Goal: Task Accomplishment & Management: Manage account settings

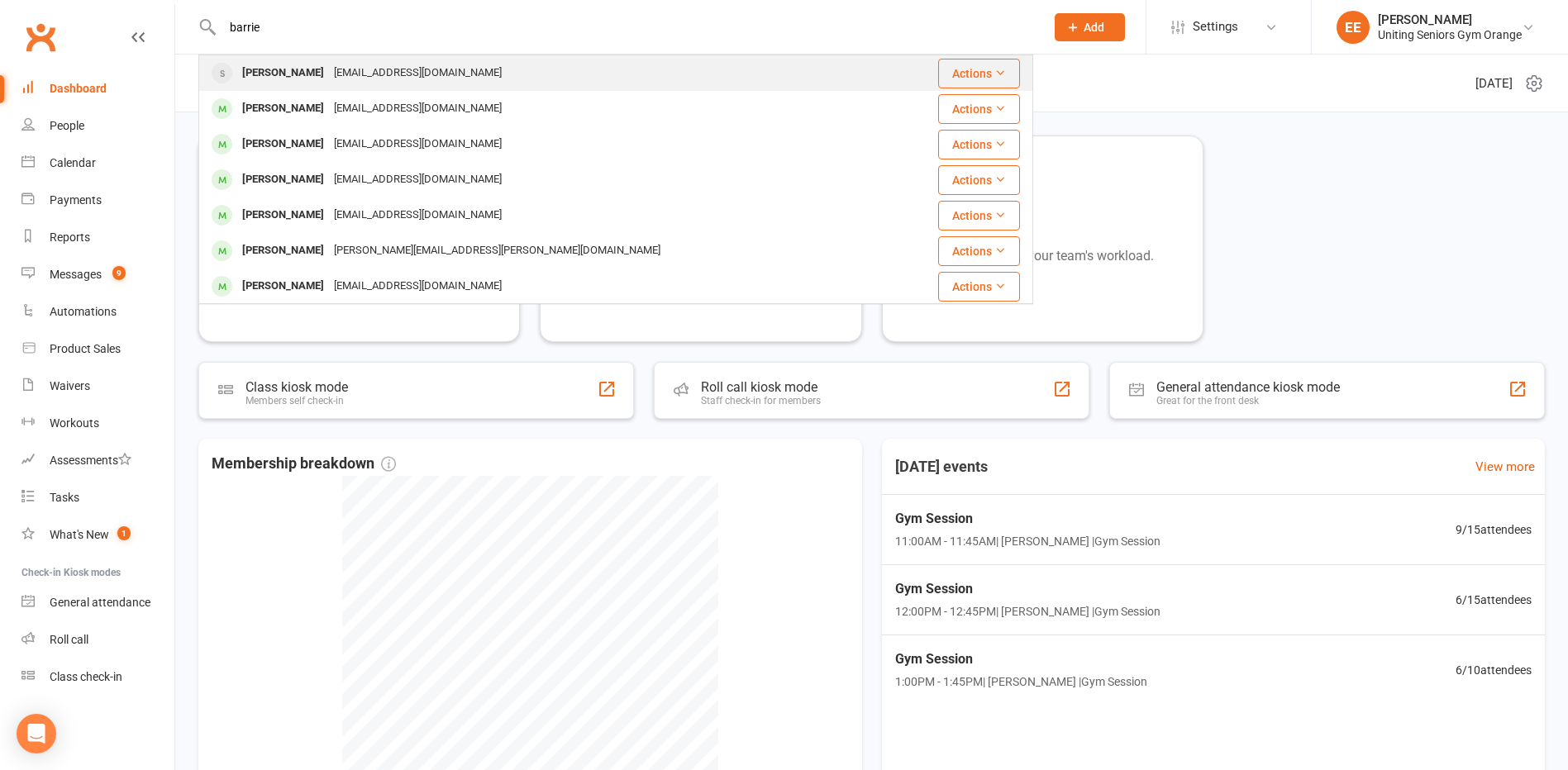
type input "barrie"
click at [329, 76] on div "Bwoodley34@gmail.com" at bounding box center [417, 74] width 177 height 24
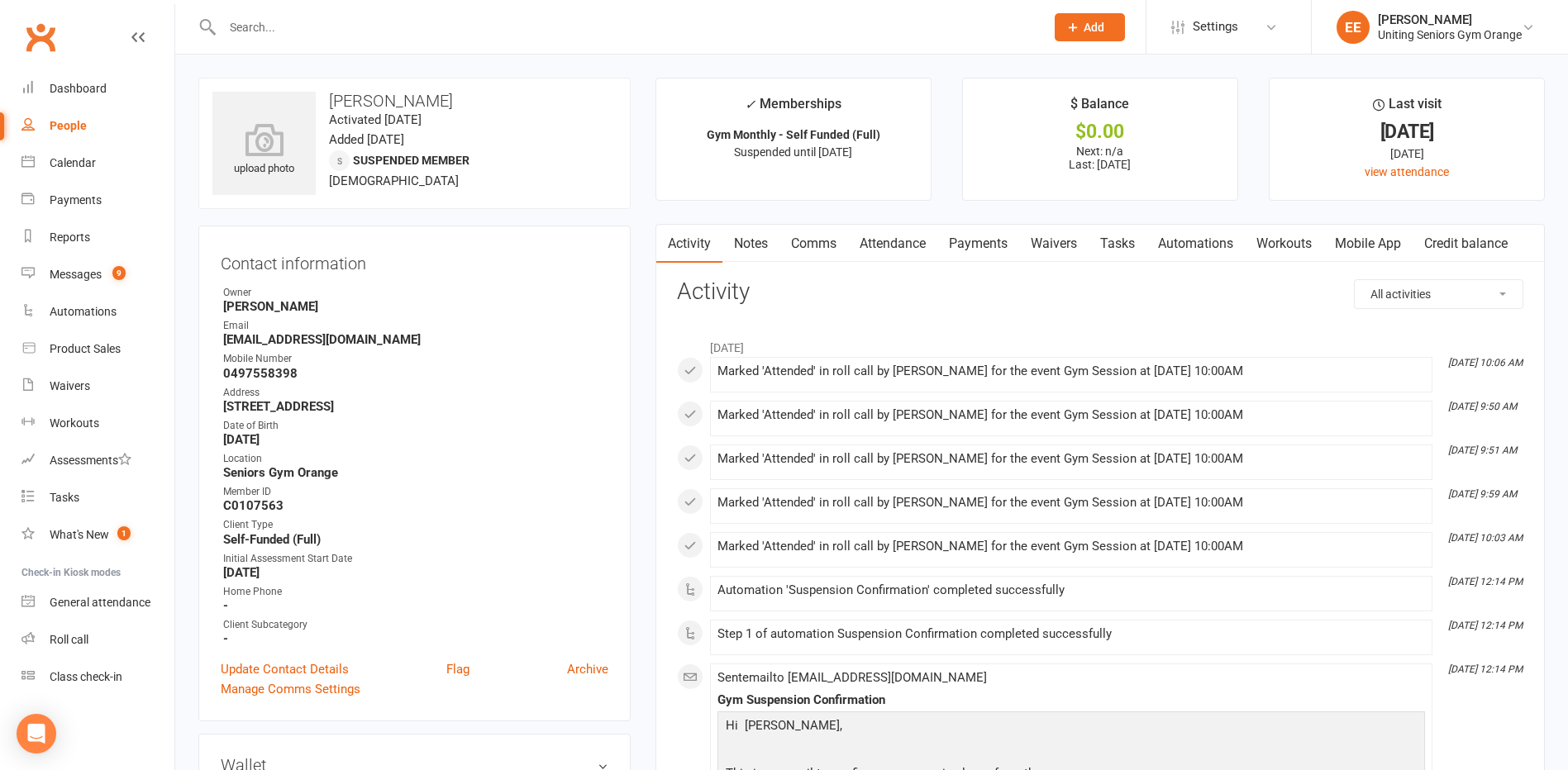
click at [1355, 248] on link "Mobile App" at bounding box center [1368, 243] width 89 height 38
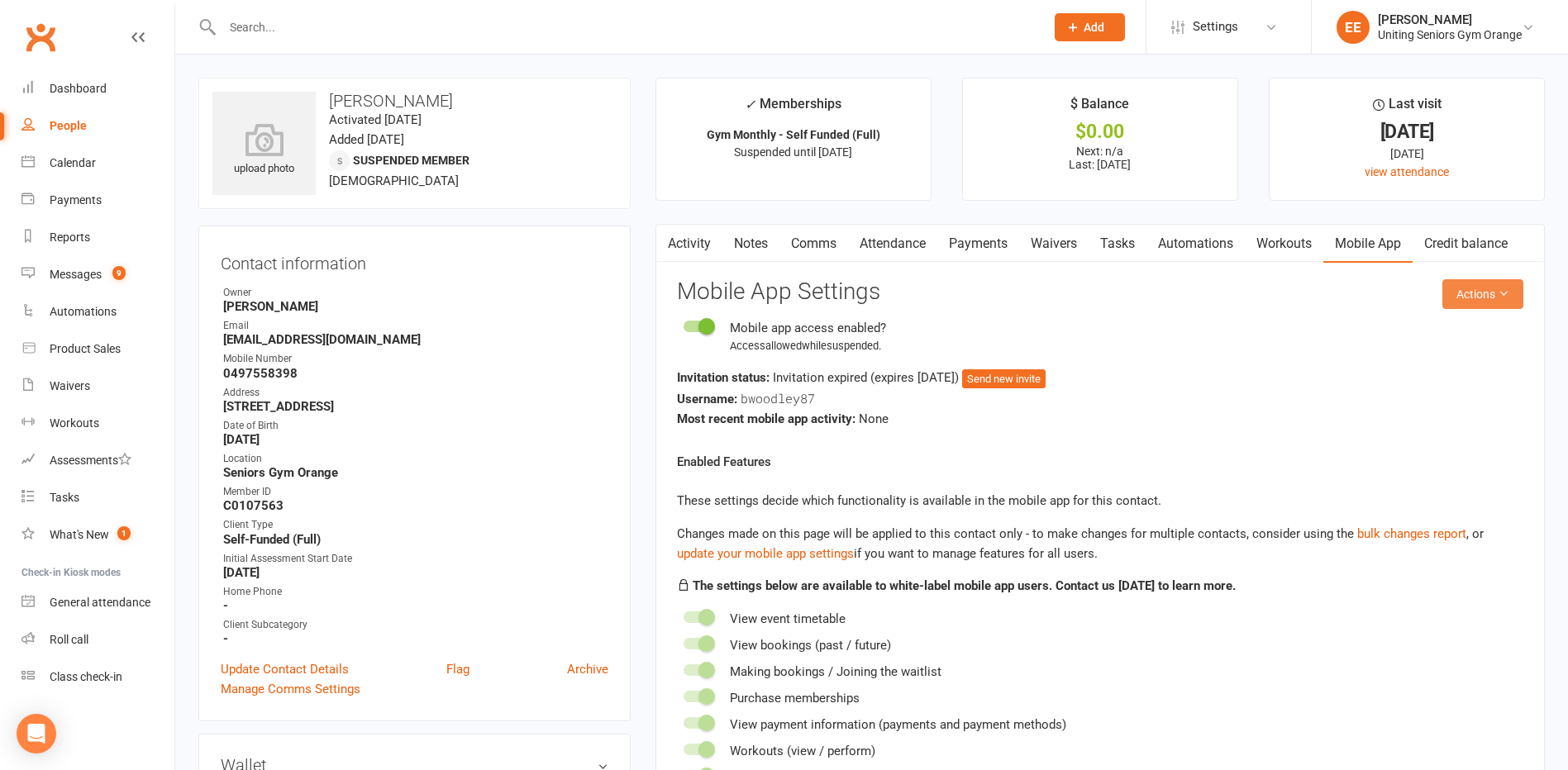
click at [1489, 280] on button "Actions" at bounding box center [1483, 294] width 81 height 29
click at [1460, 335] on link "Send invitation email" at bounding box center [1428, 332] width 164 height 33
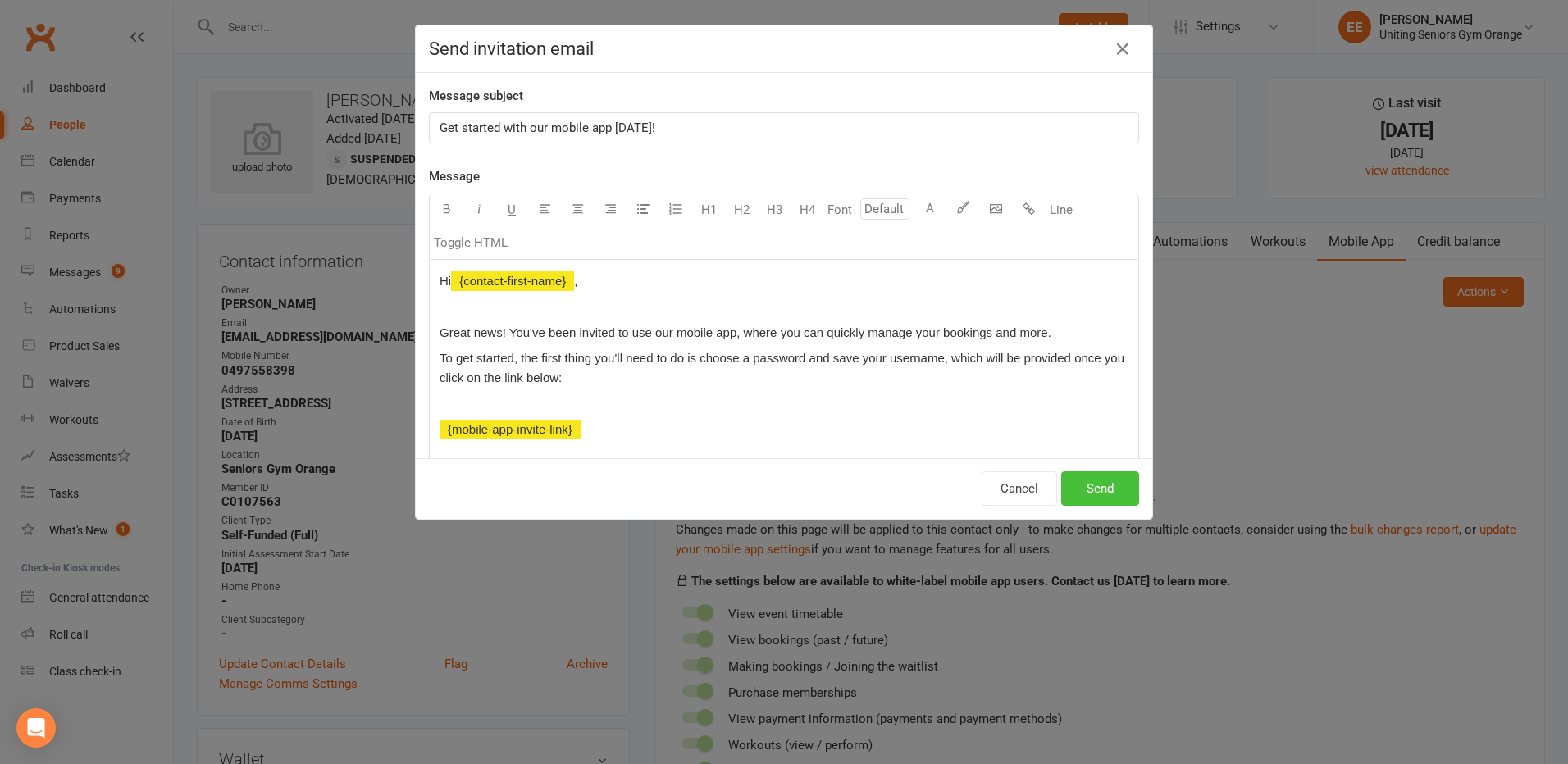
click at [1070, 485] on button "Send" at bounding box center [1100, 489] width 78 height 35
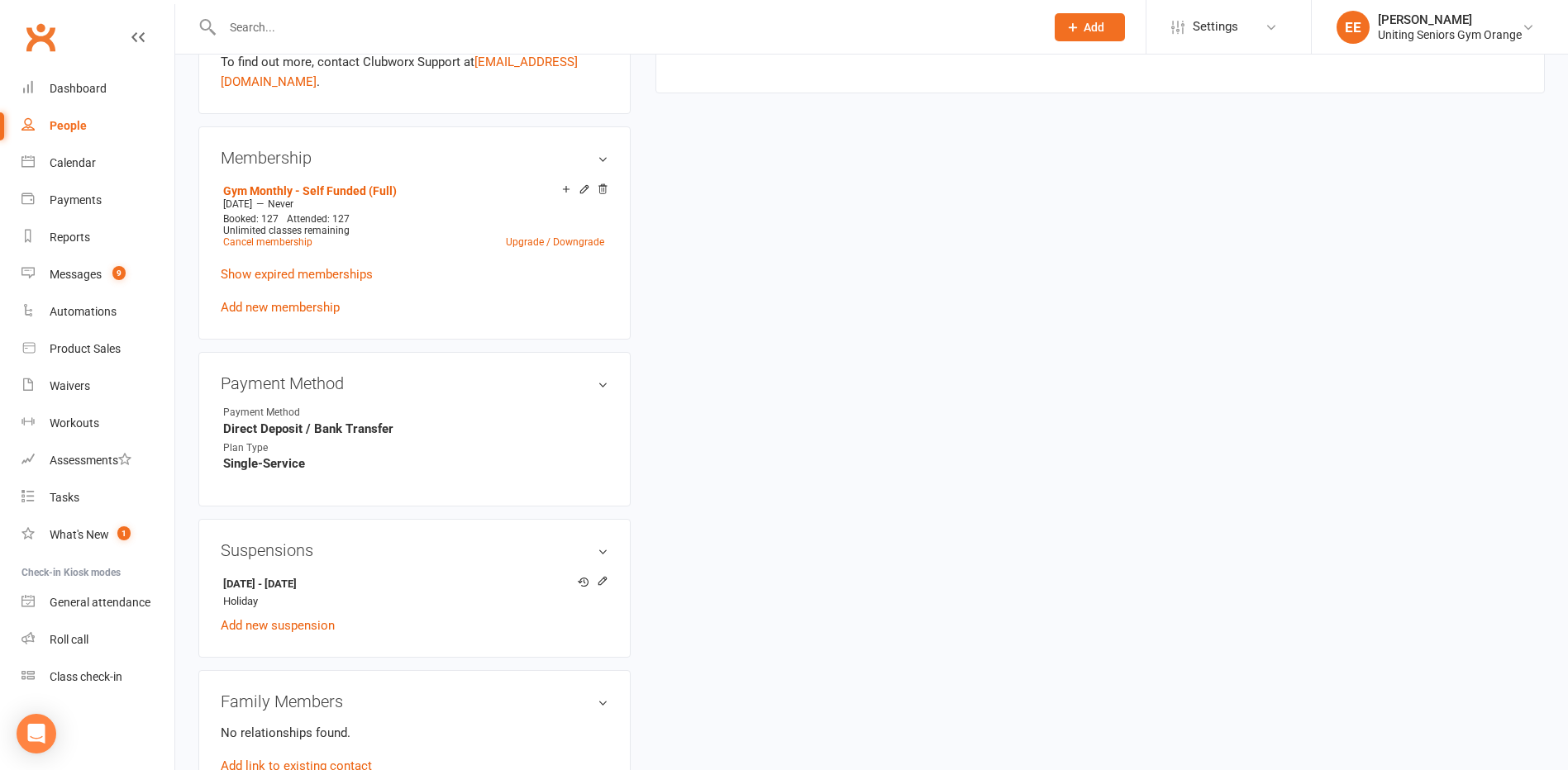
scroll to position [743, 0]
click at [78, 238] on div "Reports" at bounding box center [70, 237] width 40 height 13
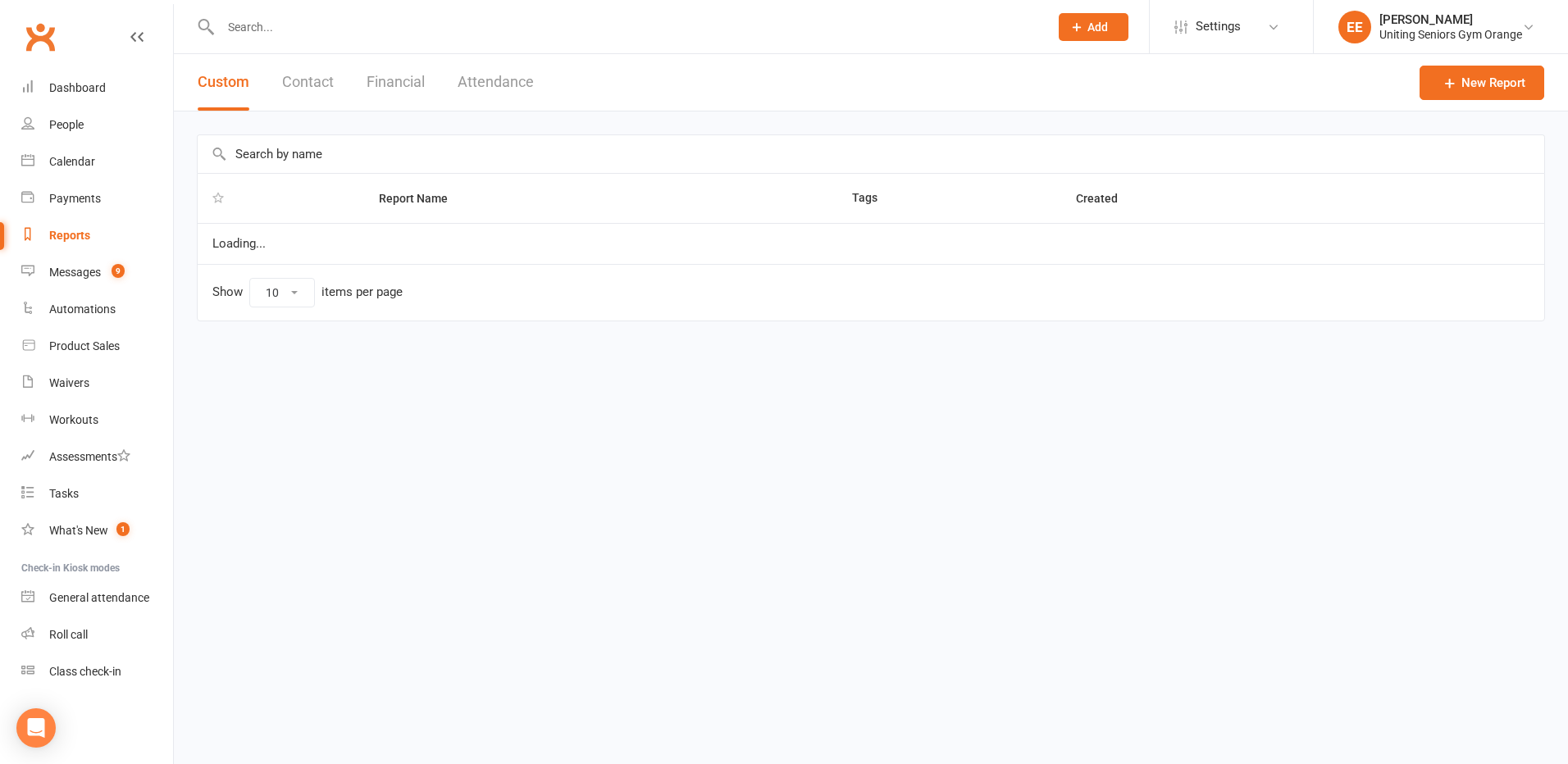
select select "100"
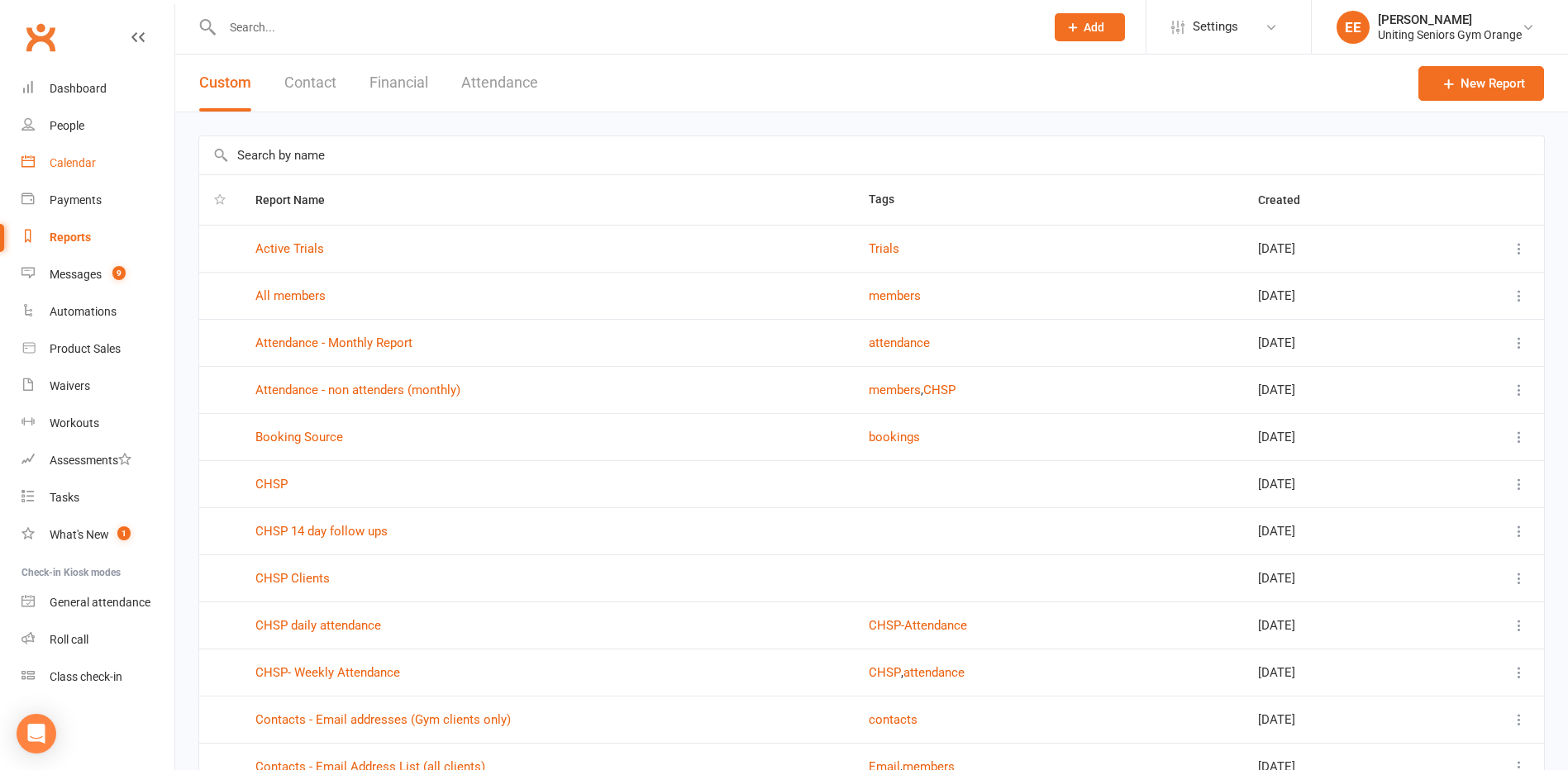
click at [74, 163] on div "Calendar" at bounding box center [73, 163] width 46 height 13
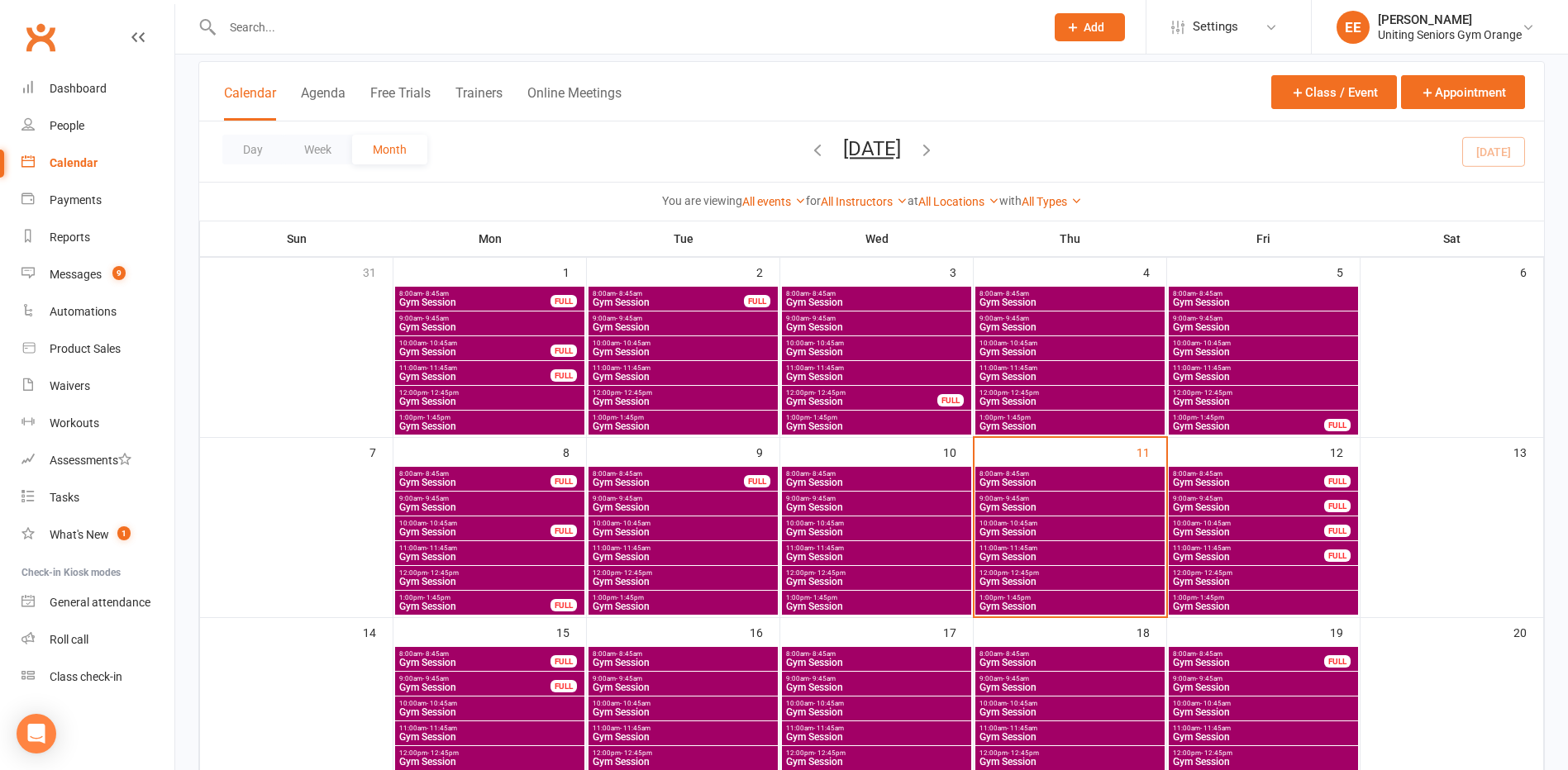
scroll to position [165, 0]
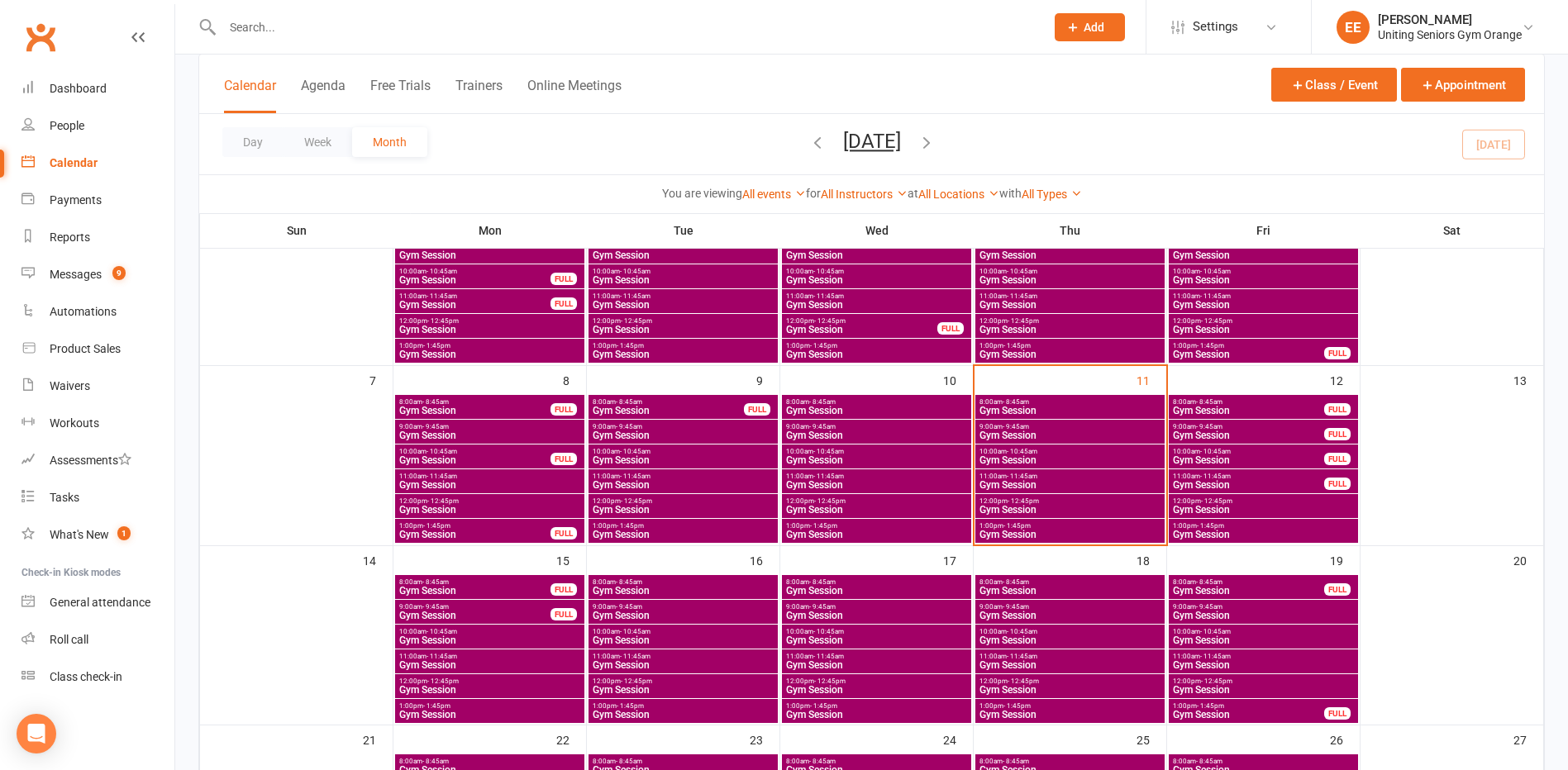
click at [530, 405] on span "Gym Session" at bounding box center [474, 410] width 153 height 10
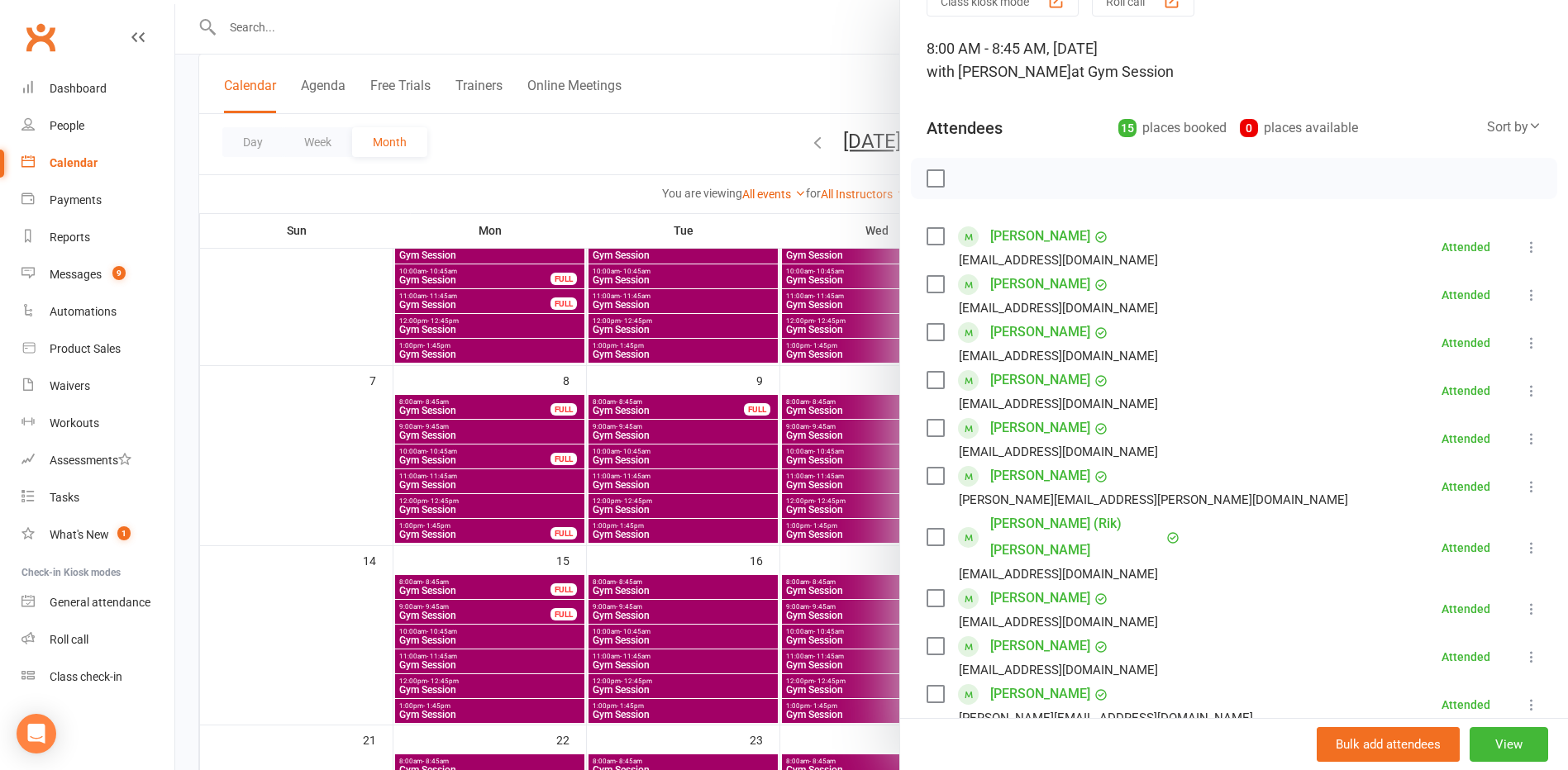
scroll to position [83, 0]
click at [66, 232] on div "Reports" at bounding box center [70, 237] width 40 height 13
select select "100"
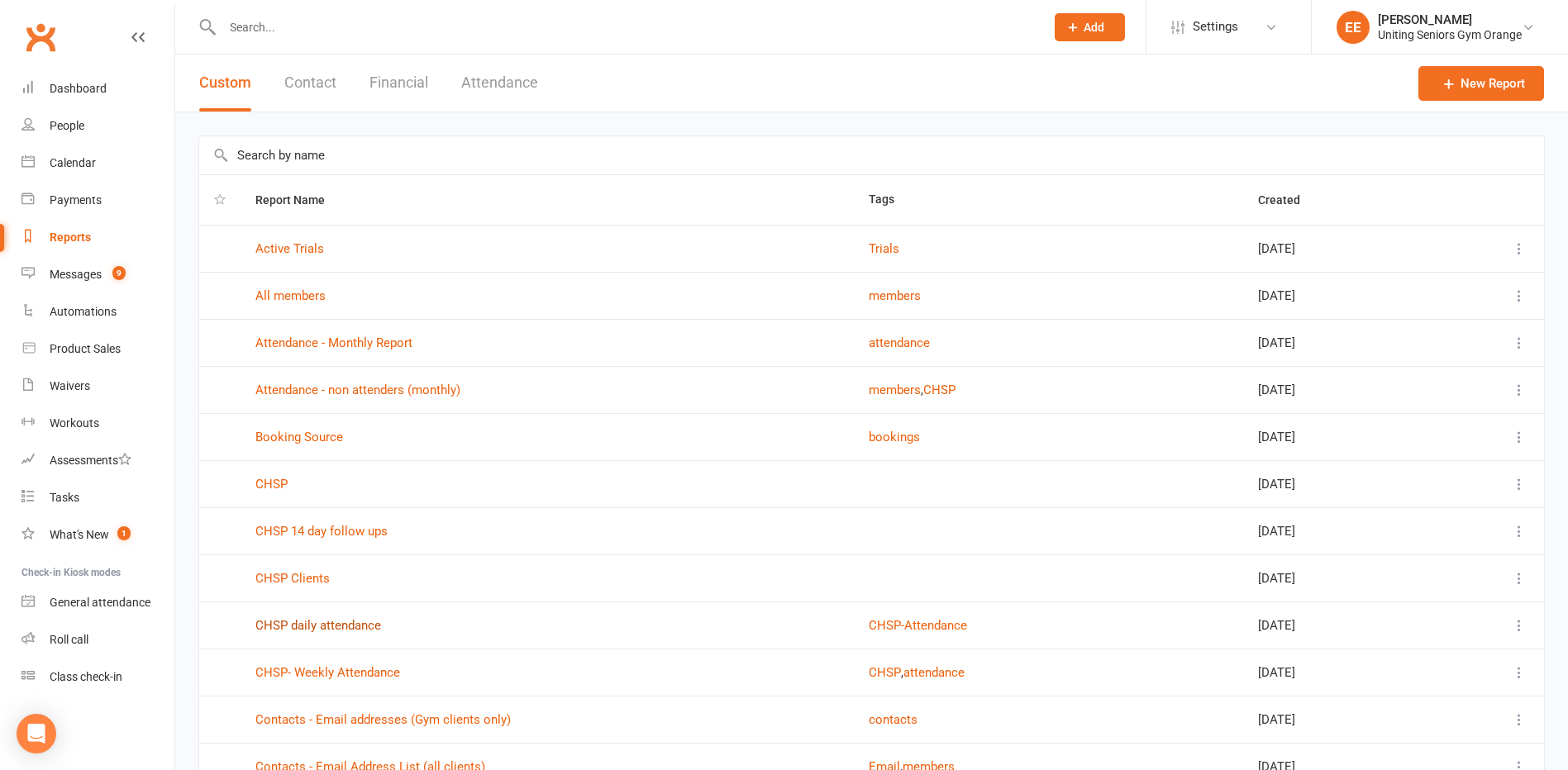
click at [323, 628] on link "CHSP daily attendance" at bounding box center [318, 626] width 126 height 15
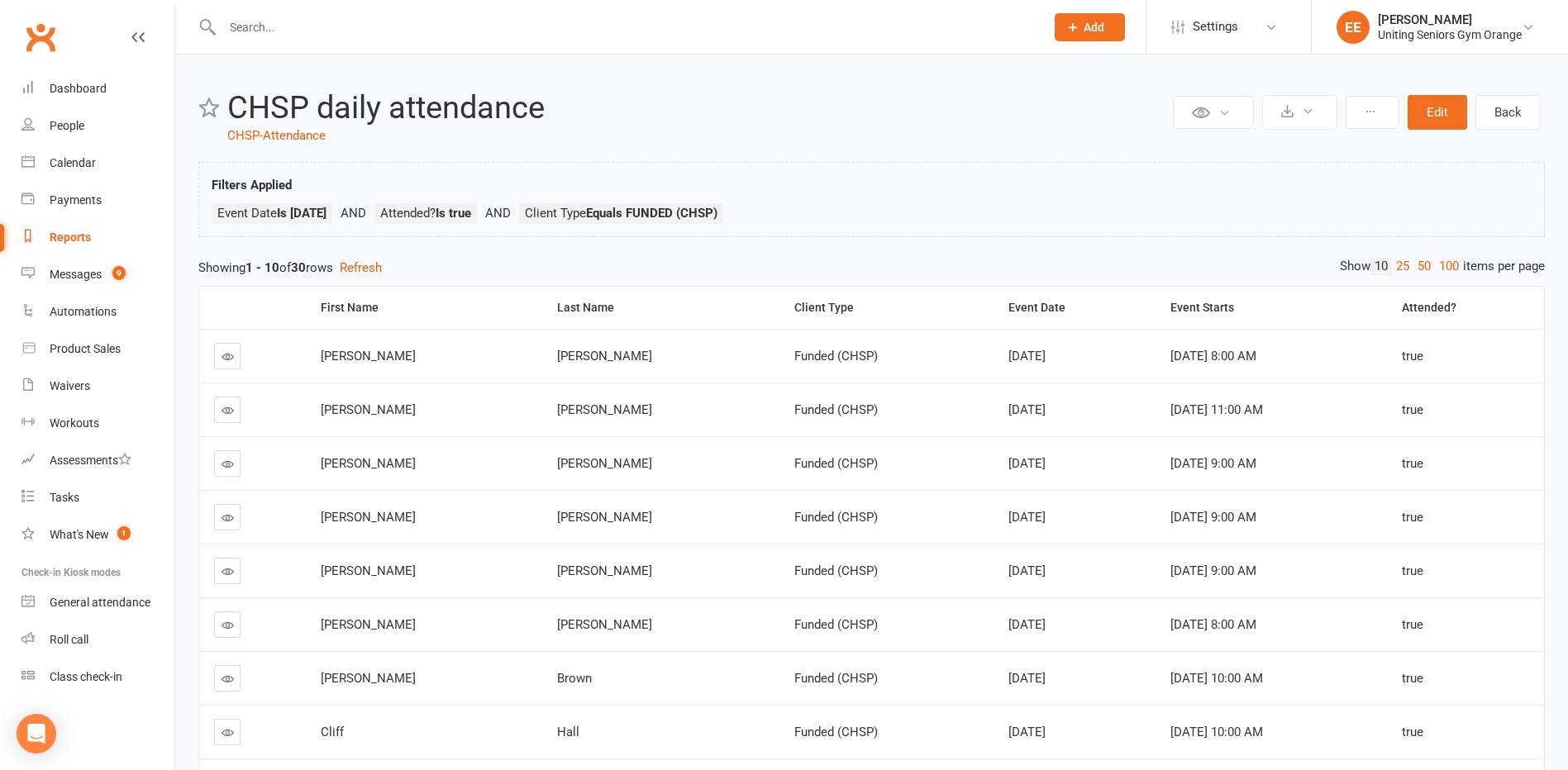
click at [70, 228] on link "Reports" at bounding box center [97, 237] width 153 height 37
select select "100"
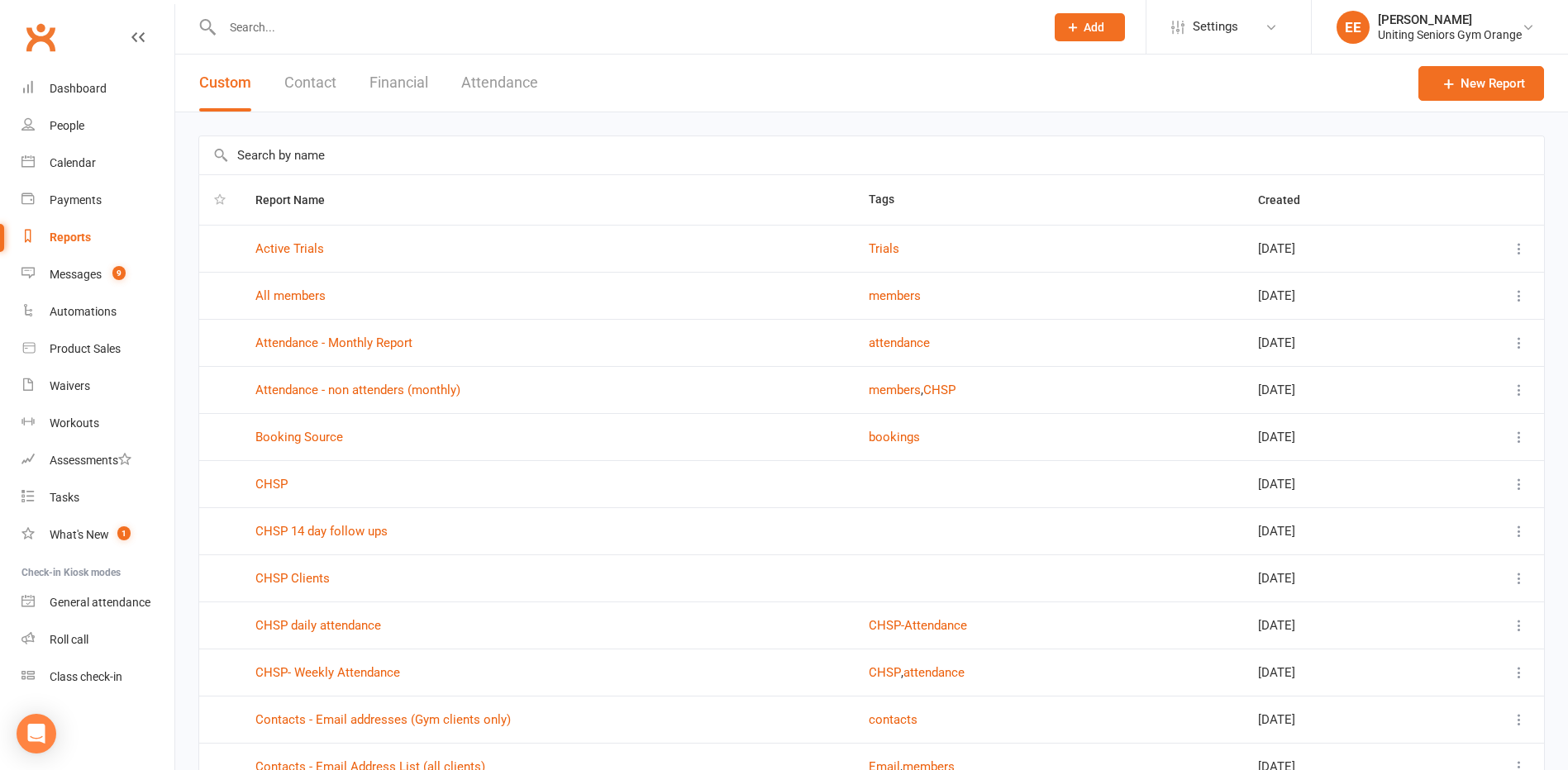
click at [1549, 74] on header "Custom Contact Financial Attendance New Report" at bounding box center [871, 83] width 1392 height 58
click at [1520, 82] on link "New Report" at bounding box center [1481, 84] width 126 height 35
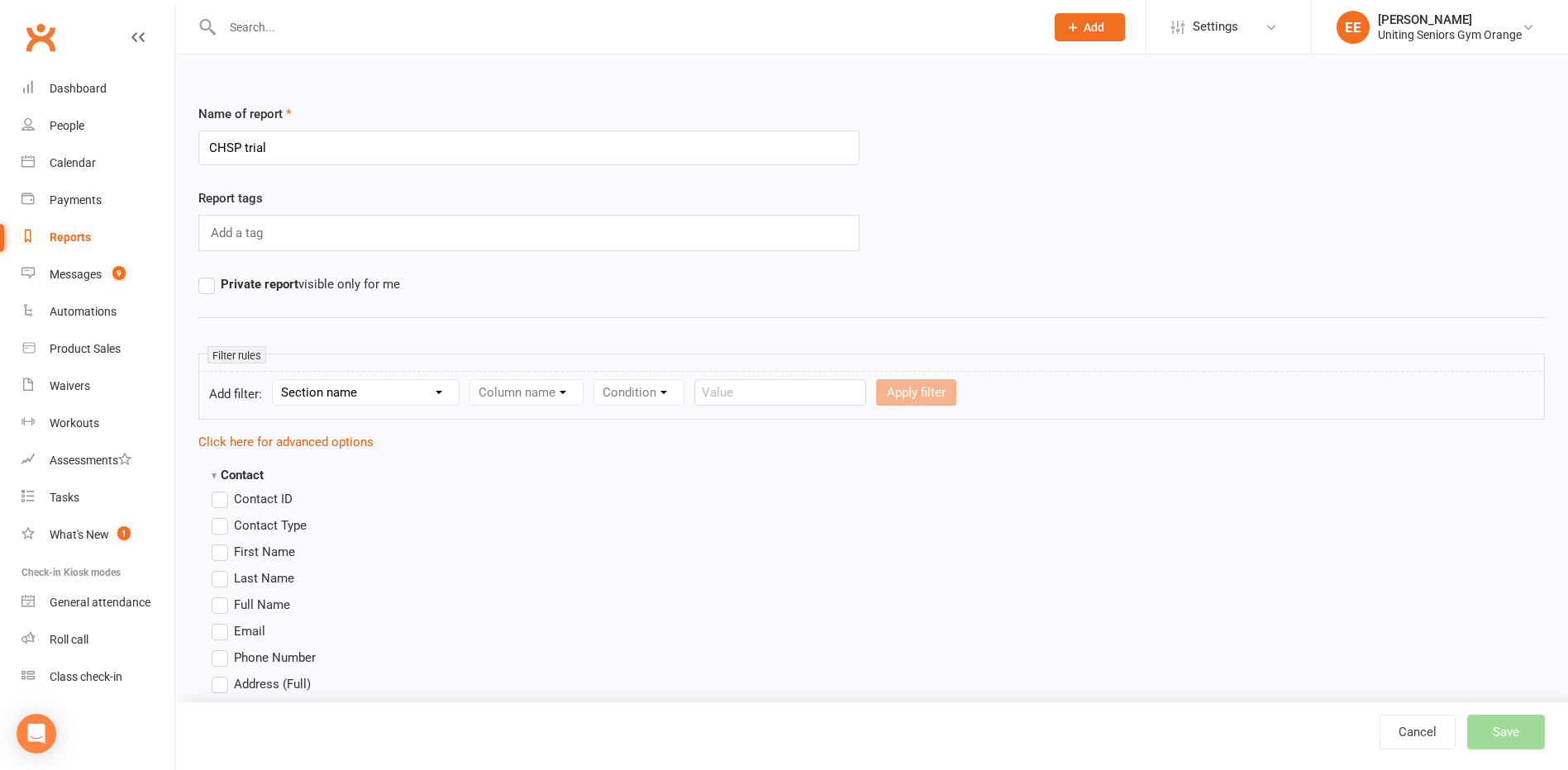
type input "CHSP trial"
click at [211, 287] on label "Private report visible only for me" at bounding box center [299, 285] width 201 height 20
click at [209, 275] on input "Private report visible only for me" at bounding box center [204, 275] width 11 height 0
click at [365, 398] on select "Section name Contact Attendance Aggregate Payment Booking Waitlist Attendees Ca…" at bounding box center [366, 392] width 186 height 25
select select "1"
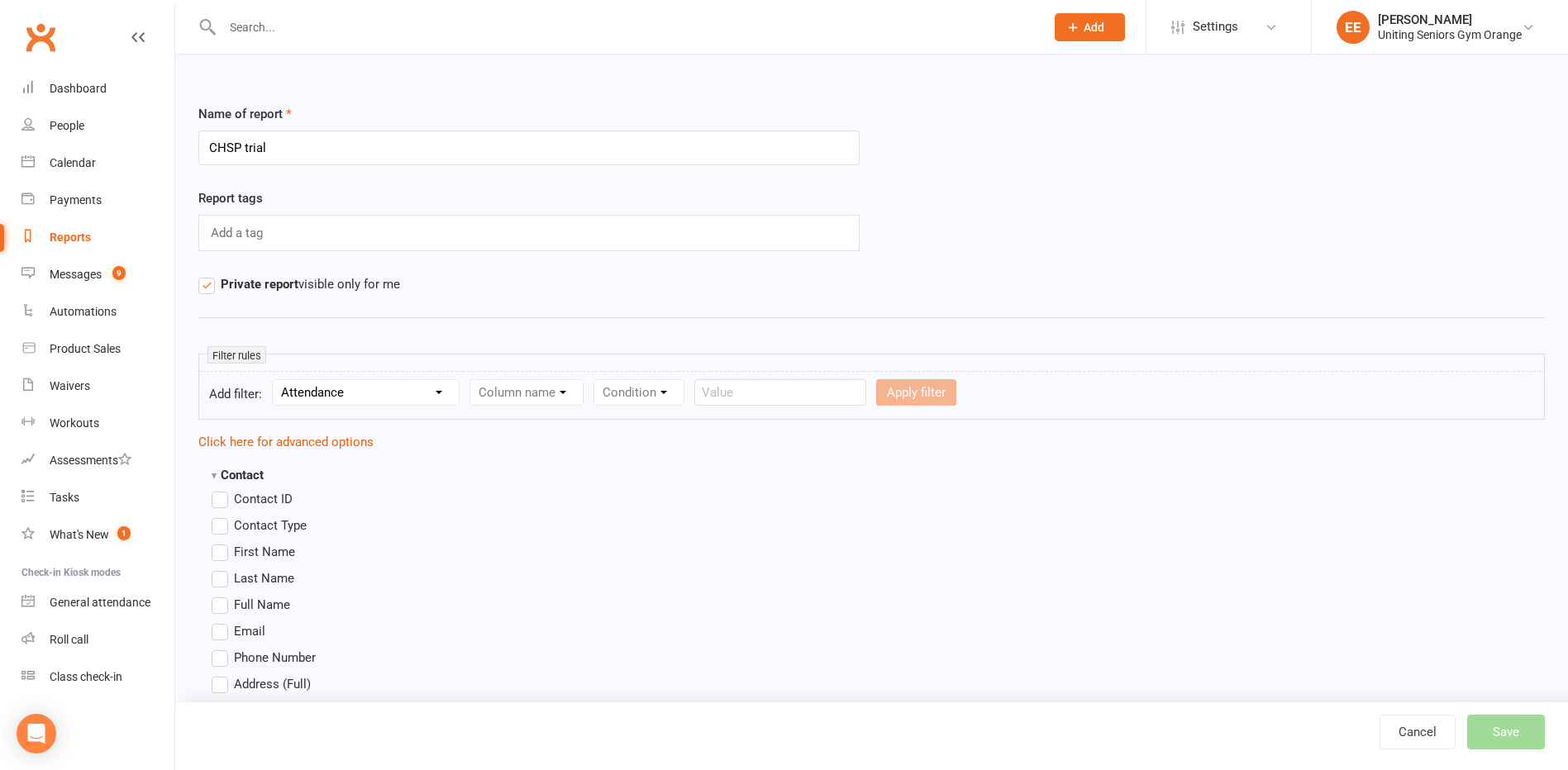
click at [275, 380] on select "Section name Contact Attendance Aggregate Payment Booking Waitlist Attendees Ca…" at bounding box center [366, 392] width 186 height 25
click at [643, 389] on select "Column name Attendance Last Marked Attendance First Marked Last Attended First …" at bounding box center [614, 392] width 288 height 25
click at [706, 392] on select "Column name Attendance Last Marked Attendance First Marked Last Attended First …" at bounding box center [614, 392] width 288 height 25
click at [390, 396] on select "Section name Contact Attendance Aggregate Payment Booking Waitlist Attendees Ca…" at bounding box center [366, 392] width 186 height 25
click at [275, 380] on select "Section name Contact Attendance Aggregate Payment Booking Waitlist Attendees Ca…" at bounding box center [366, 392] width 186 height 25
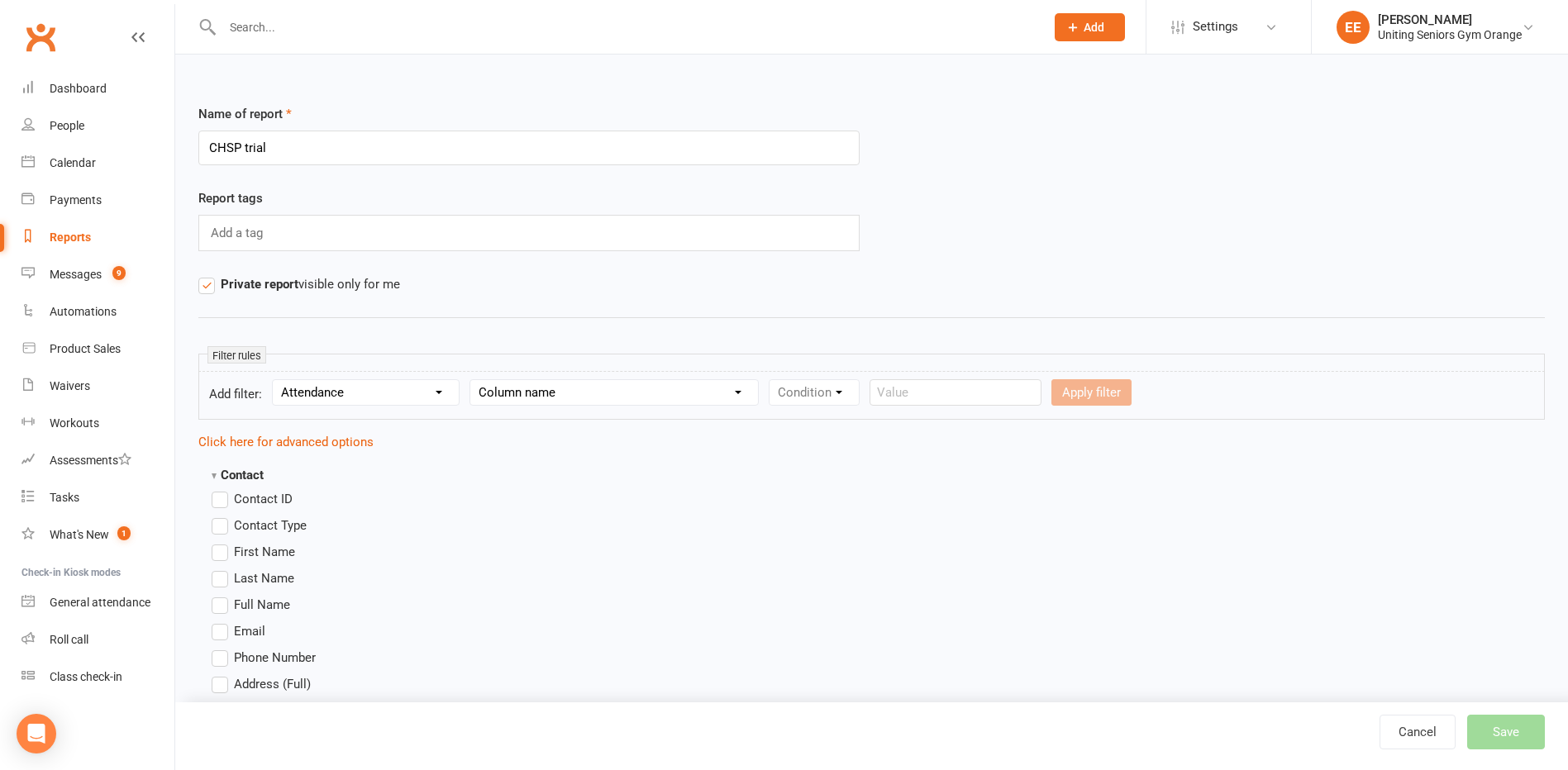
click at [611, 400] on select "Column name Attendance Last Marked Attendance First Marked Last Attended First …" at bounding box center [614, 392] width 288 height 25
select select "7"
click at [472, 380] on select "Column name Attendance Last Marked Attendance First Marked Last Attended First …" at bounding box center [614, 392] width 288 height 25
click at [869, 392] on select "Condition Is Is not Less than Greater than Less than or equal to Greater than o…" at bounding box center [853, 392] width 167 height 25
select select "0"
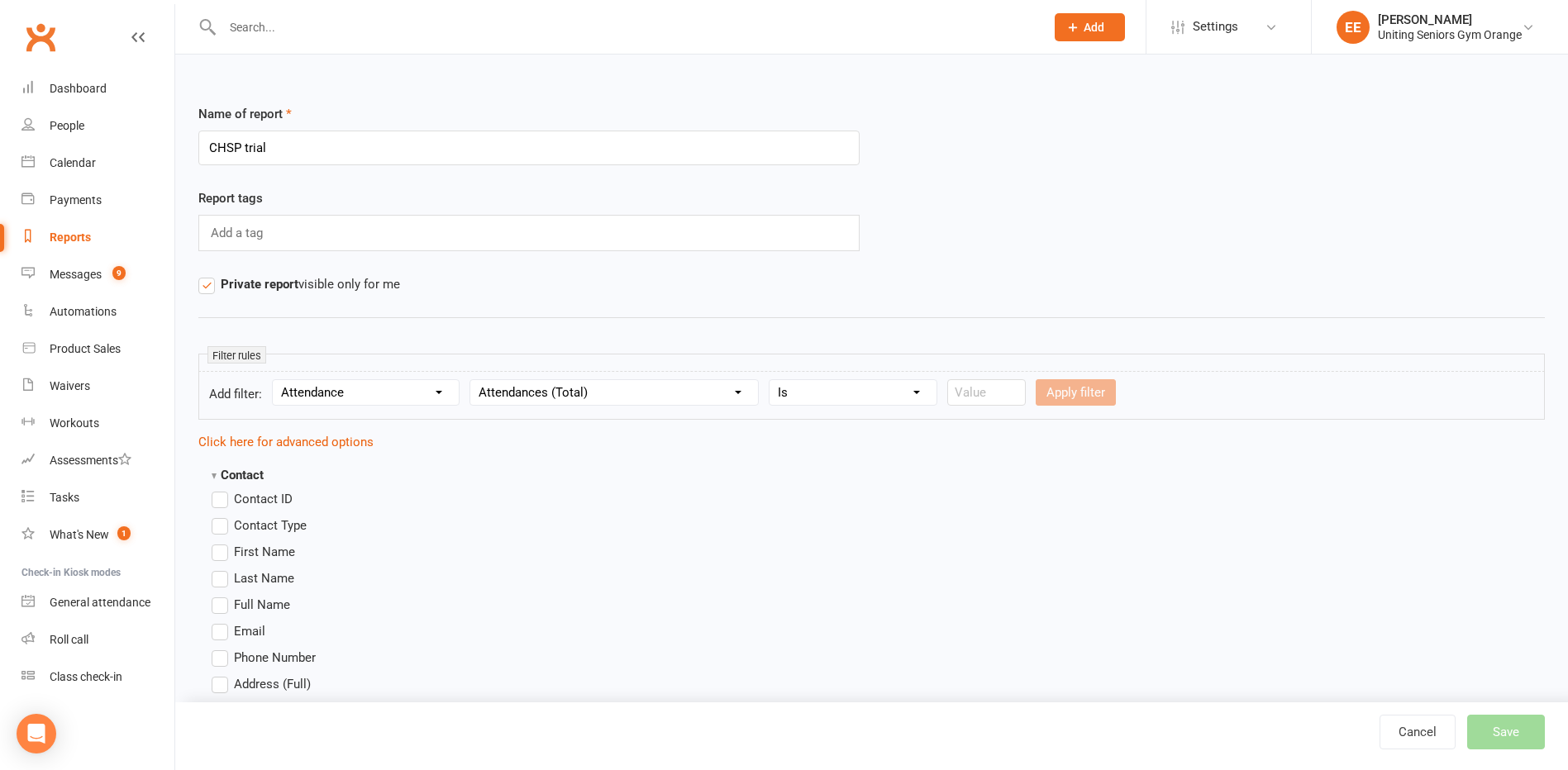
click at [769, 380] on select "Condition Is Is not Less than Greater than Less than or equal to Greater than o…" at bounding box center [853, 392] width 167 height 25
click at [980, 388] on input "number" at bounding box center [985, 392] width 78 height 27
click at [831, 402] on select "Condition Is Is not Less than Greater than Less than or equal to Greater than o…" at bounding box center [853, 392] width 167 height 25
click at [585, 382] on select "Column name Attendance Last Marked Attendance First Marked Last Attended First …" at bounding box center [614, 392] width 288 height 25
click at [661, 382] on select "Column name Attendance Last Marked Attendance First Marked Last Attended First …" at bounding box center [614, 392] width 288 height 25
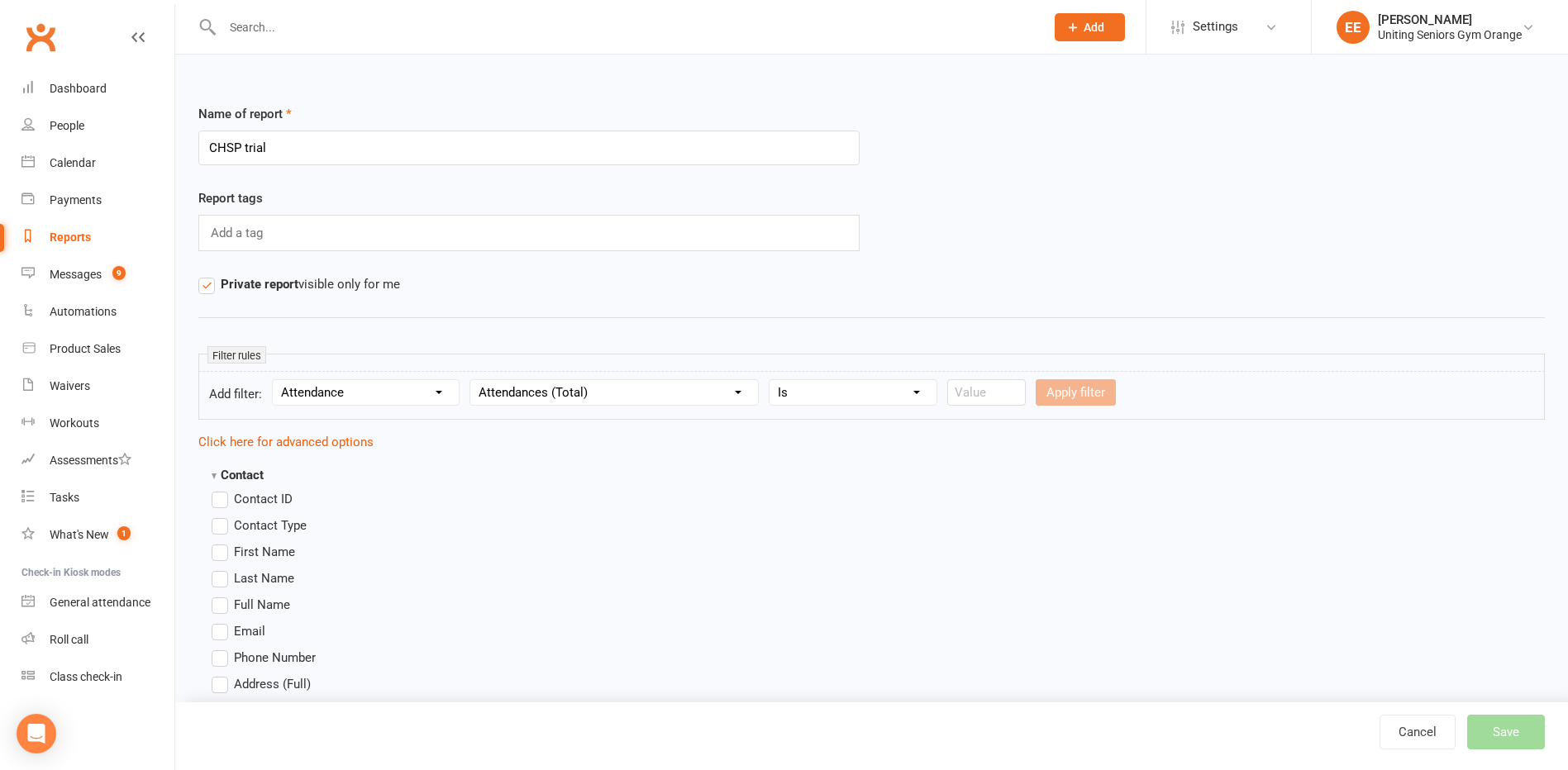
click at [349, 393] on select "Section name Contact Attendance Aggregate Payment Booking Waitlist Attendees Ca…" at bounding box center [366, 392] width 186 height 25
select select "3"
click at [275, 380] on select "Section name Contact Attendance Aggregate Payment Booking Waitlist Attendees Ca…" at bounding box center [366, 392] width 186 height 25
select select
click at [567, 387] on select "Column name Event Name Event Type Event Date Event Day Event Month Event Starts…" at bounding box center [586, 392] width 233 height 25
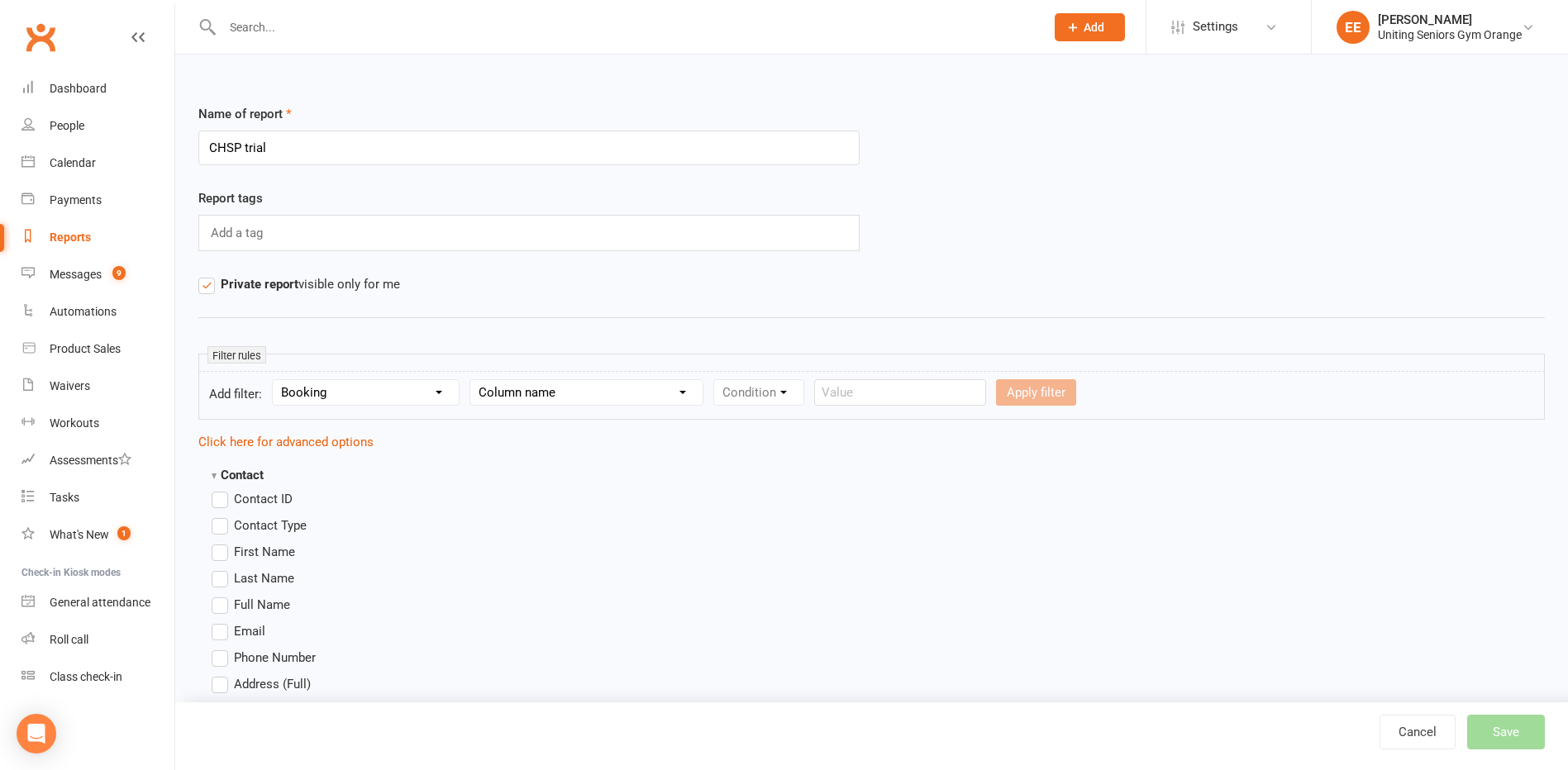
select select "11"
click at [472, 380] on select "Column name Event Name Event Type Event Date Event Day Event Month Event Starts…" at bounding box center [586, 392] width 233 height 25
click at [788, 393] on select "Condition Is Is not Is blank Is not blank" at bounding box center [764, 392] width 100 height 25
select select "0"
click at [714, 380] on select "Condition Is Is not Is blank Is not blank" at bounding box center [764, 392] width 100 height 25
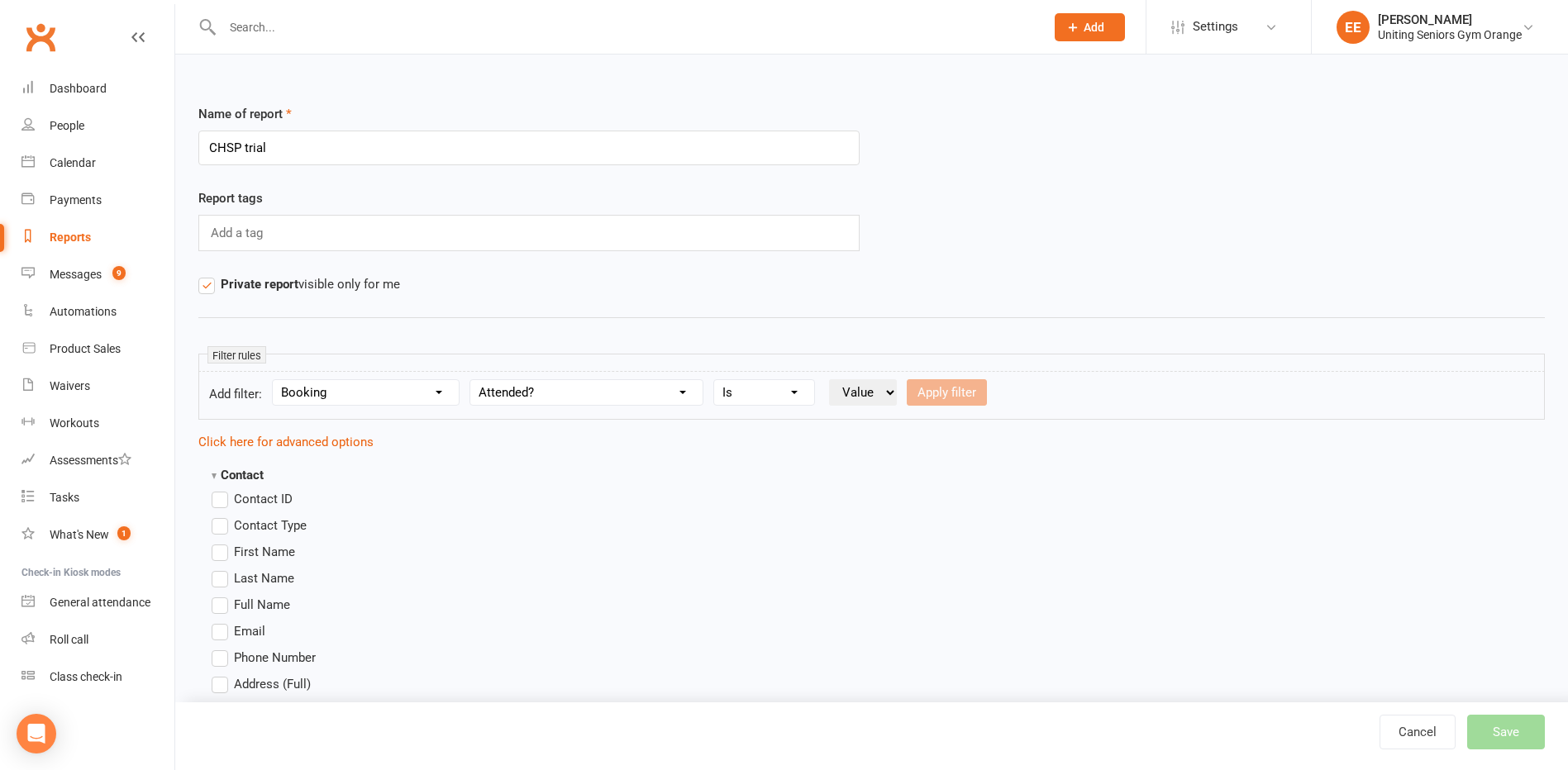
click at [875, 402] on select "Value Yes No" at bounding box center [863, 392] width 68 height 27
select select "true"
click at [829, 379] on select "Value Yes No" at bounding box center [863, 392] width 68 height 27
click at [941, 385] on button "Apply filter" at bounding box center [946, 392] width 80 height 27
select select
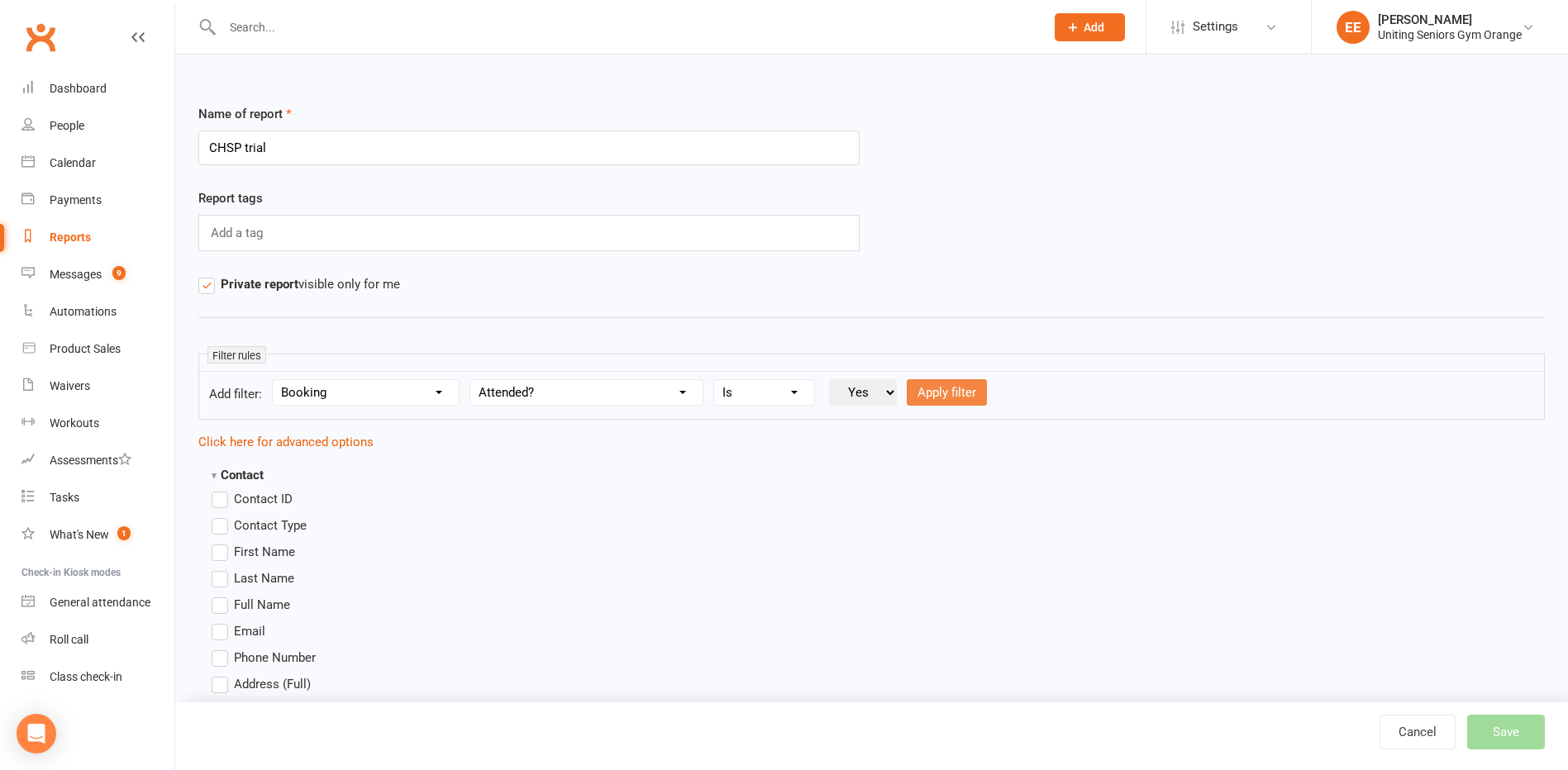
select select
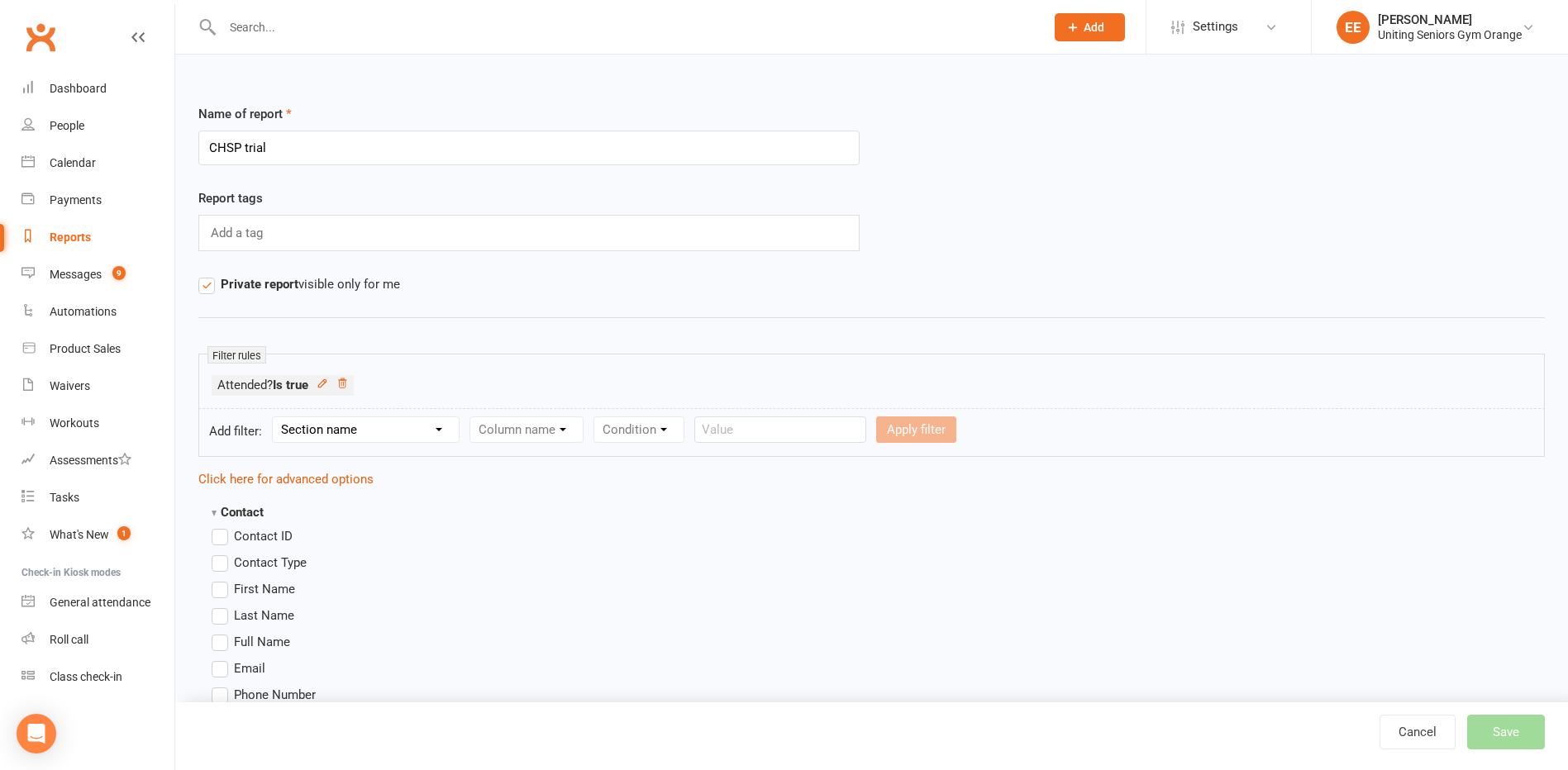
click at [334, 430] on select "Section name Contact Attendance Aggregate Payment Booking Waitlist Attendees Ca…" at bounding box center [366, 429] width 186 height 25
click at [393, 428] on select "Section name Contact Attendance Aggregate Payment Booking Waitlist Attendees Ca…" at bounding box center [366, 429] width 186 height 25
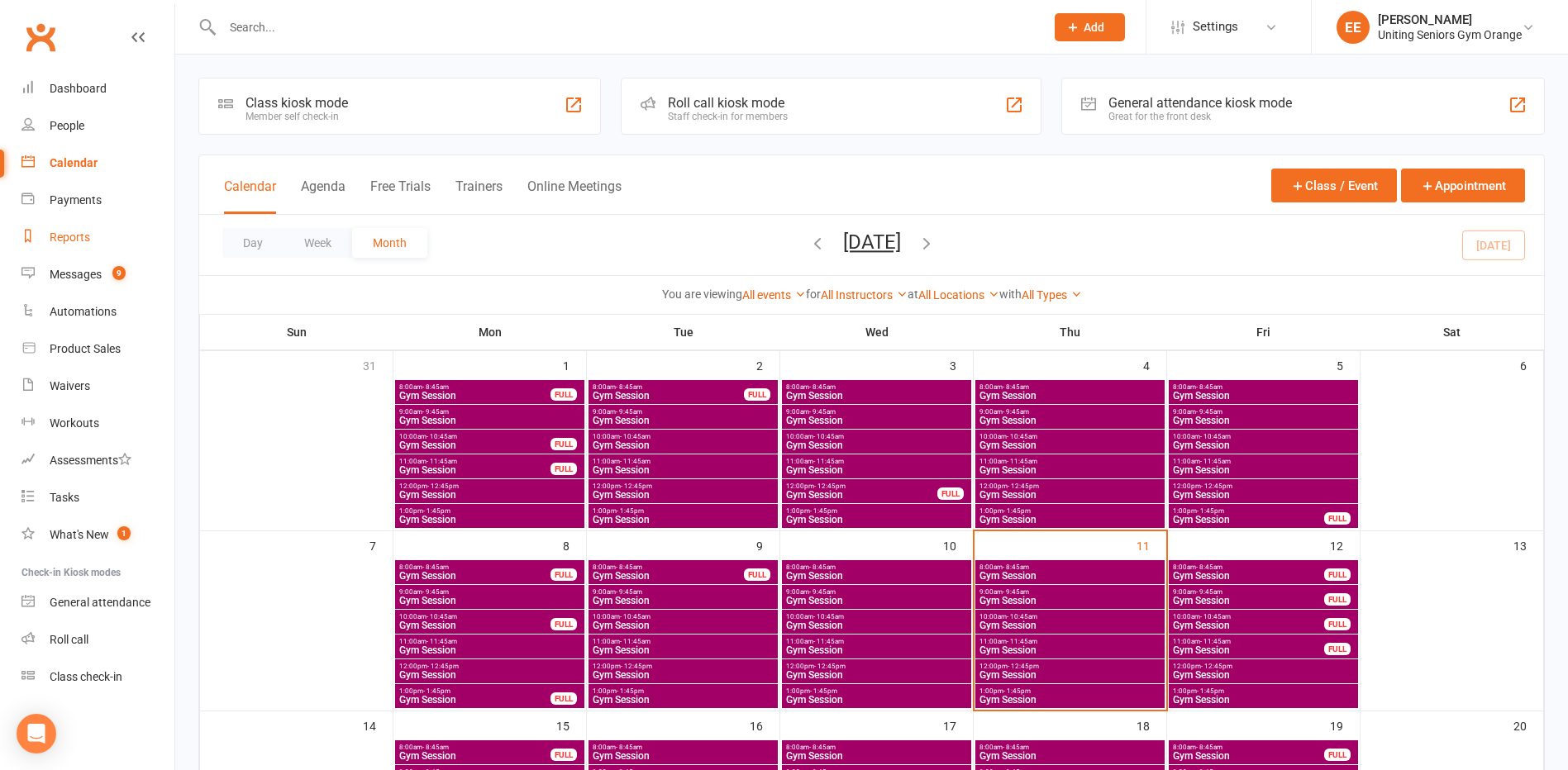
click at [74, 247] on link "Reports" at bounding box center [97, 237] width 153 height 37
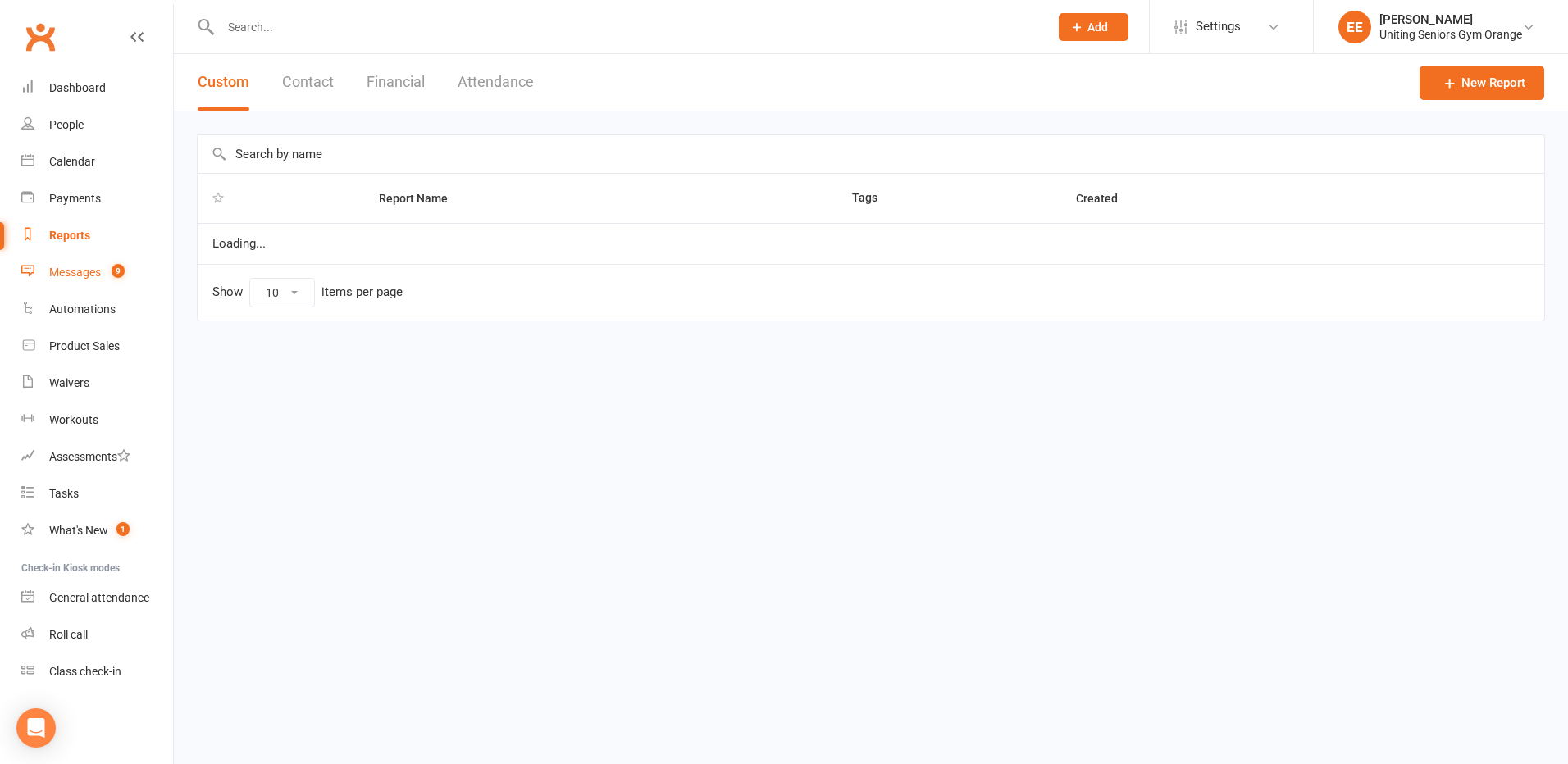
select select "100"
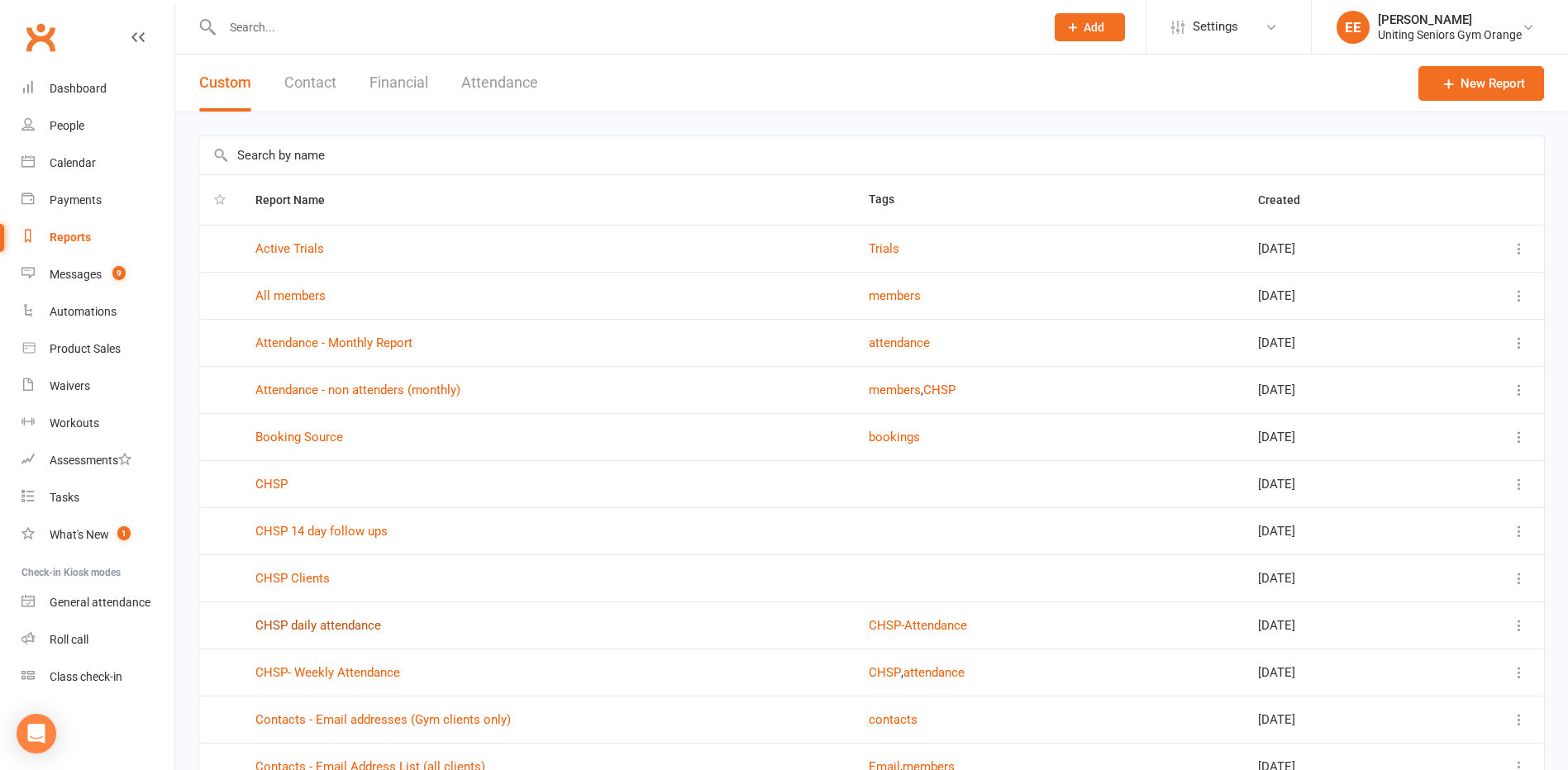
click at [312, 625] on link "CHSP daily attendance" at bounding box center [318, 626] width 126 height 15
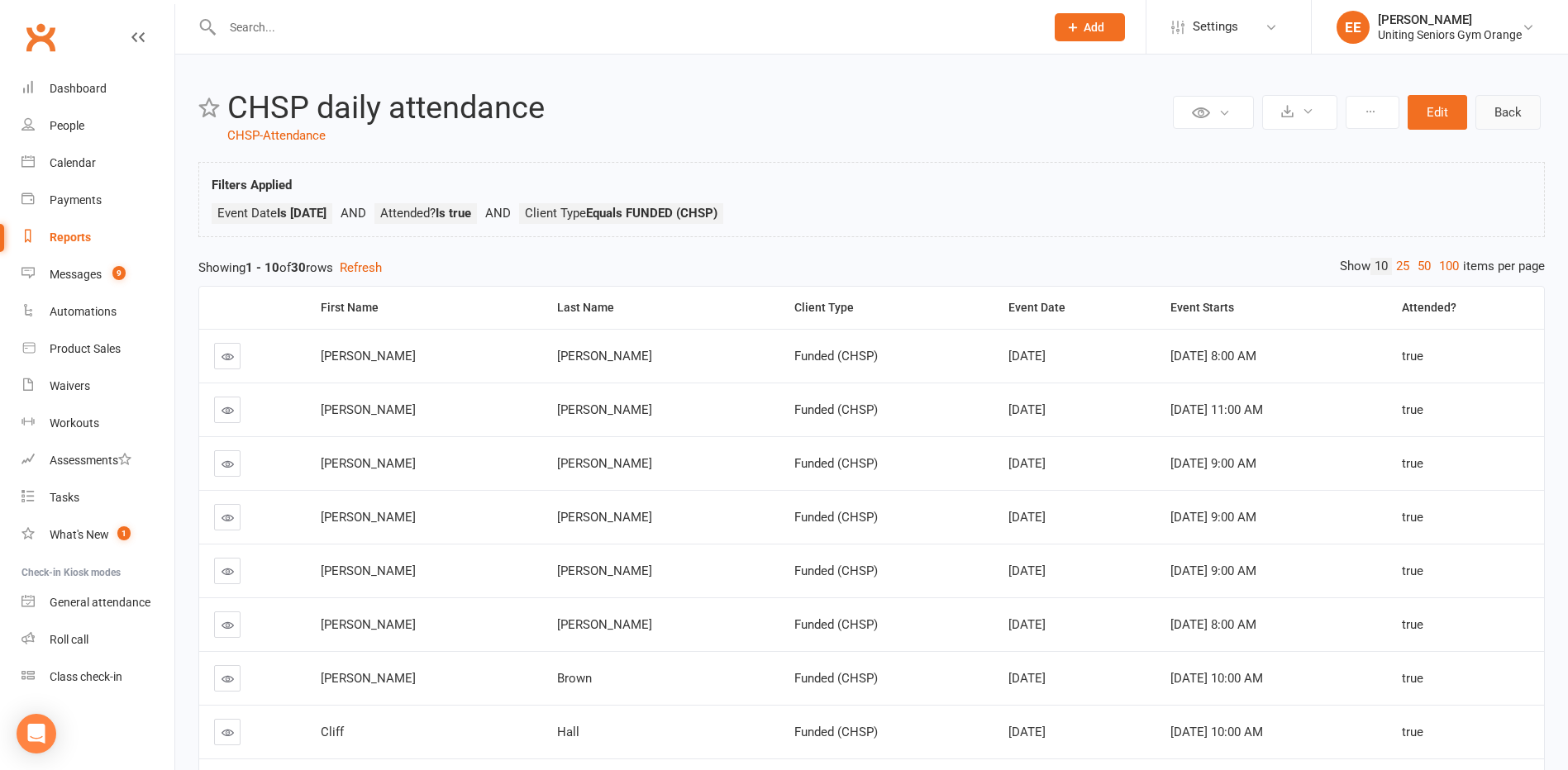
click at [1509, 122] on link "Back" at bounding box center [1507, 112] width 65 height 35
select select "100"
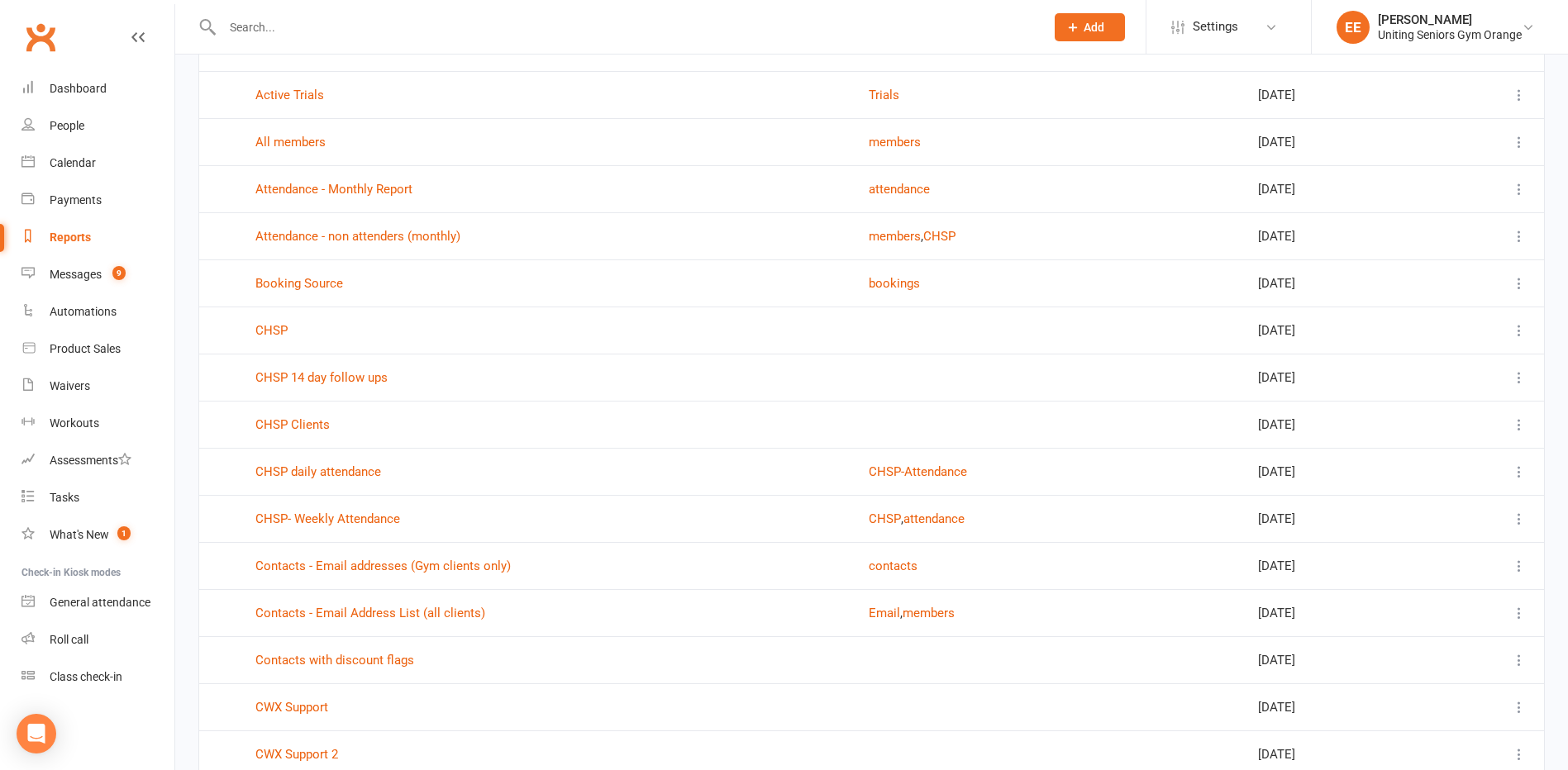
scroll to position [165, 0]
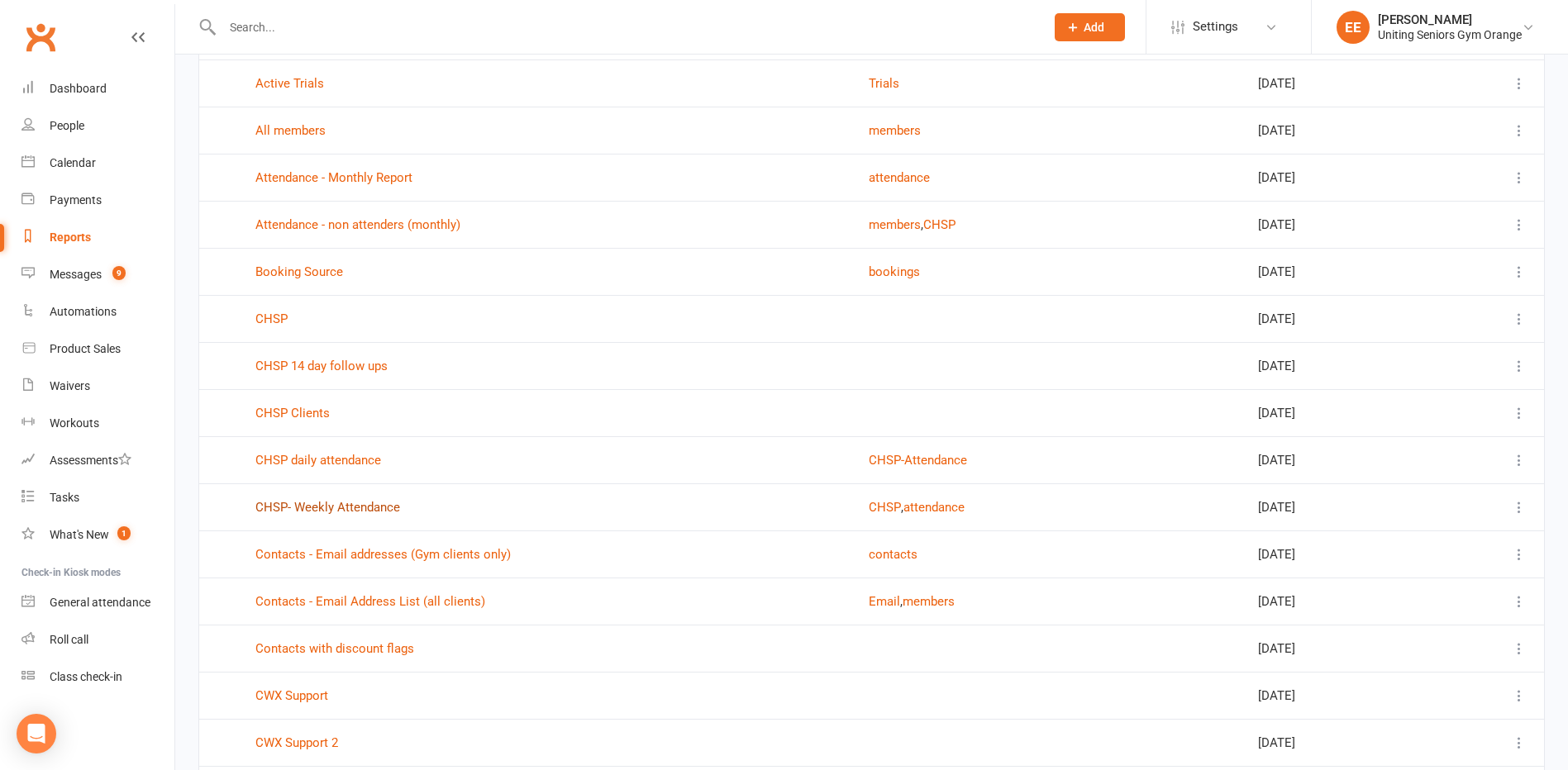
click at [342, 506] on link "CHSP- Weekly Attendance" at bounding box center [327, 507] width 144 height 15
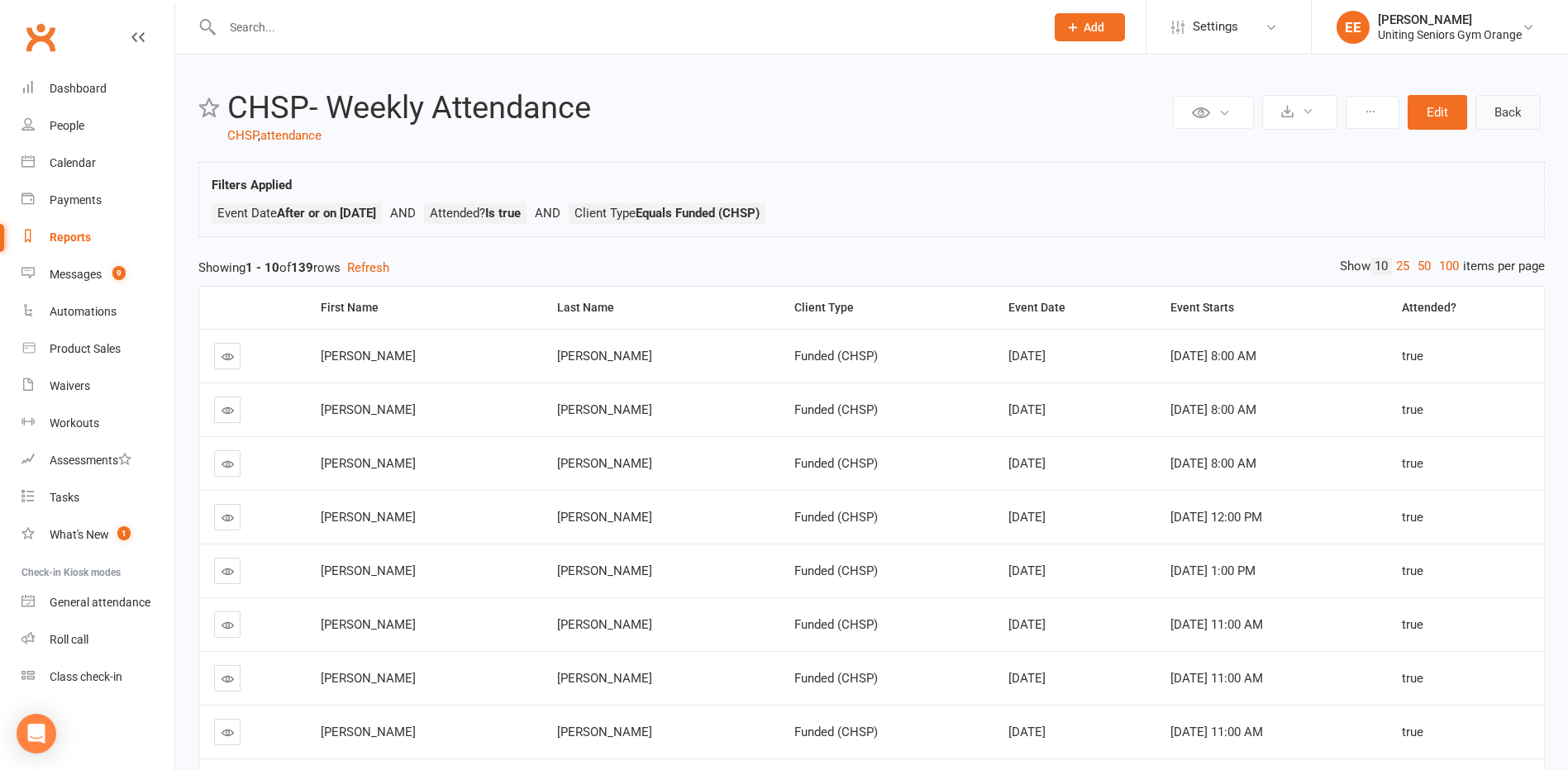
click at [1538, 102] on link "Back" at bounding box center [1507, 112] width 65 height 35
select select "100"
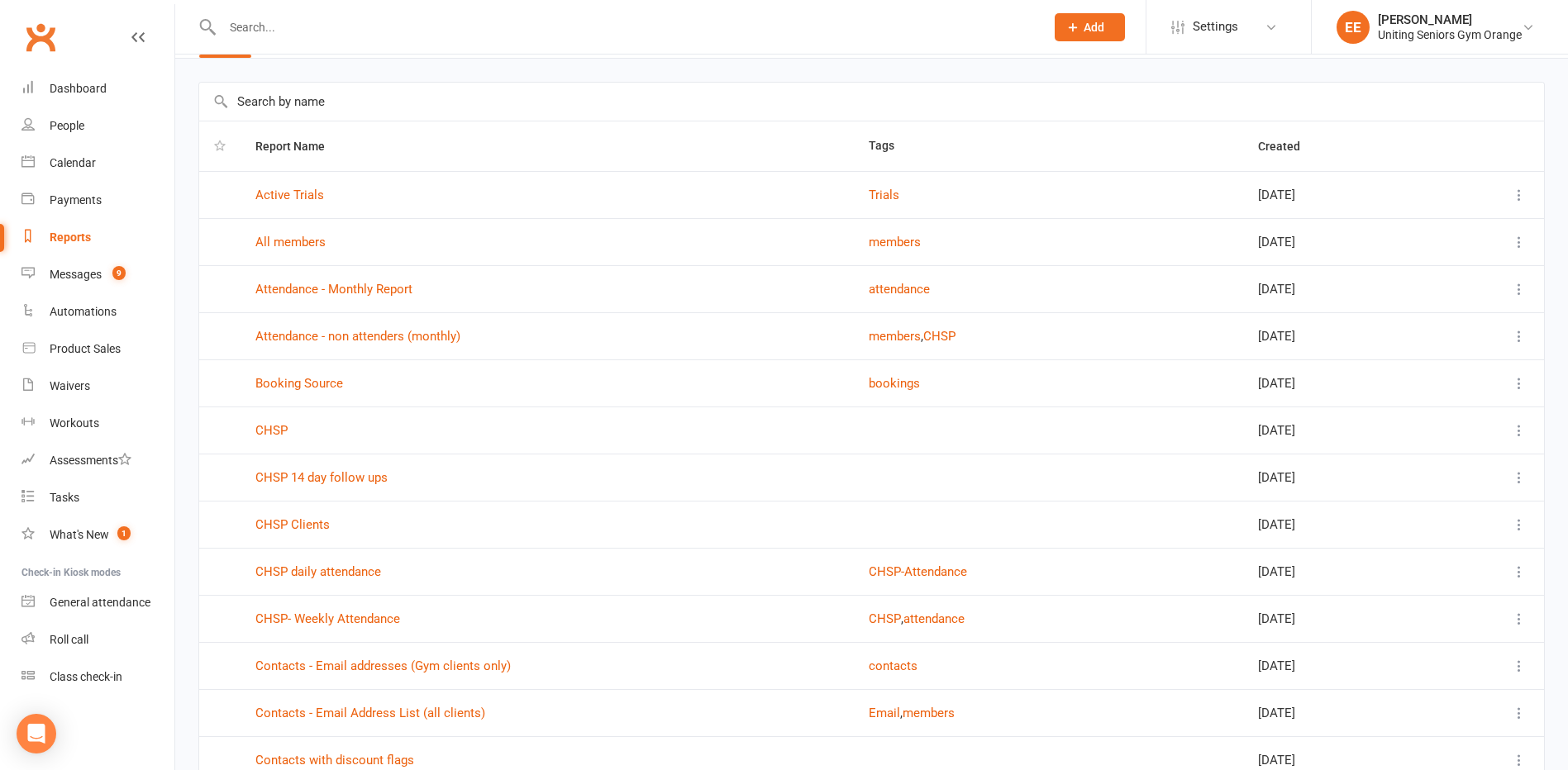
scroll to position [83, 0]
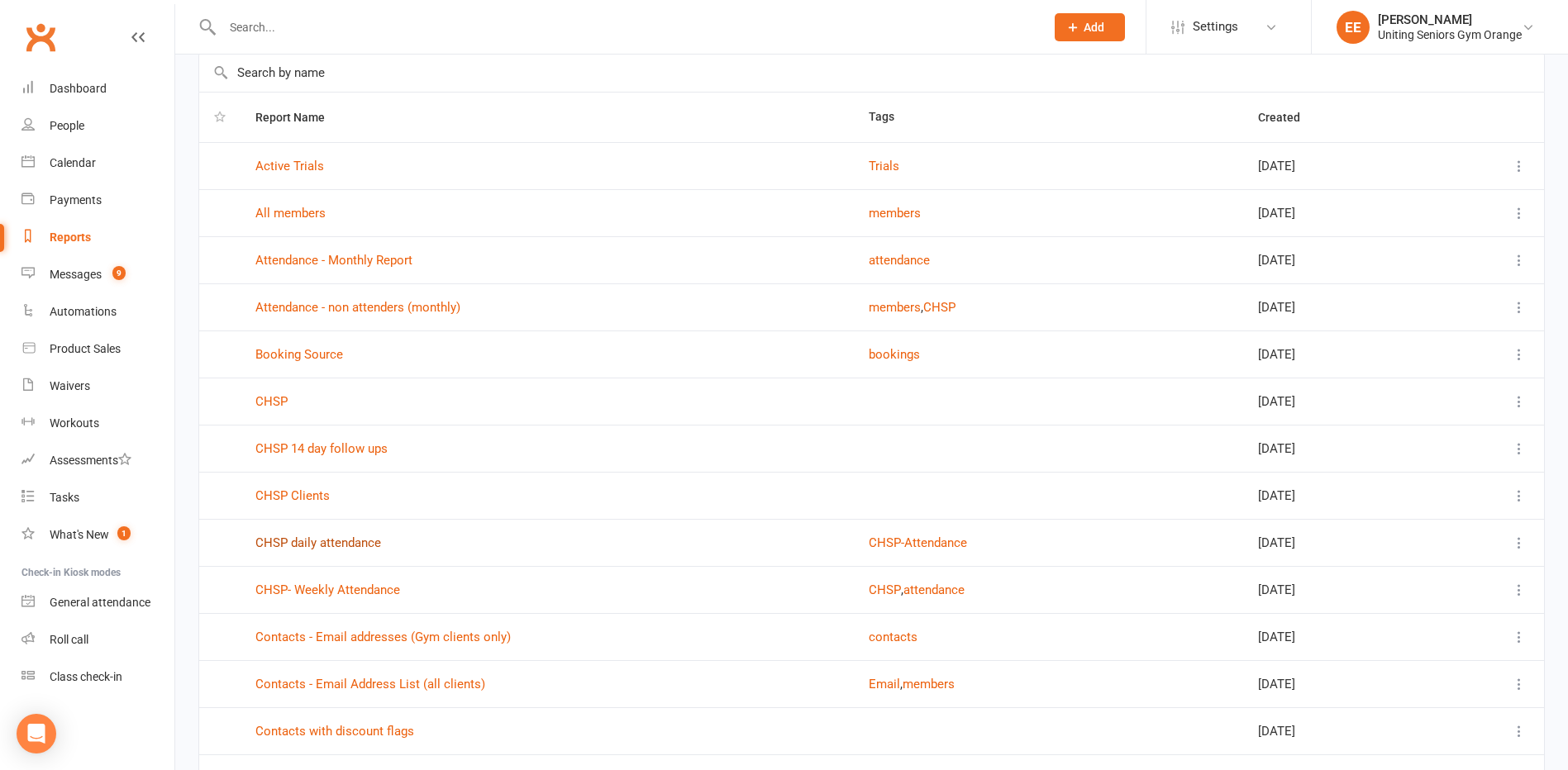
click at [337, 545] on link "CHSP daily attendance" at bounding box center [318, 543] width 126 height 15
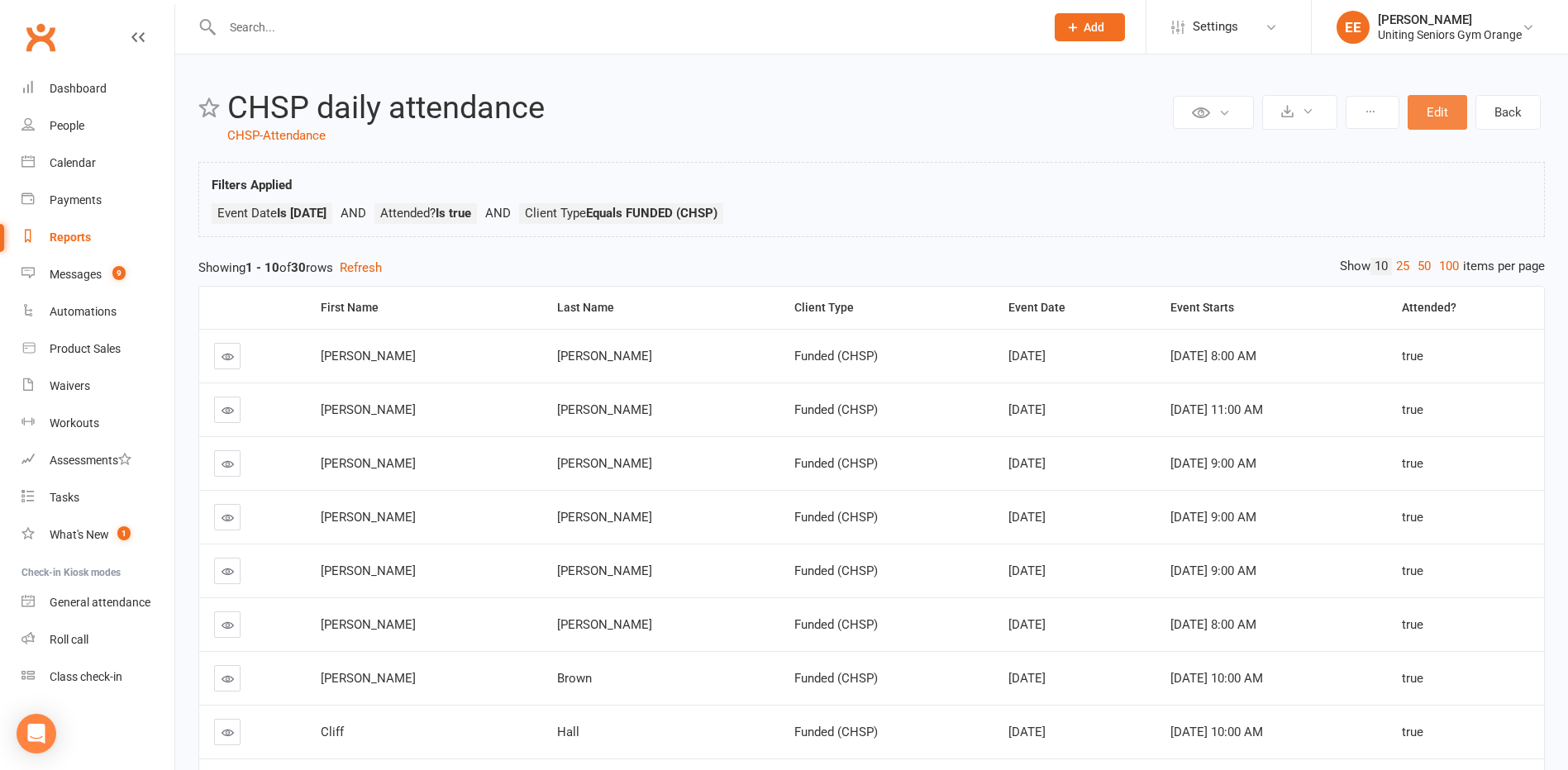
click at [1447, 108] on button "Edit" at bounding box center [1437, 112] width 60 height 35
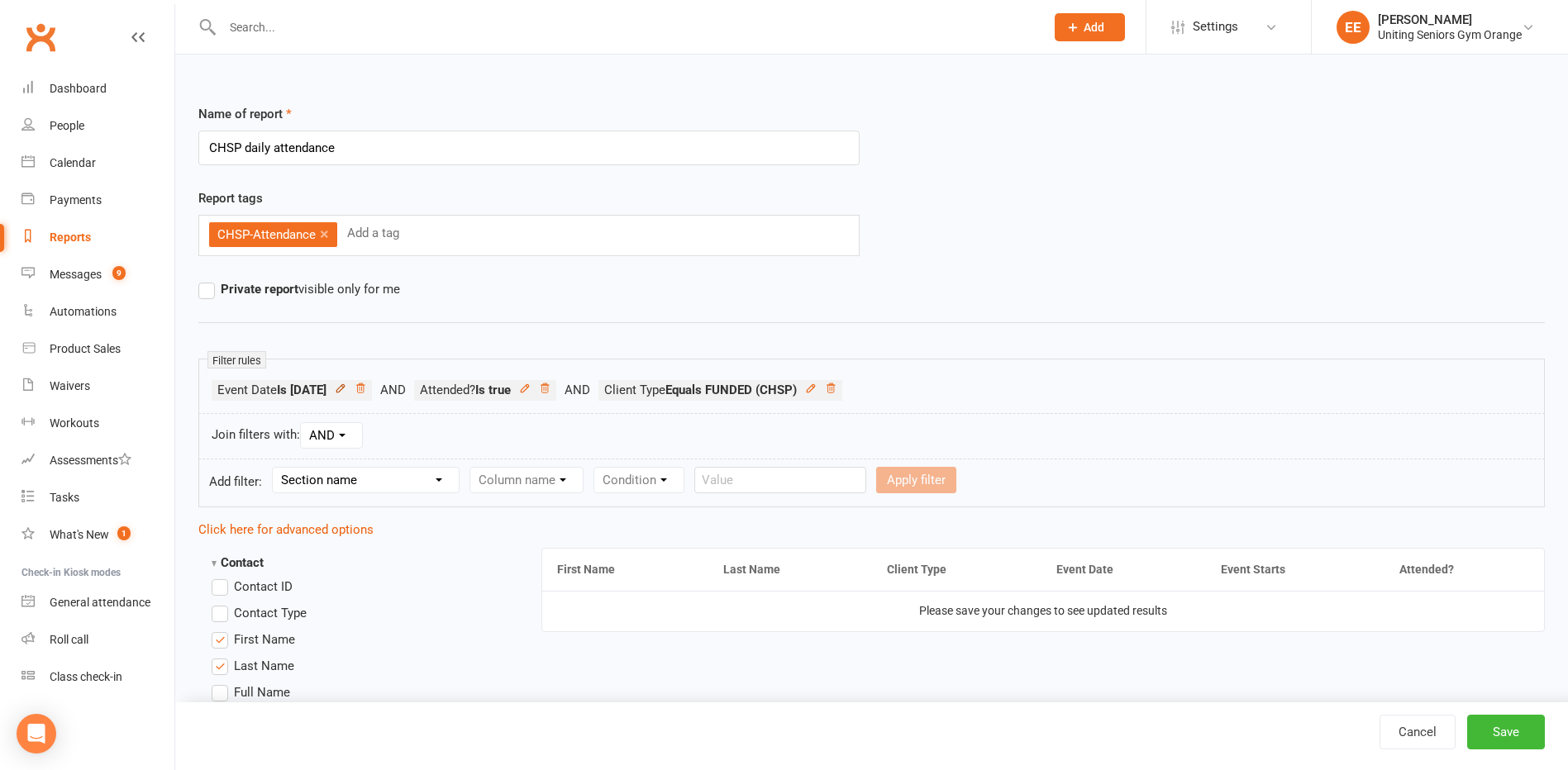
click at [344, 391] on icon at bounding box center [340, 388] width 7 height 7
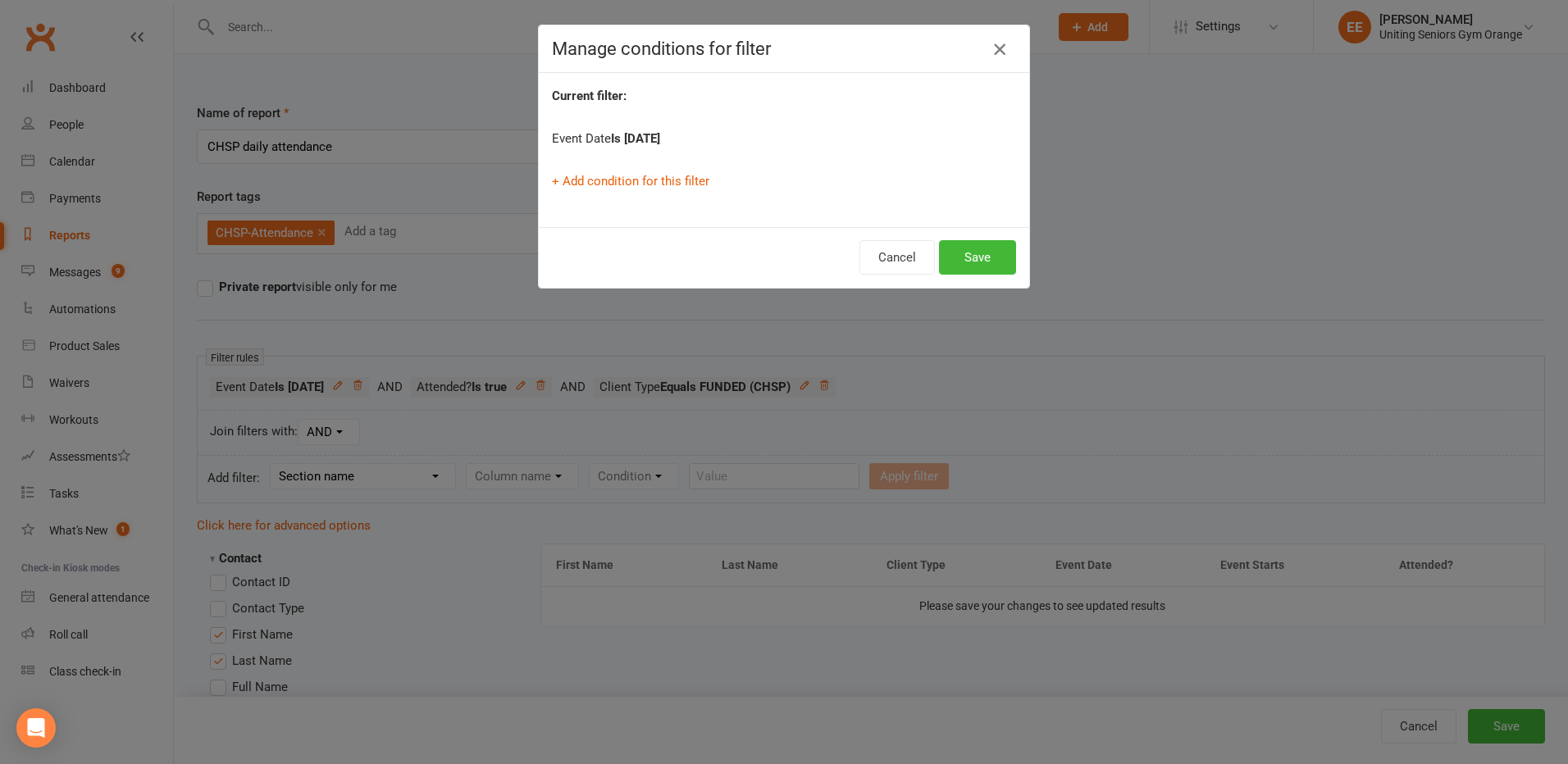
click at [1004, 42] on button "button" at bounding box center [1000, 49] width 26 height 26
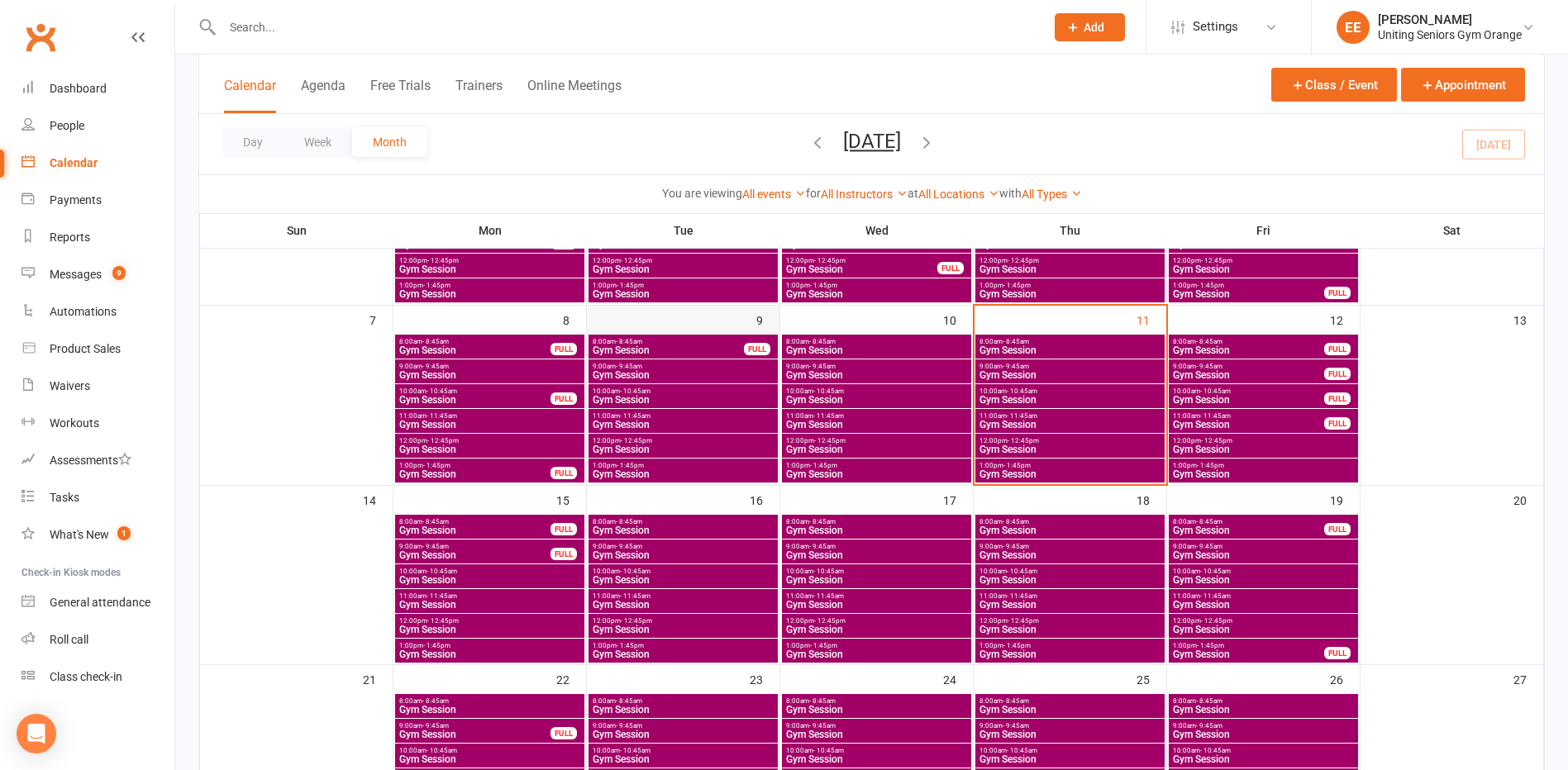
scroll to position [248, 0]
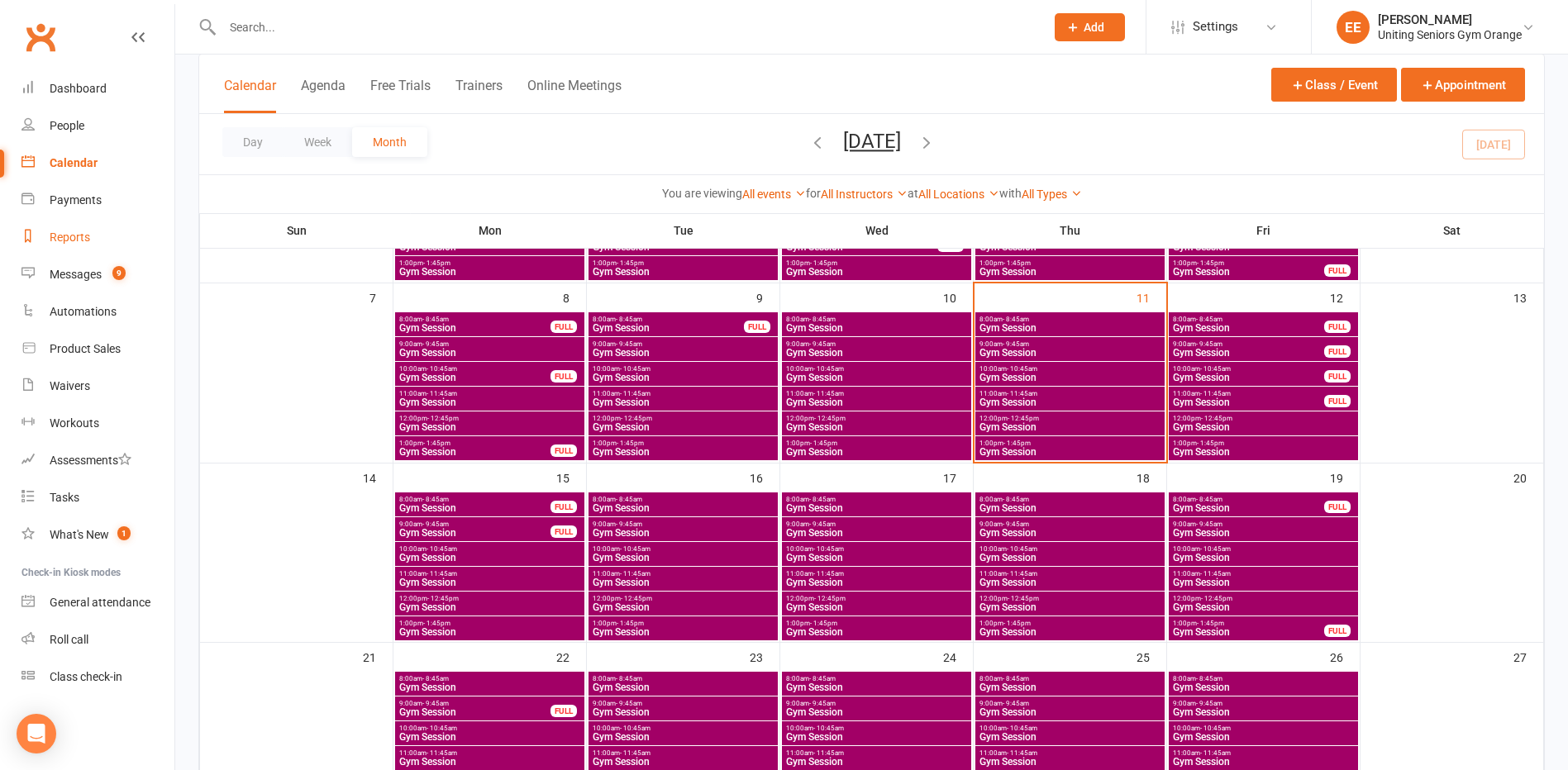
click at [48, 243] on link "Reports" at bounding box center [97, 237] width 153 height 37
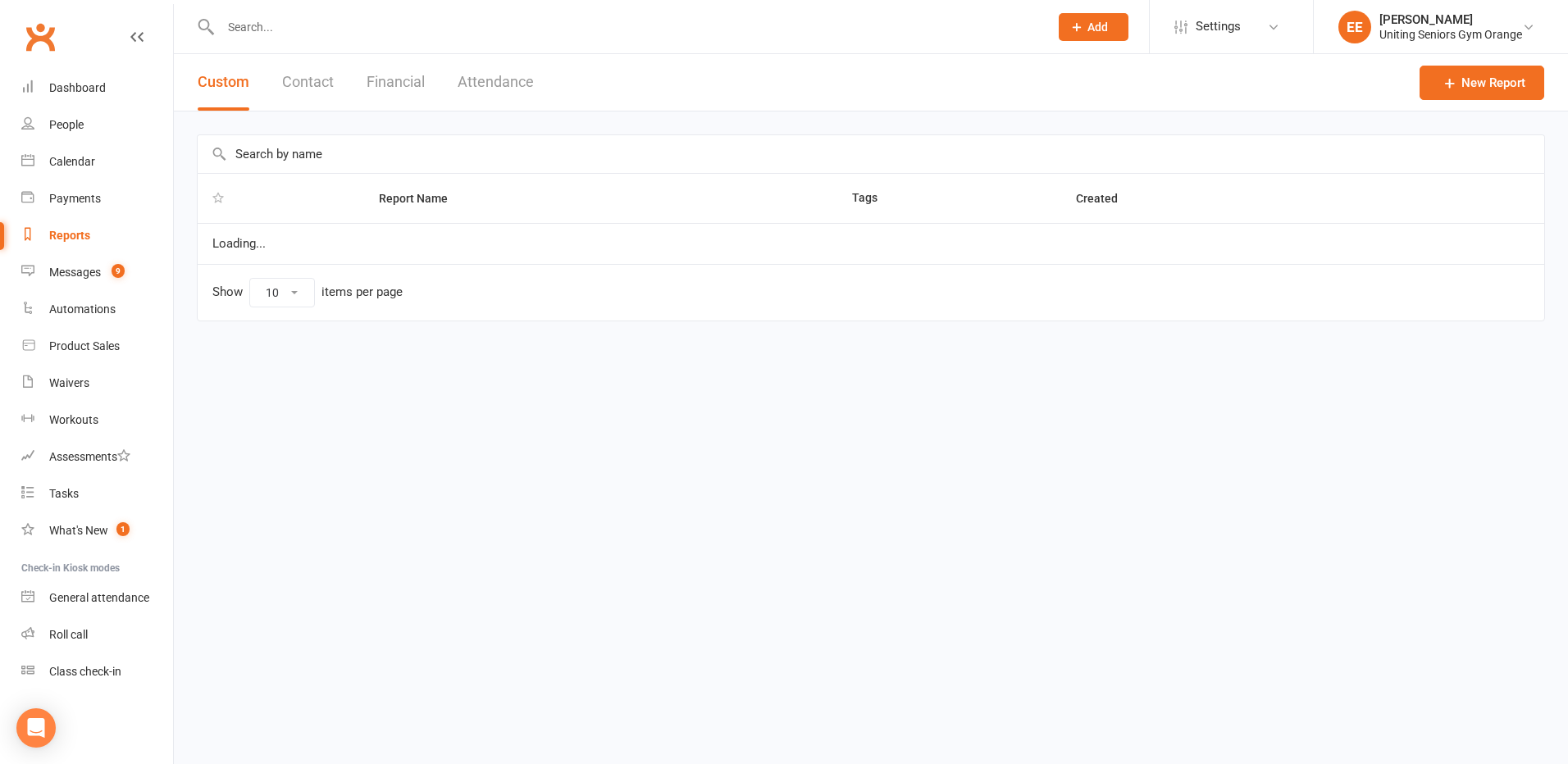
select select "100"
click at [326, 159] on input "text" at bounding box center [871, 153] width 1346 height 37
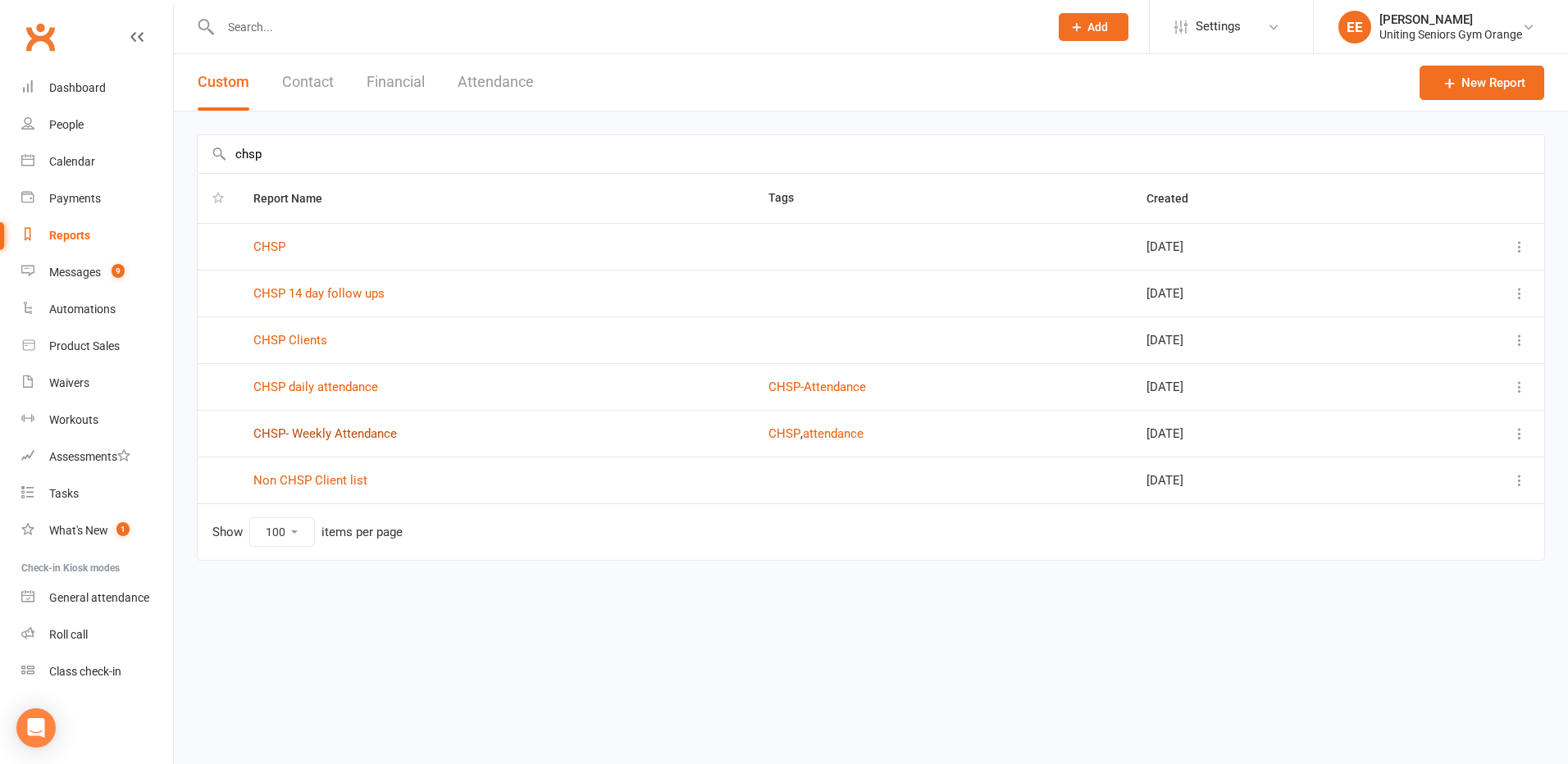
type input "chsp"
click at [321, 434] on link "CHSP- Weekly Attendance" at bounding box center [325, 434] width 143 height 15
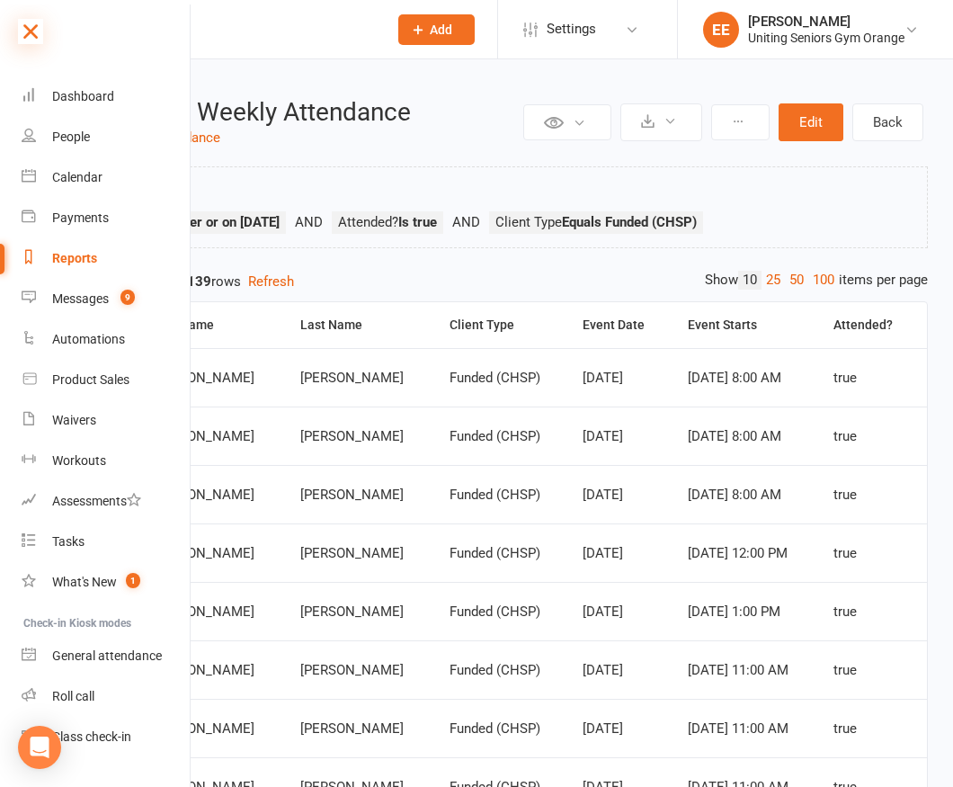
click at [36, 30] on icon at bounding box center [30, 31] width 25 height 25
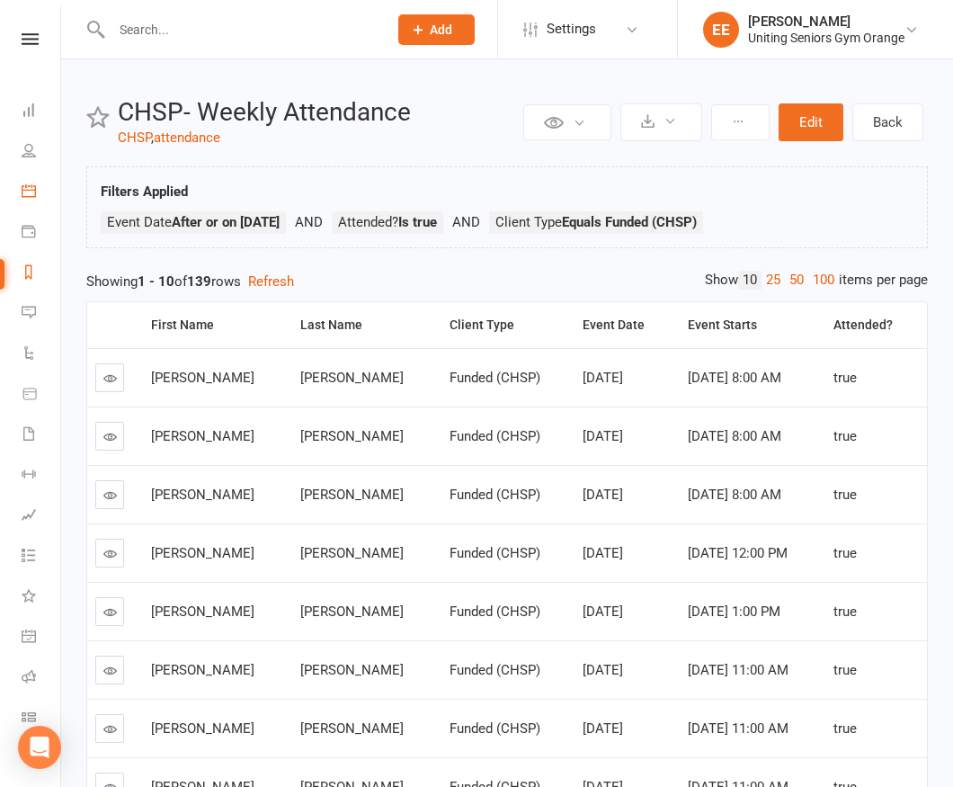
click at [39, 182] on link "Calendar" at bounding box center [42, 193] width 40 height 40
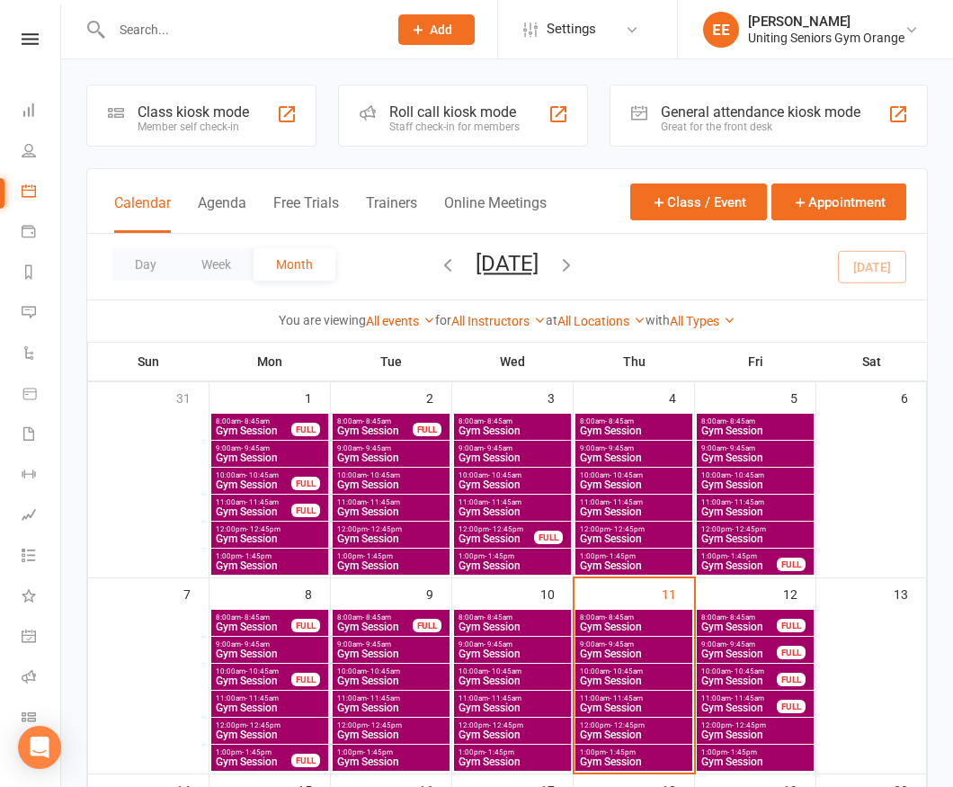
click at [259, 620] on span "- 8:45am" at bounding box center [255, 617] width 29 height 8
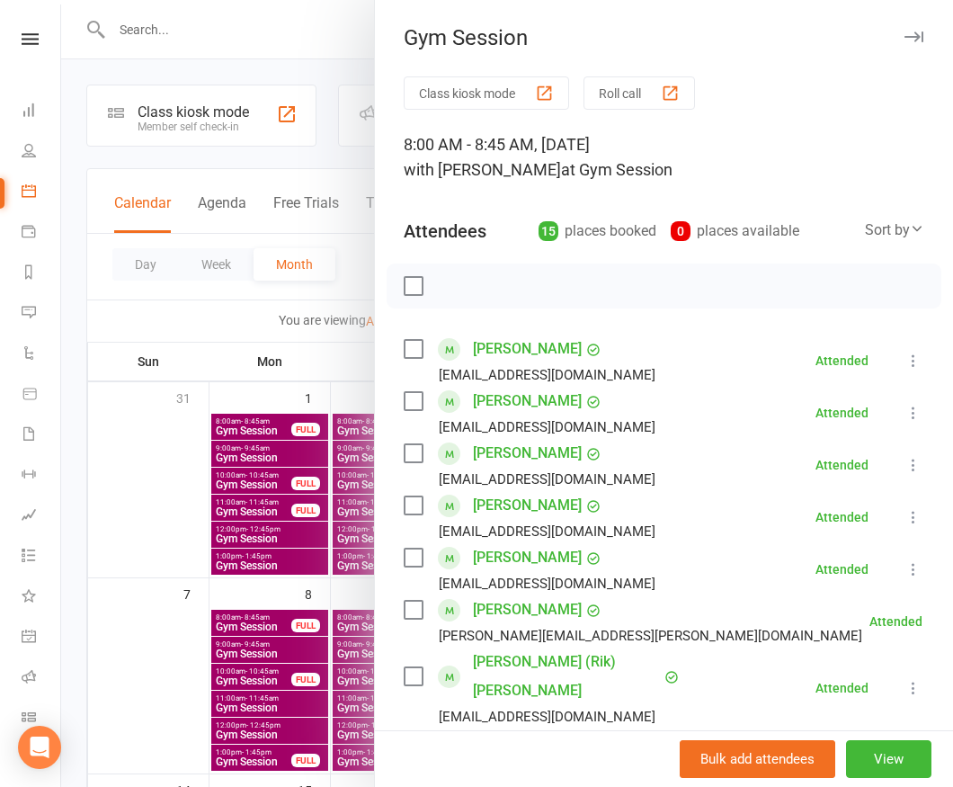
click at [867, 234] on div "Sort by" at bounding box center [894, 230] width 59 height 23
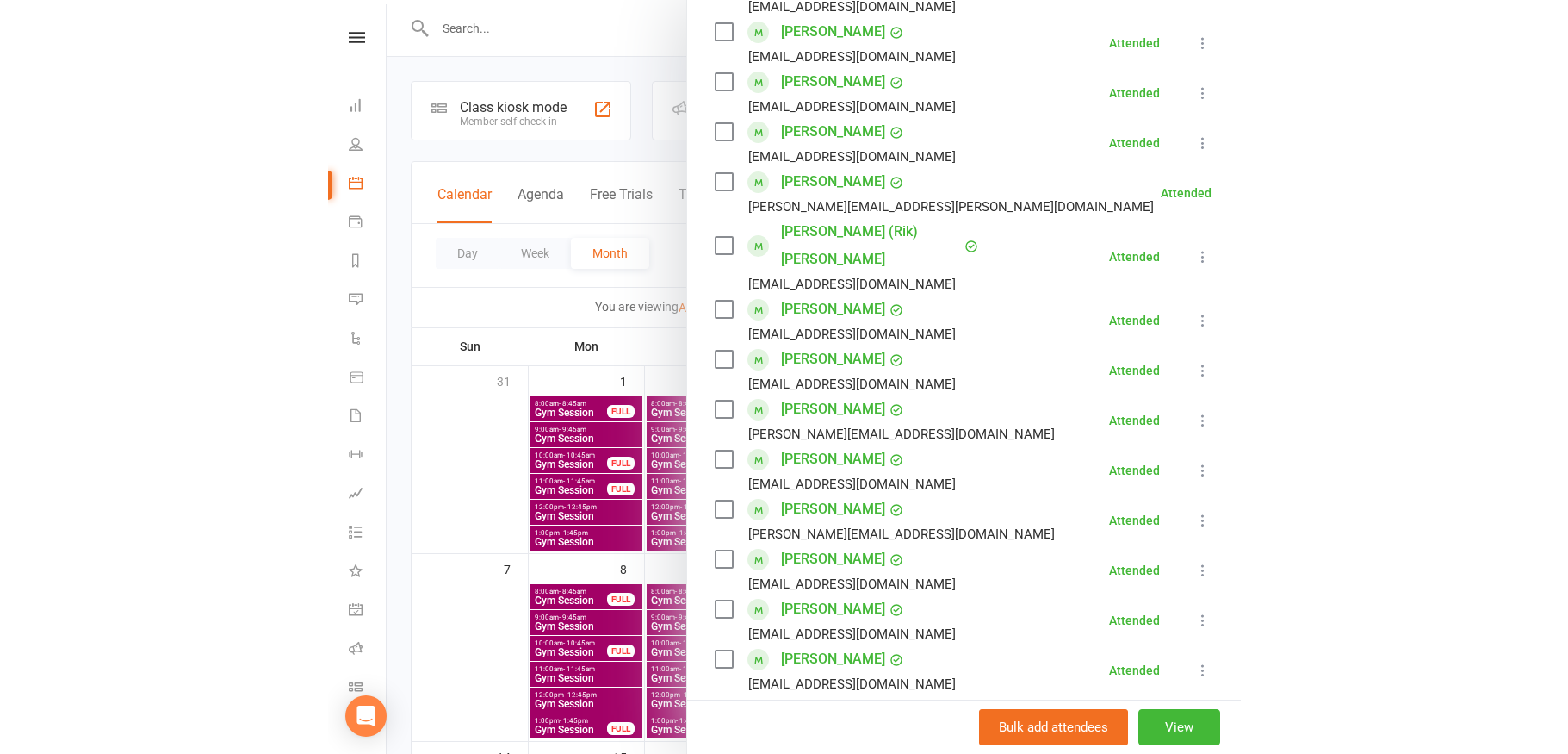
scroll to position [431, 0]
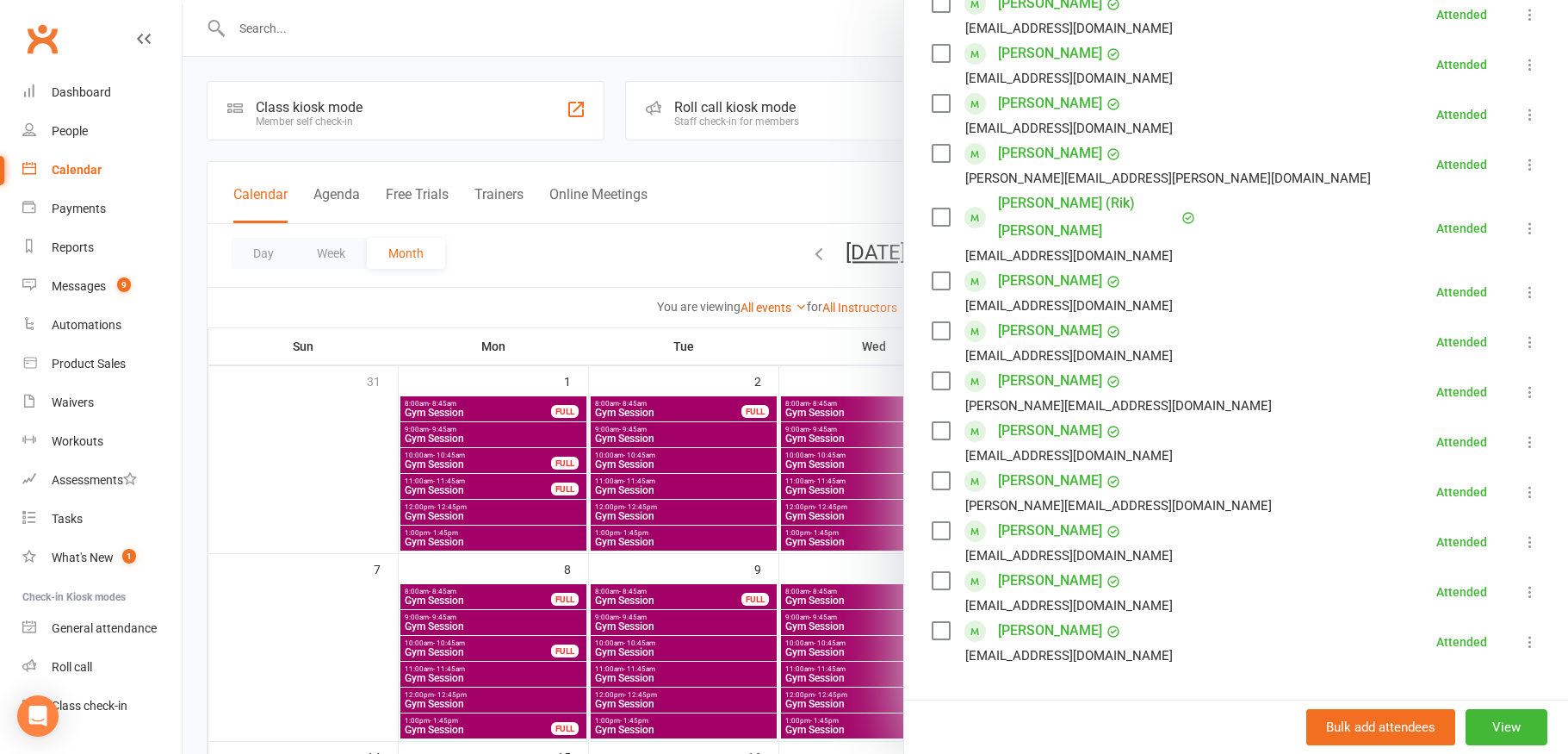
click at [386, 27] on div at bounding box center [875, 377] width 1386 height 754
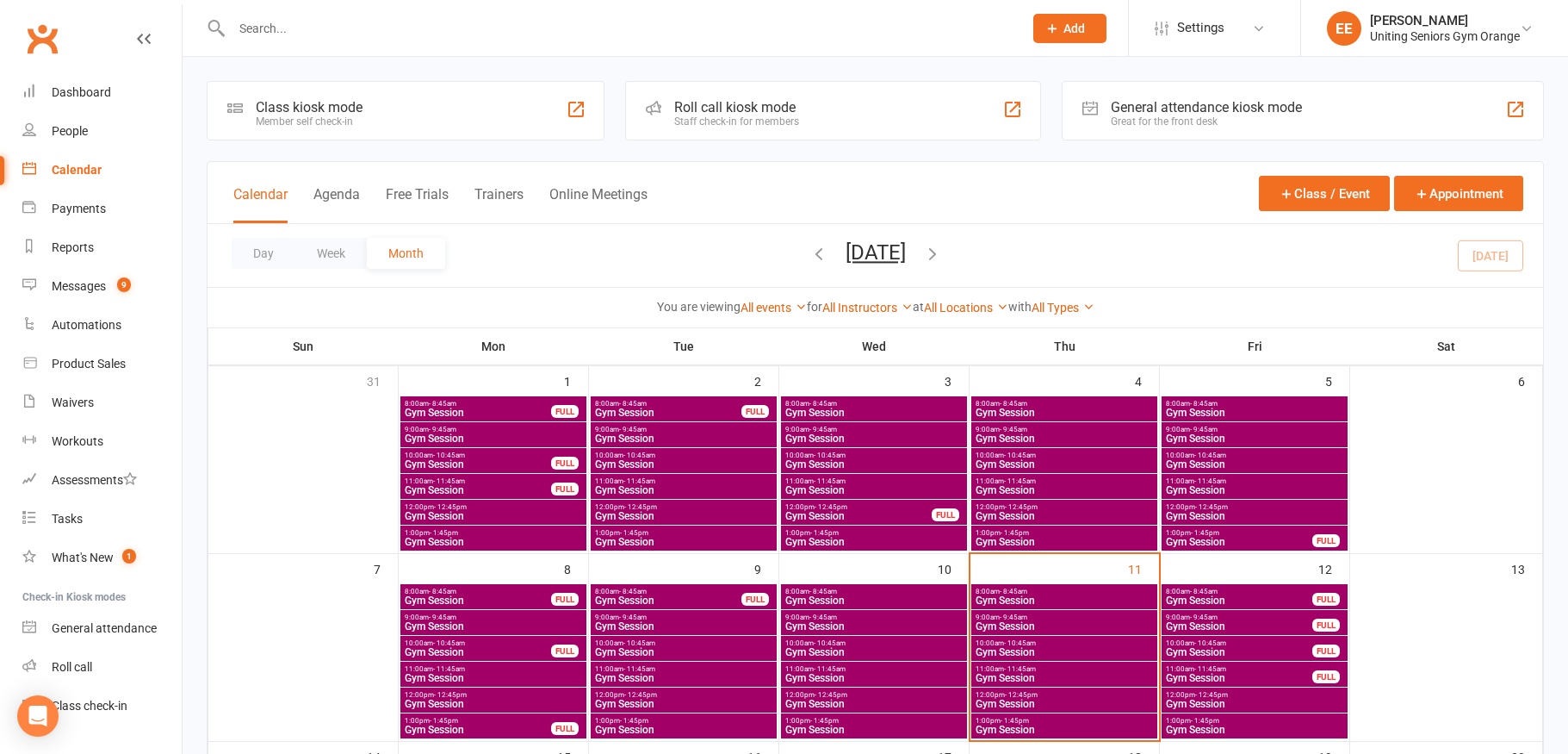
click at [386, 27] on input "text" at bounding box center [618, 28] width 784 height 24
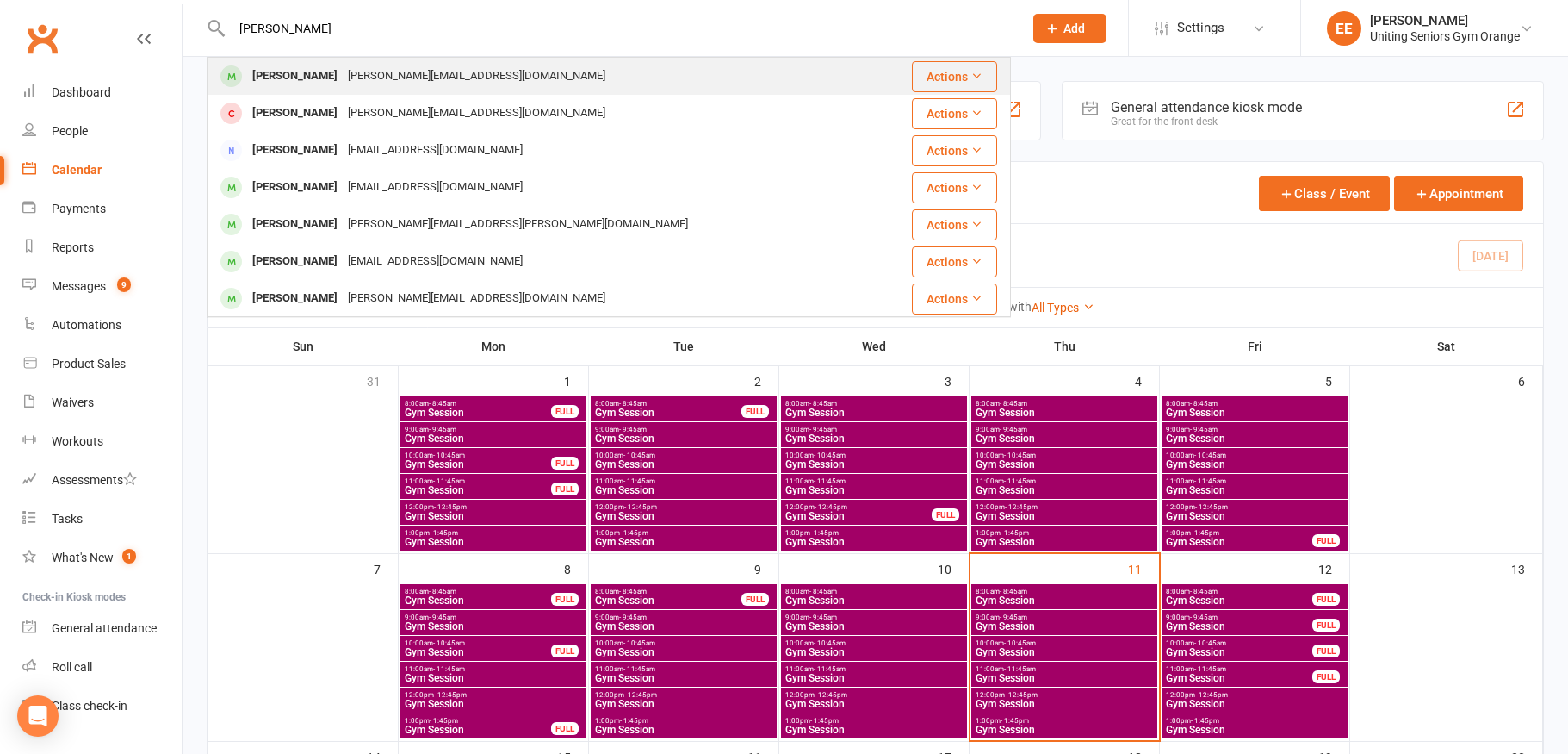
type input "john willing"
click at [379, 82] on div "john.willing@bigpond.com" at bounding box center [477, 77] width 268 height 25
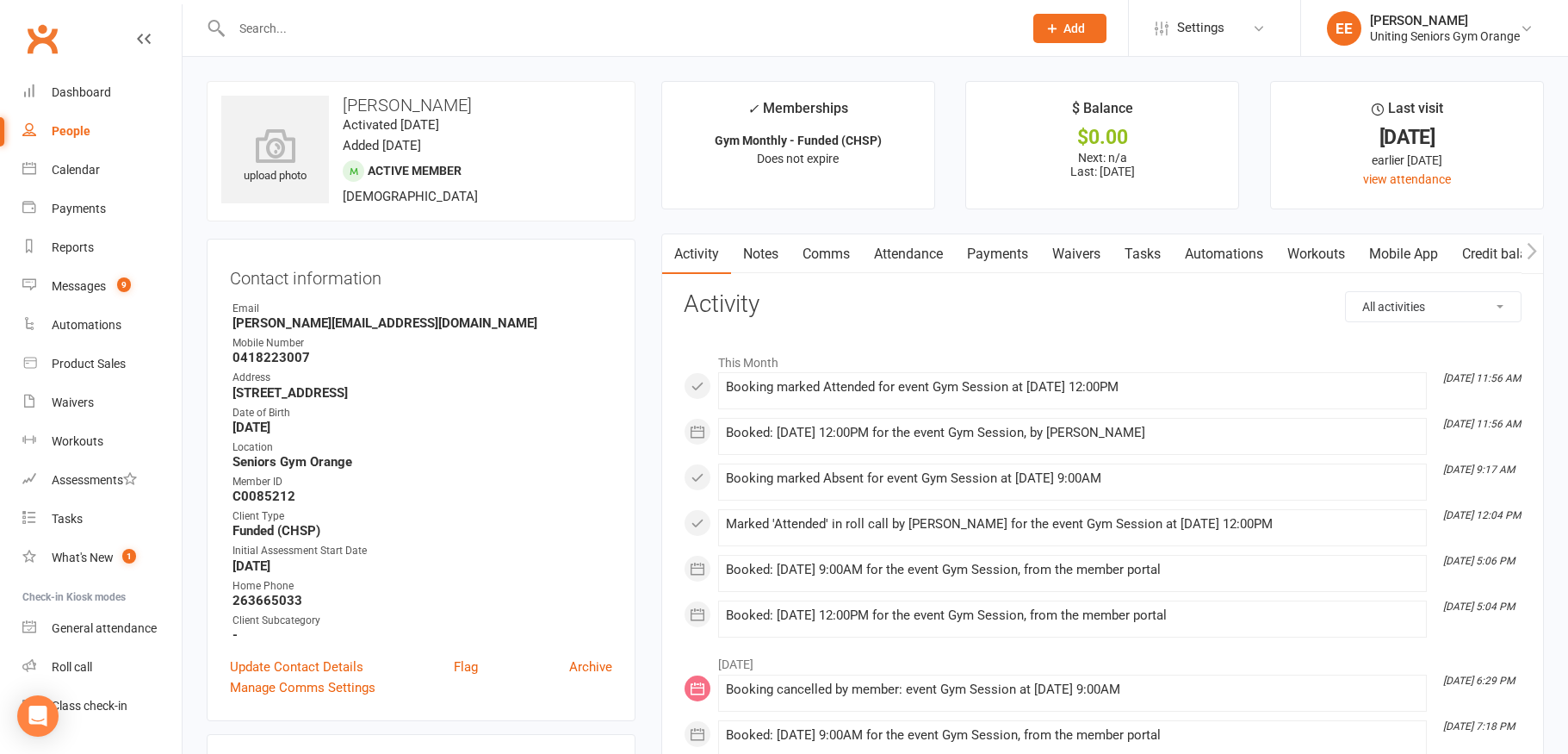
click at [1410, 259] on link "Mobile App" at bounding box center [1403, 254] width 93 height 39
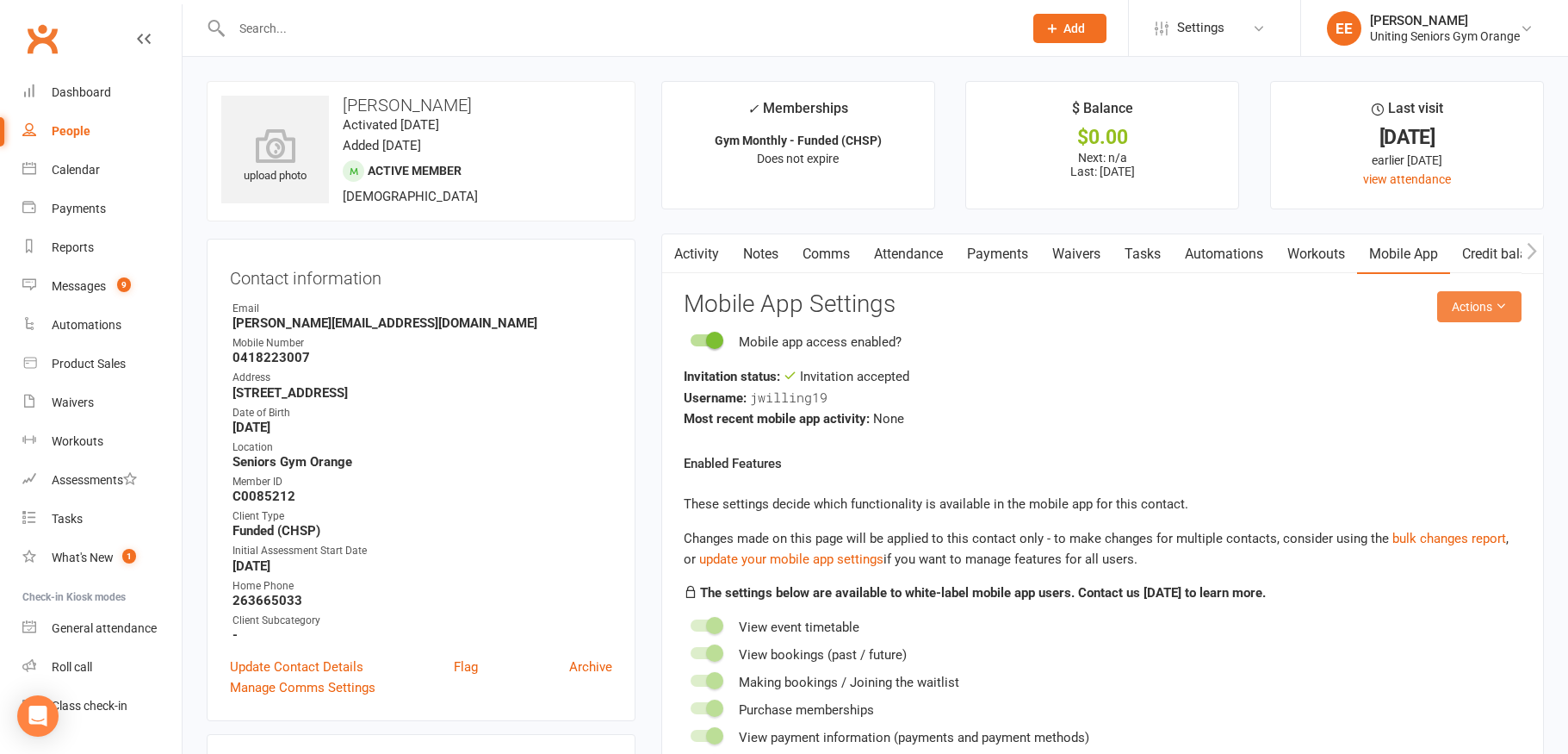
click at [1492, 304] on button "Actions" at bounding box center [1480, 307] width 84 height 31
click at [1462, 342] on link "Send invitation email" at bounding box center [1422, 346] width 170 height 34
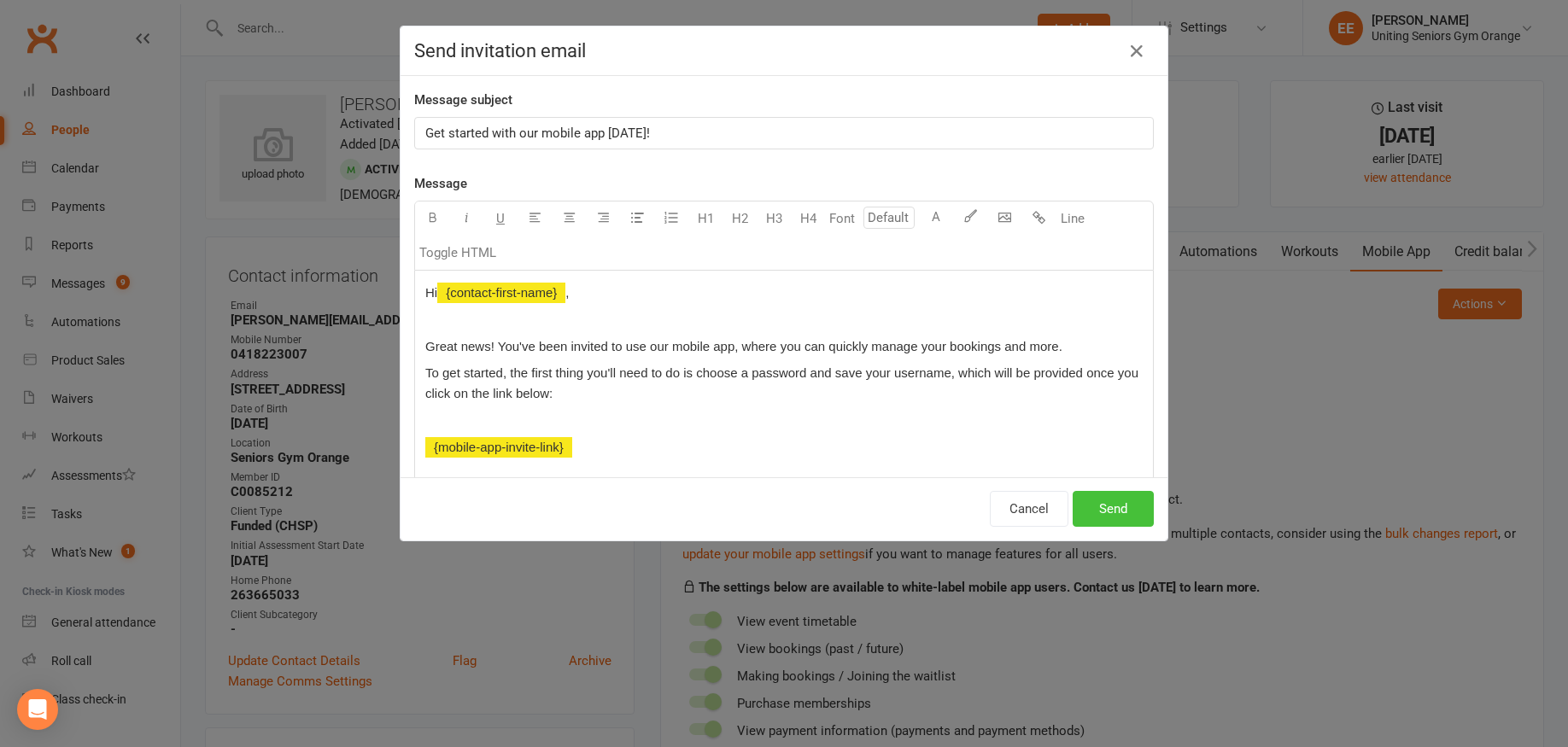
click at [1106, 512] on button "Send" at bounding box center [1112, 509] width 81 height 36
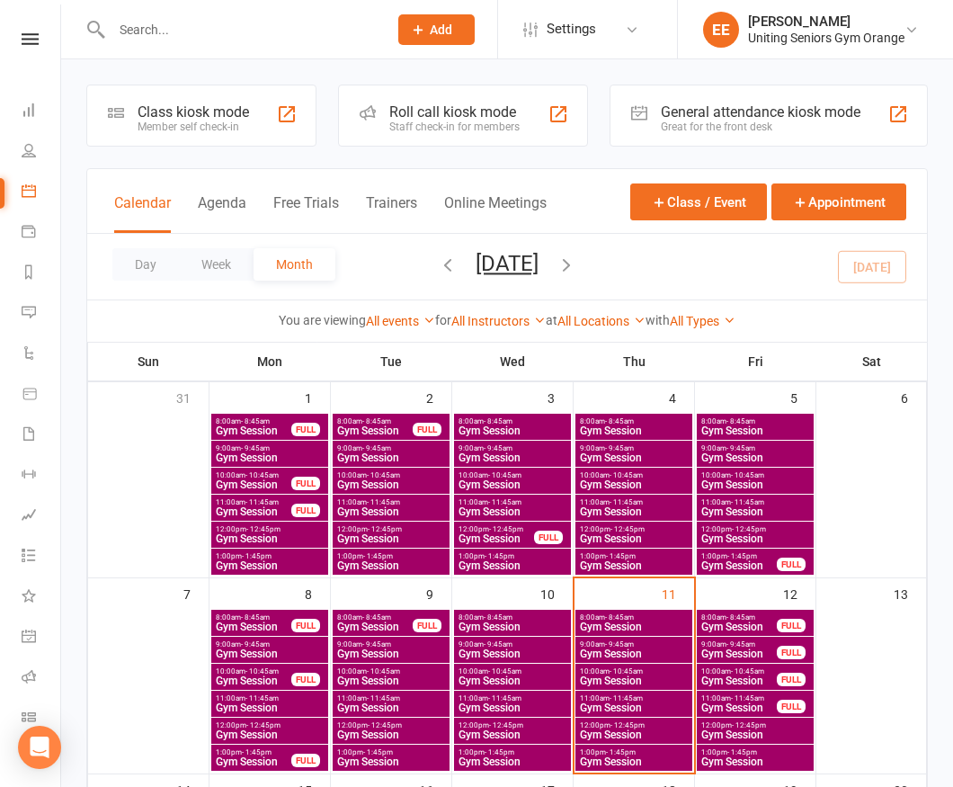
click at [238, 24] on input "text" at bounding box center [240, 29] width 269 height 25
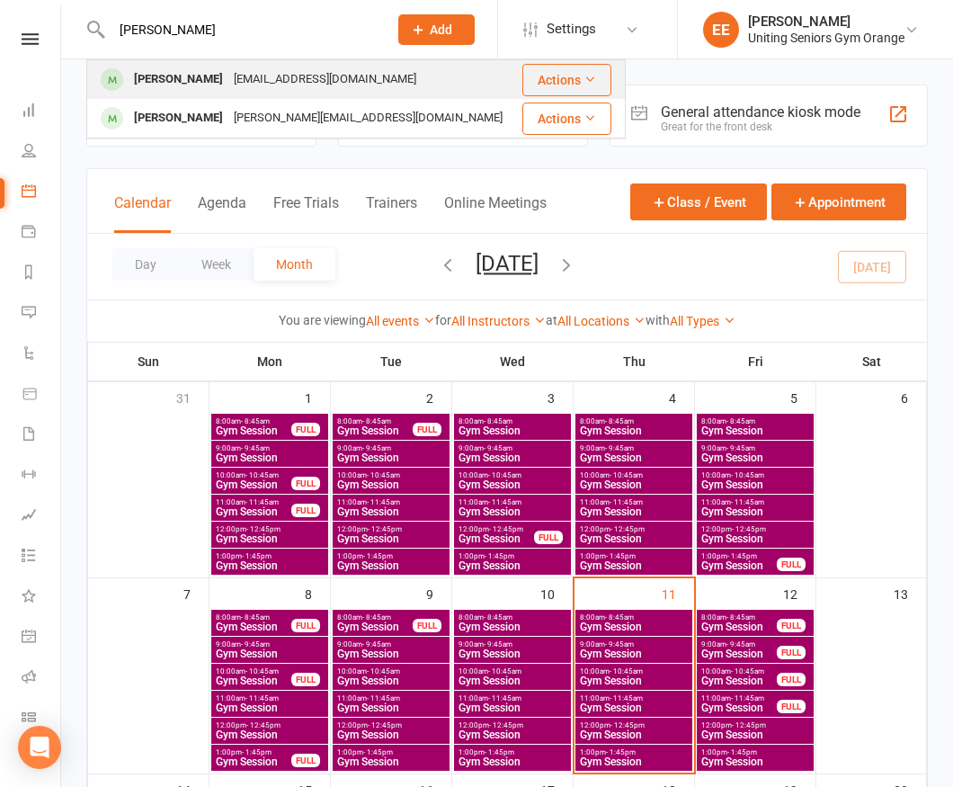
type input "yvonne"
click at [258, 93] on div "[EMAIL_ADDRESS][DOMAIN_NAME]" at bounding box center [324, 80] width 193 height 26
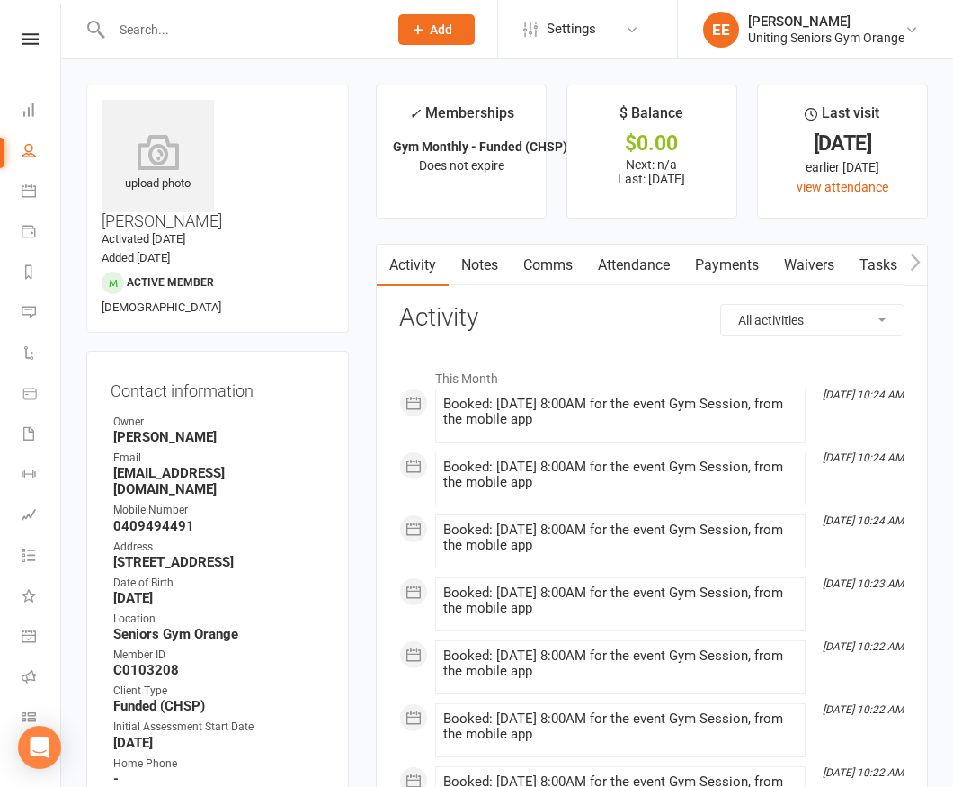
click at [263, 13] on div at bounding box center [230, 29] width 289 height 58
click at [249, 27] on input "text" at bounding box center [240, 29] width 269 height 25
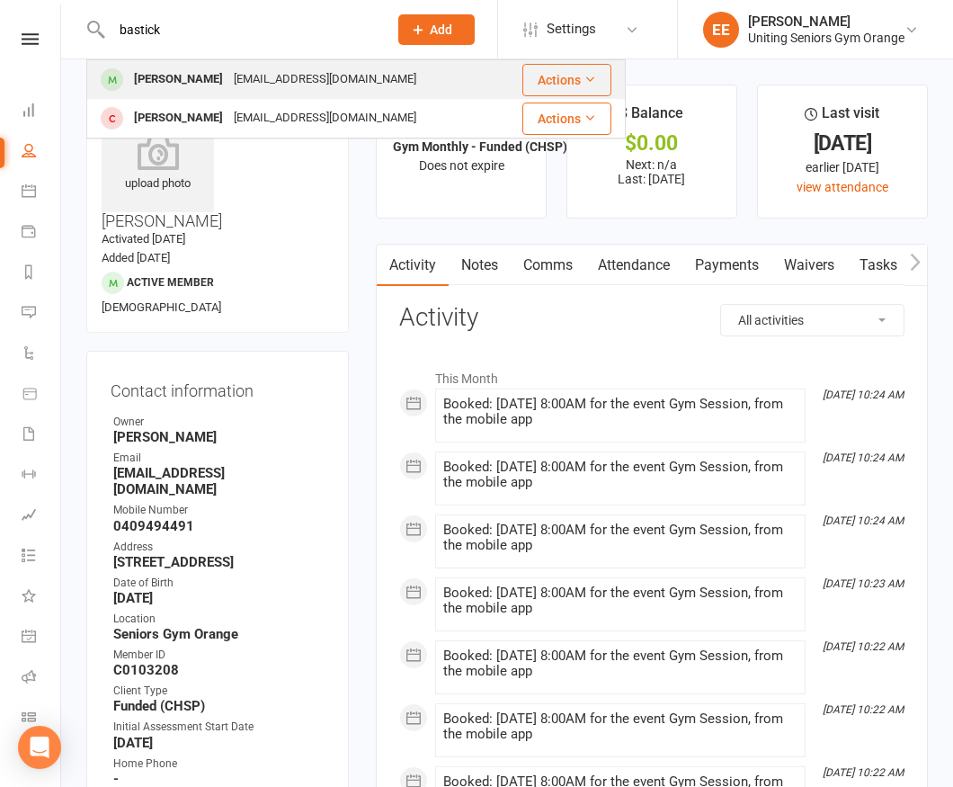
type input "bastick"
click at [233, 72] on div "johnbastick+orange@uniting.org" at bounding box center [324, 80] width 193 height 26
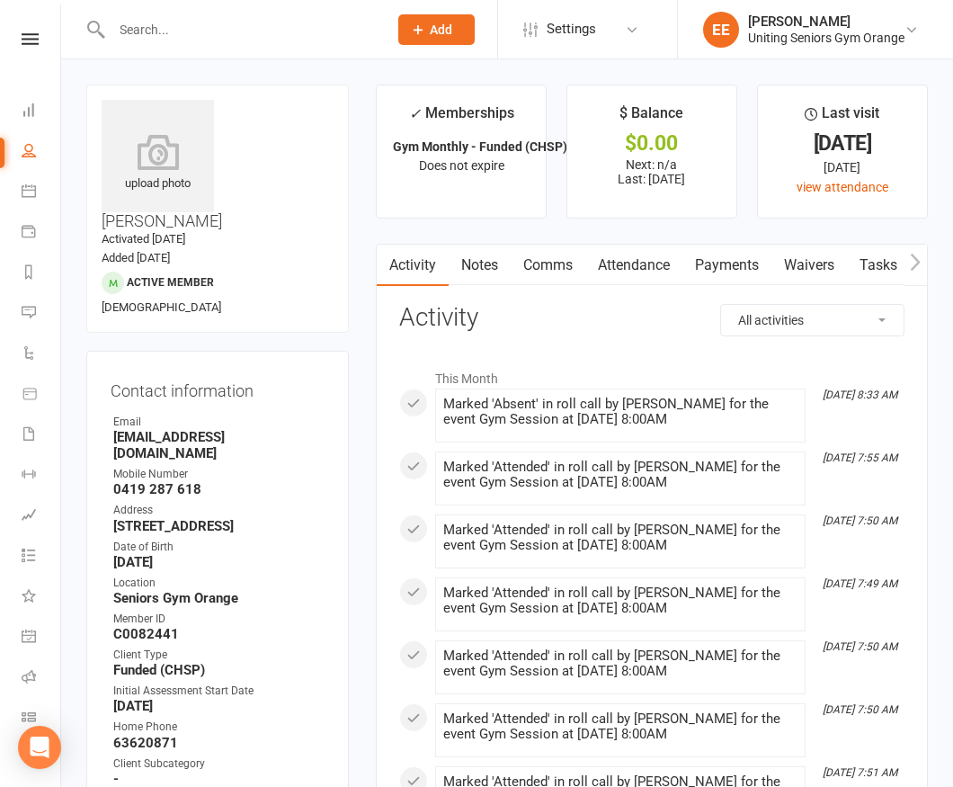
click at [249, 25] on input "text" at bounding box center [240, 29] width 269 height 25
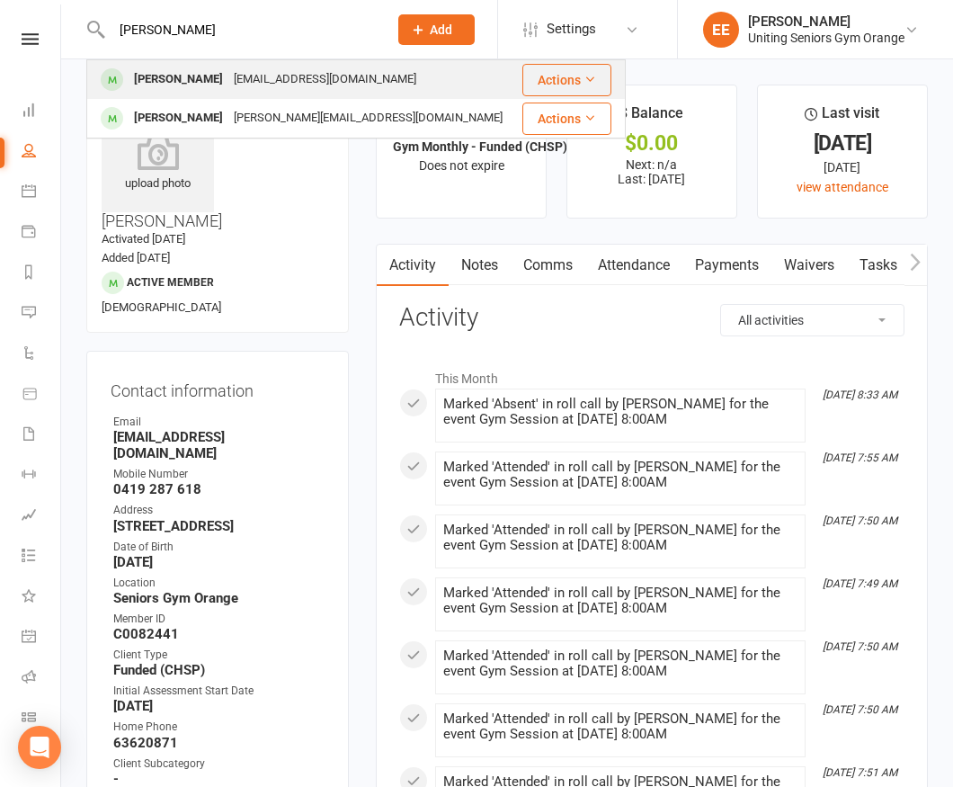
type input "ferguson"
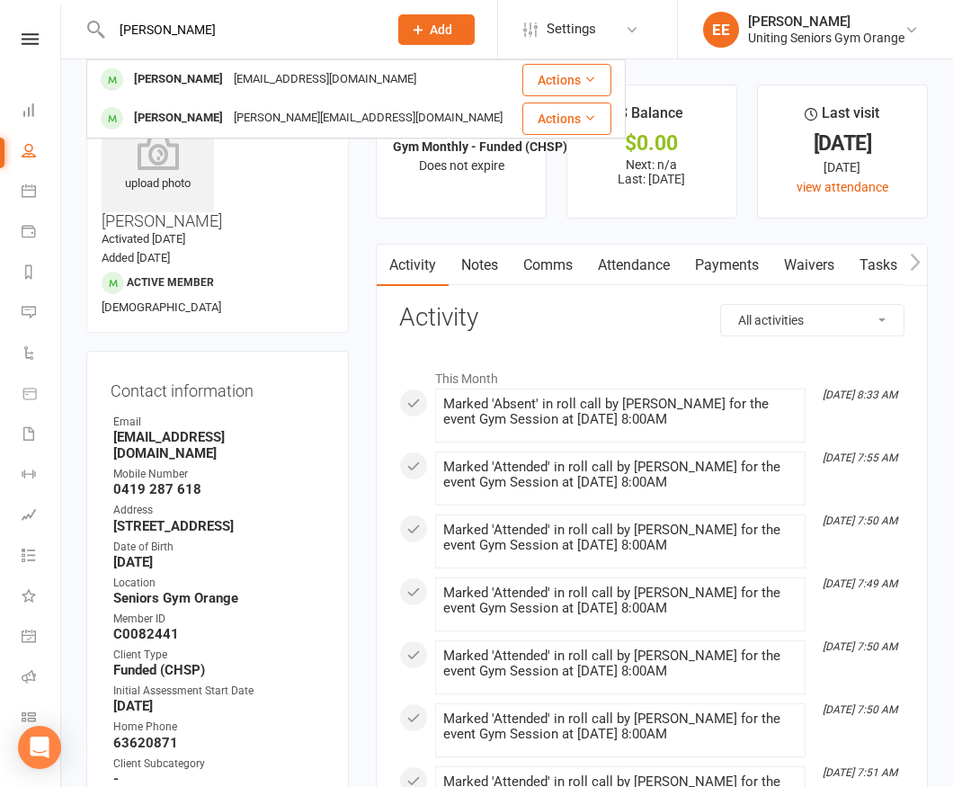
click at [218, 82] on div "Kerrie Ferguson" at bounding box center [179, 80] width 100 height 26
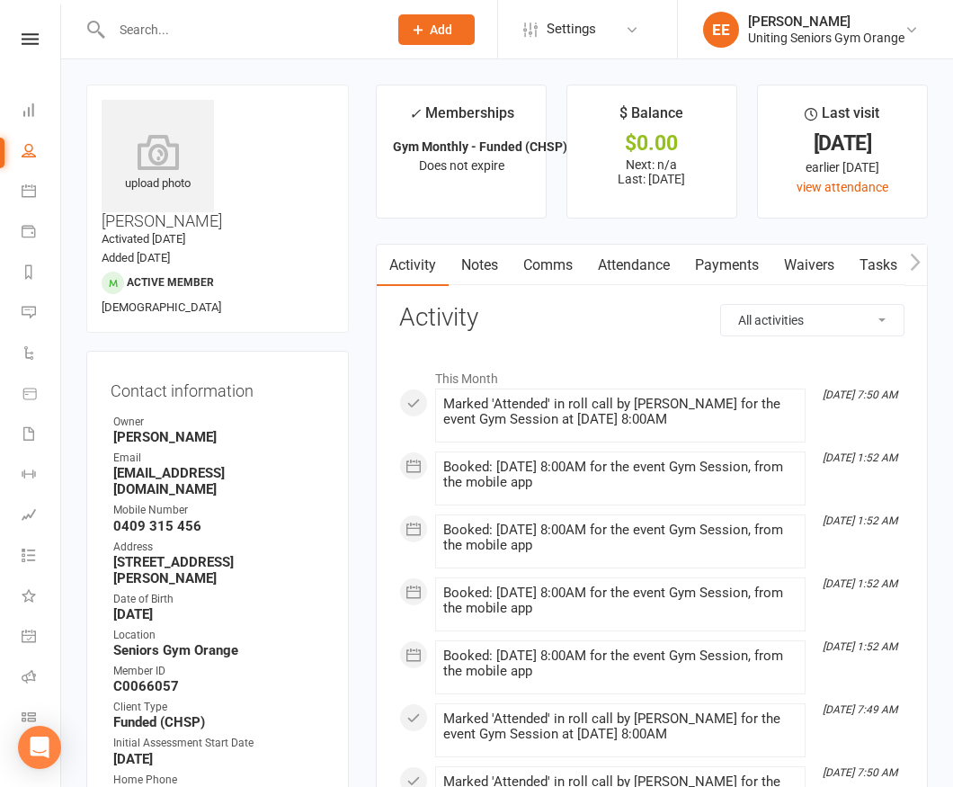
click at [201, 17] on input "text" at bounding box center [240, 29] width 269 height 25
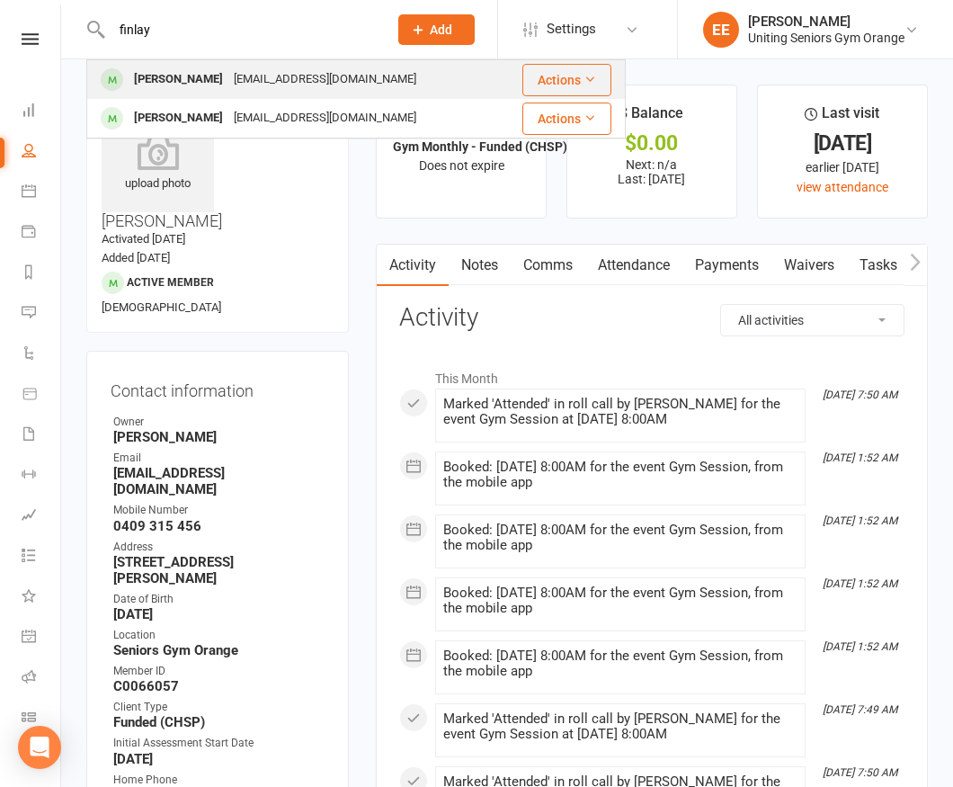
type input "finlay"
click at [202, 72] on div "Margaret Finlay" at bounding box center [179, 80] width 100 height 26
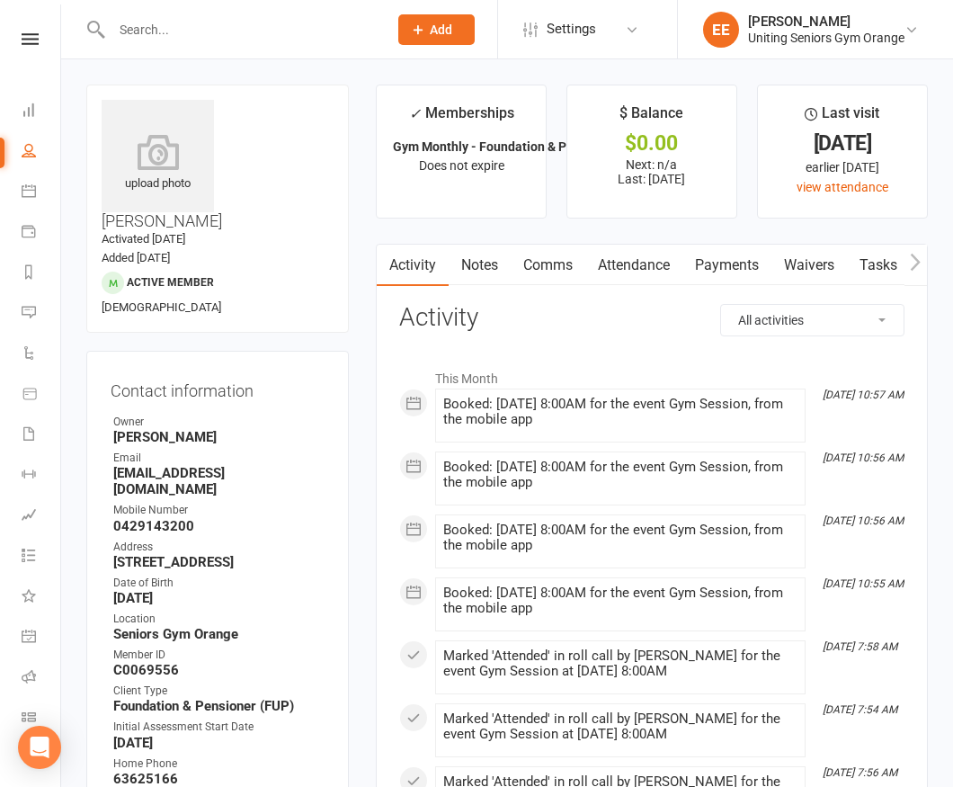
click at [141, 35] on input "text" at bounding box center [240, 29] width 269 height 25
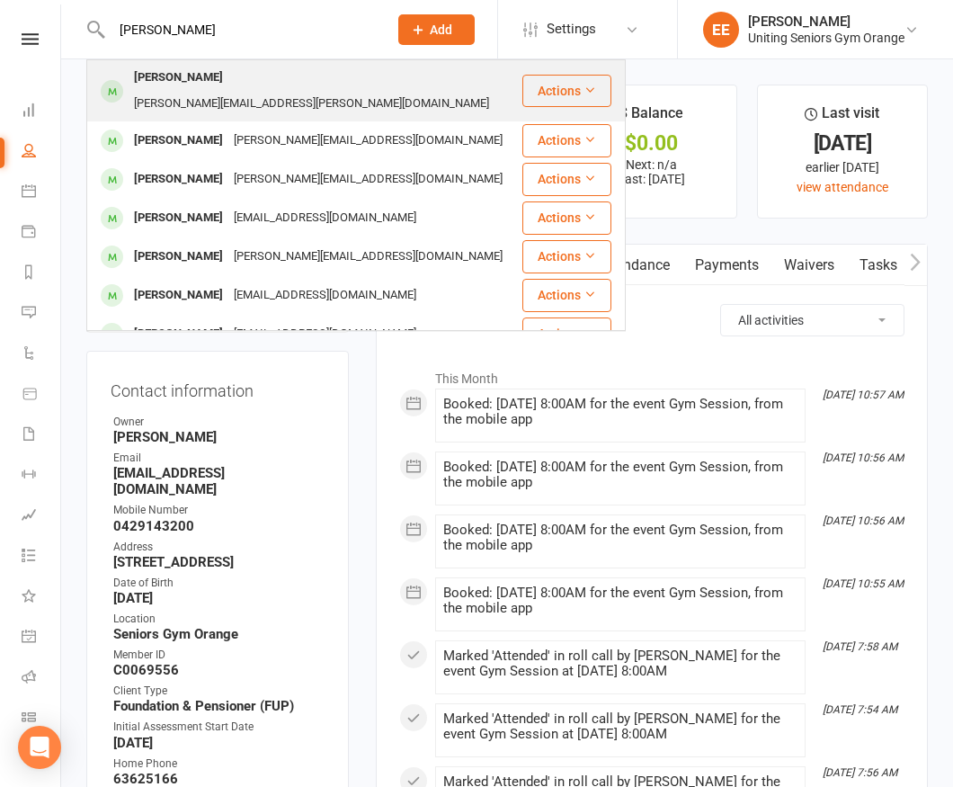
type input "john"
click at [195, 78] on div "John Johnson" at bounding box center [179, 78] width 100 height 26
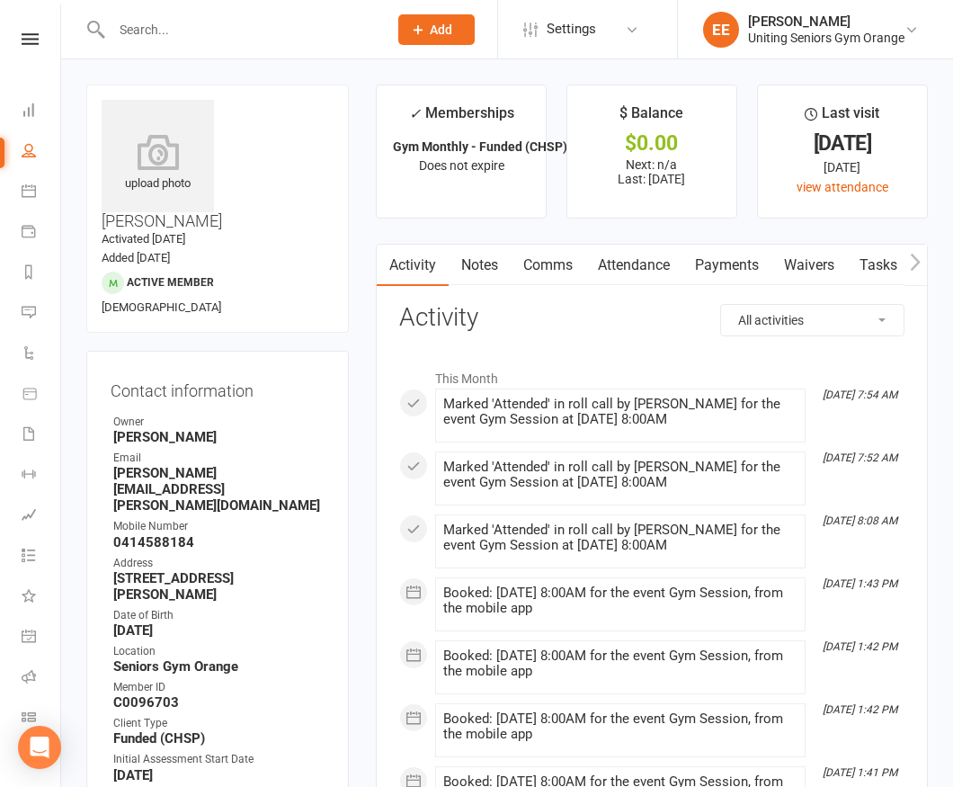
click at [214, 44] on div at bounding box center [230, 29] width 289 height 58
click at [203, 28] on input "text" at bounding box center [240, 29] width 269 height 25
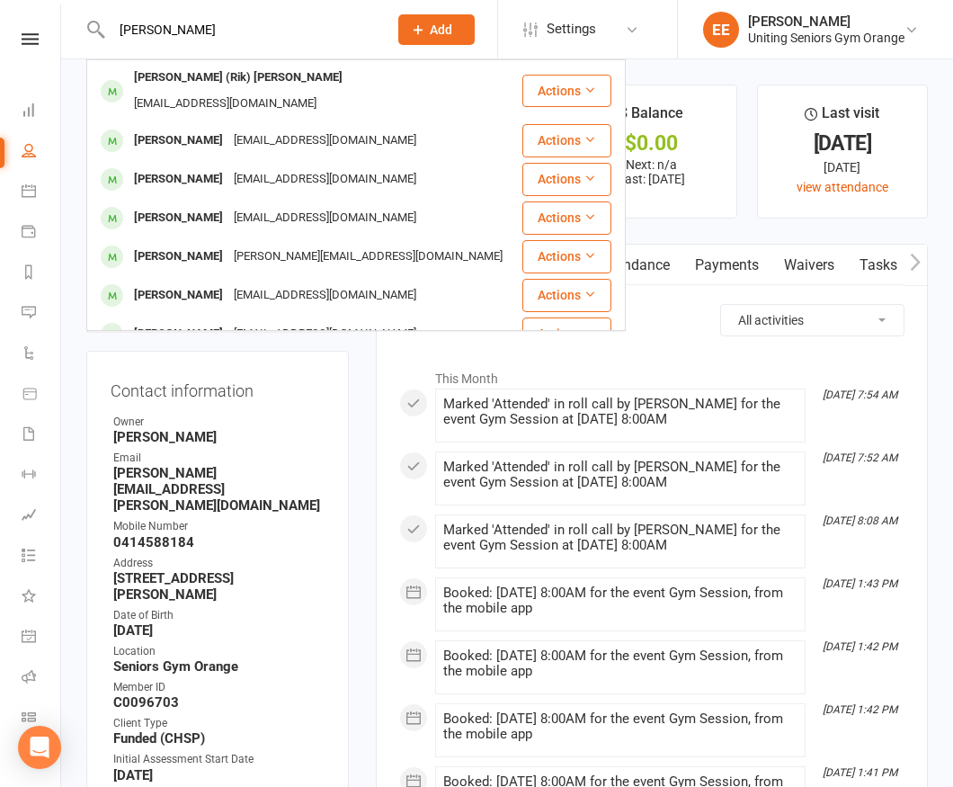
type input "rik mil"
click at [207, 85] on div "Arthur (Rik) Mills" at bounding box center [238, 78] width 219 height 26
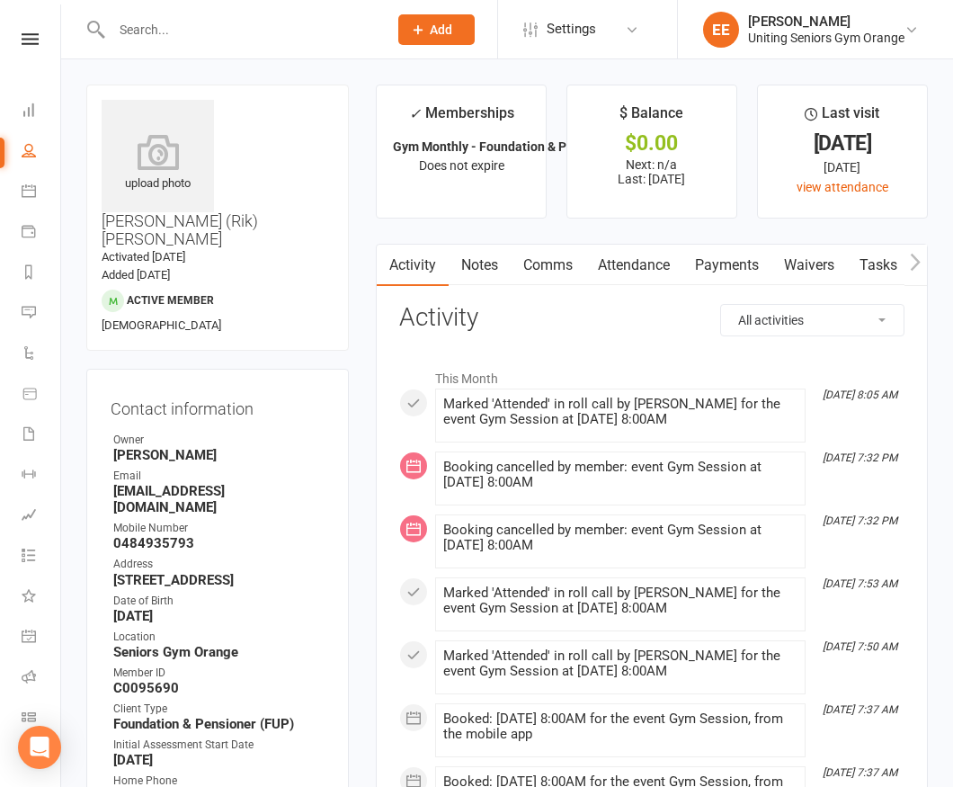
click at [197, 28] on input "text" at bounding box center [240, 29] width 269 height 25
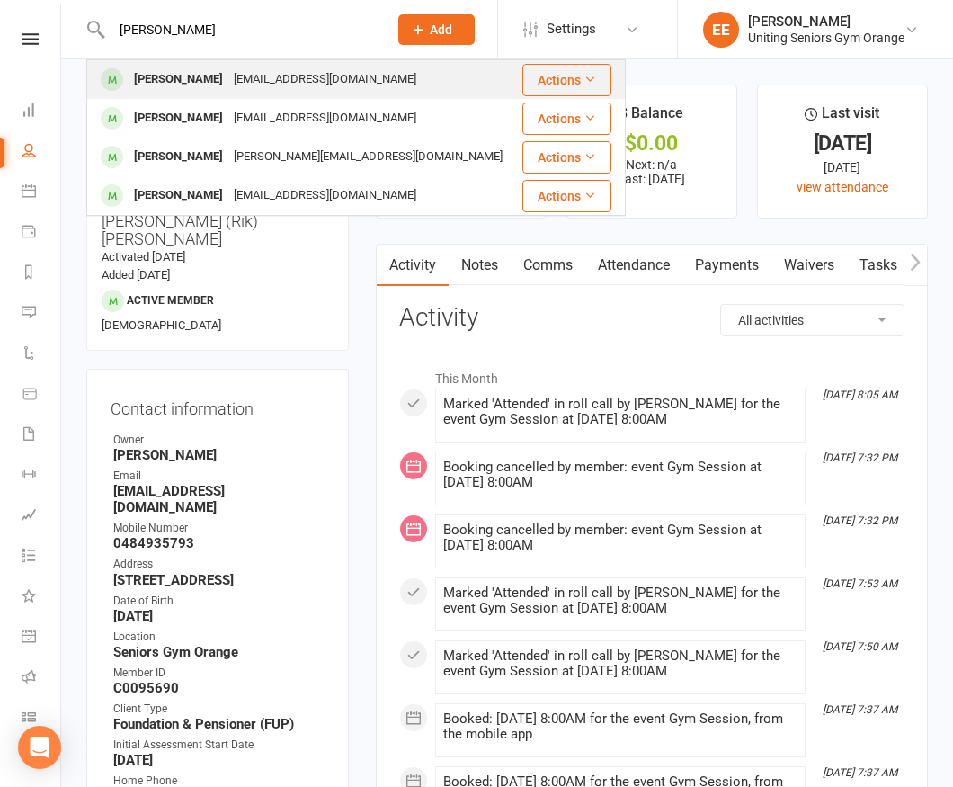
type input "jolan"
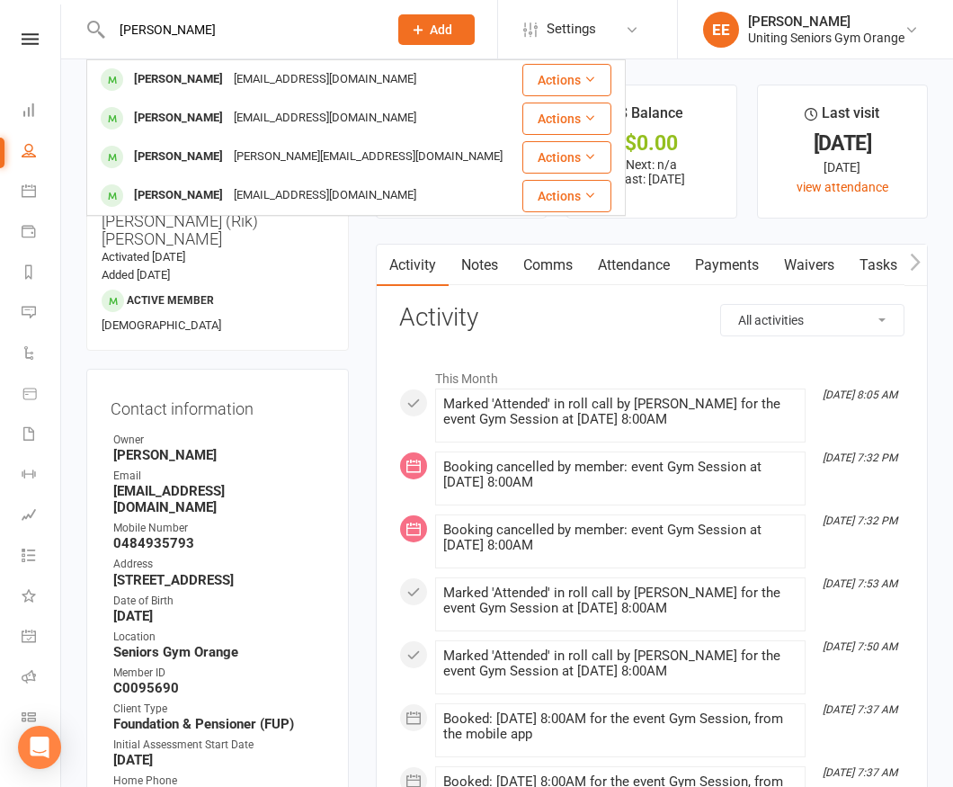
click at [228, 82] on div "jola@jolantanejman.com" at bounding box center [324, 80] width 193 height 26
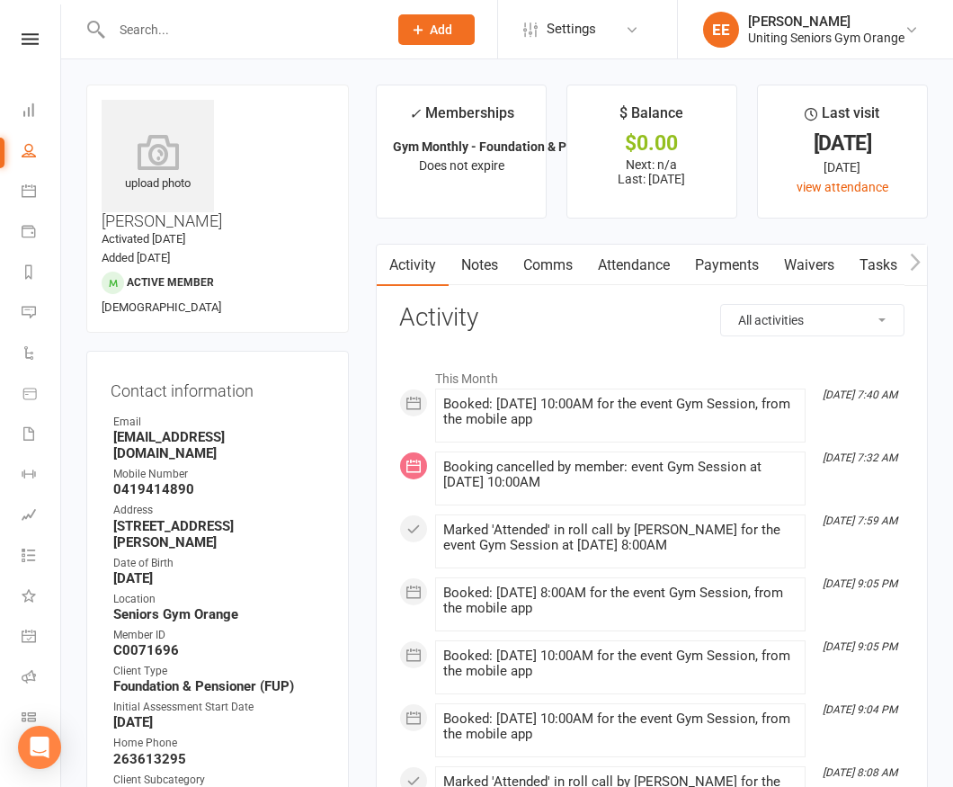
click at [199, 39] on input "text" at bounding box center [240, 29] width 269 height 25
type input "narelle"
click at [186, 89] on div "Narelle Oldroyd" at bounding box center [179, 80] width 100 height 26
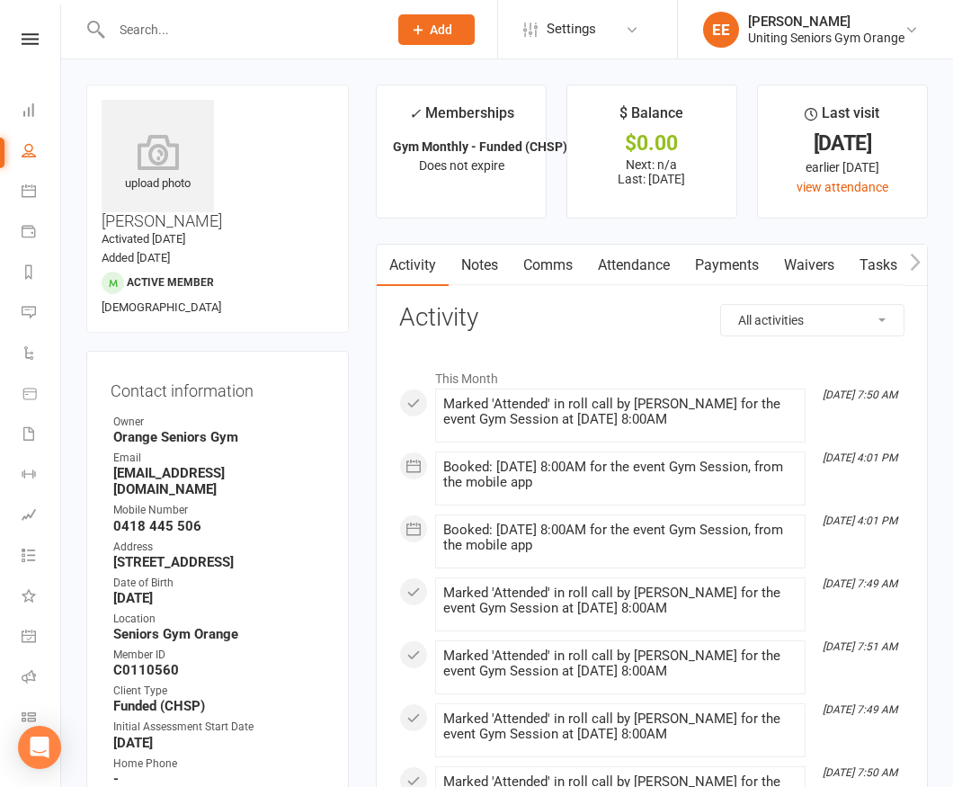
click at [181, 31] on input "text" at bounding box center [240, 29] width 269 height 25
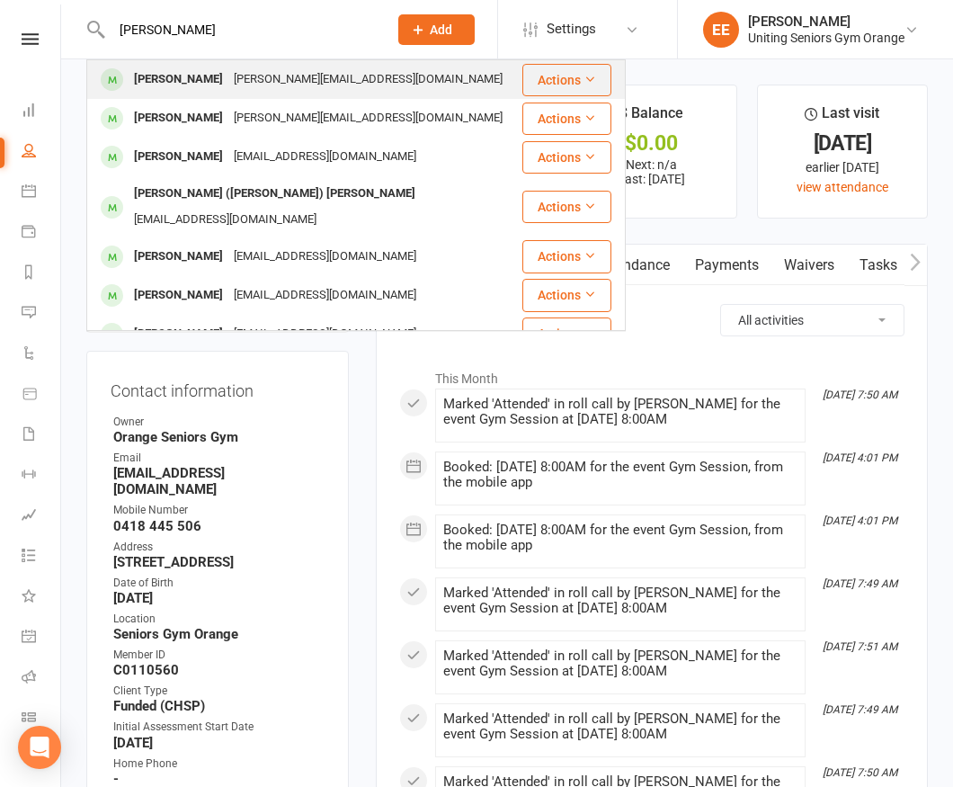
type input "julie reed"
click at [180, 85] on div "Julie Reed" at bounding box center [179, 80] width 100 height 26
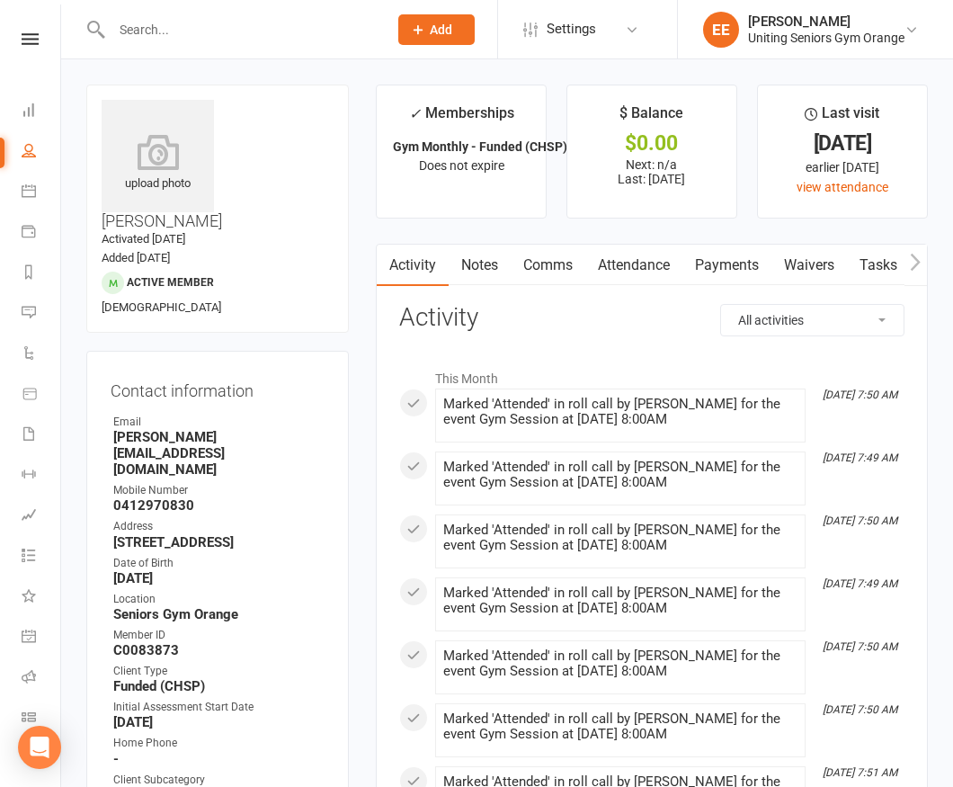
click at [172, 31] on input "text" at bounding box center [240, 29] width 269 height 25
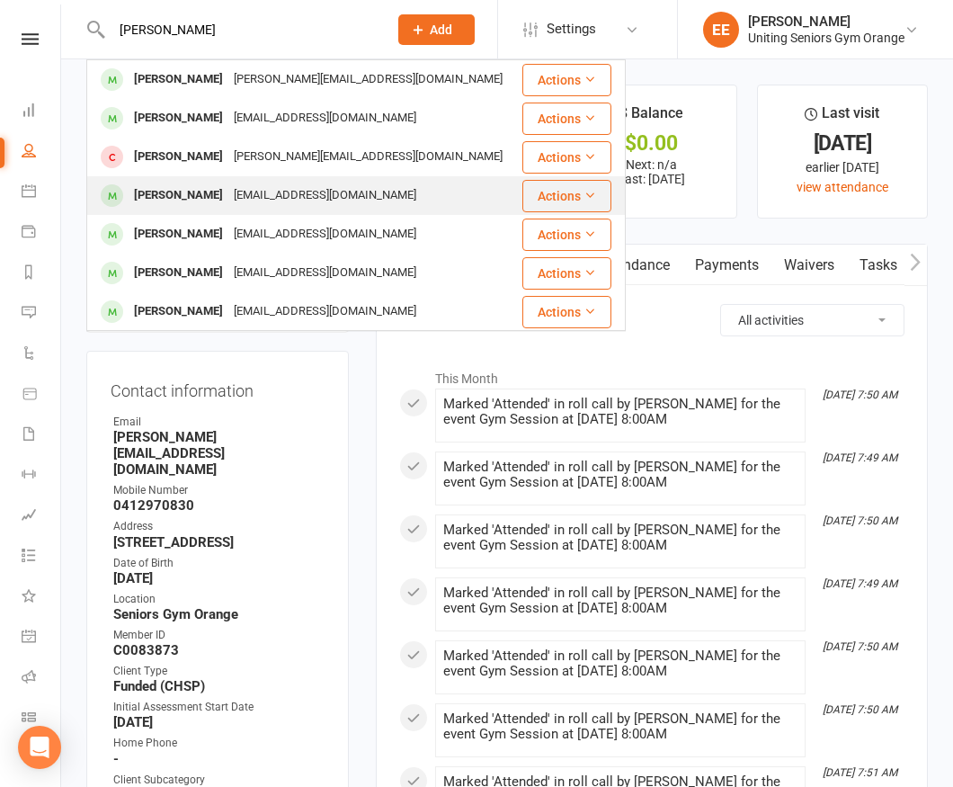
type input "phillip"
click at [191, 187] on div "Philip Salmon" at bounding box center [179, 196] width 100 height 26
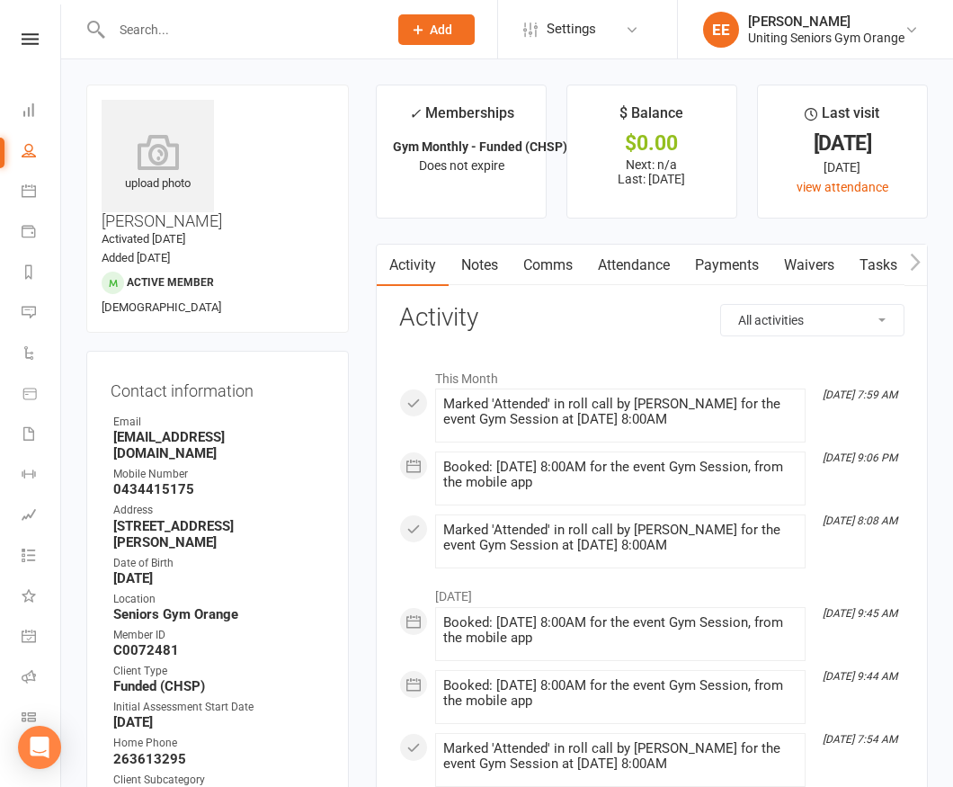
click at [220, 40] on input "text" at bounding box center [240, 29] width 269 height 25
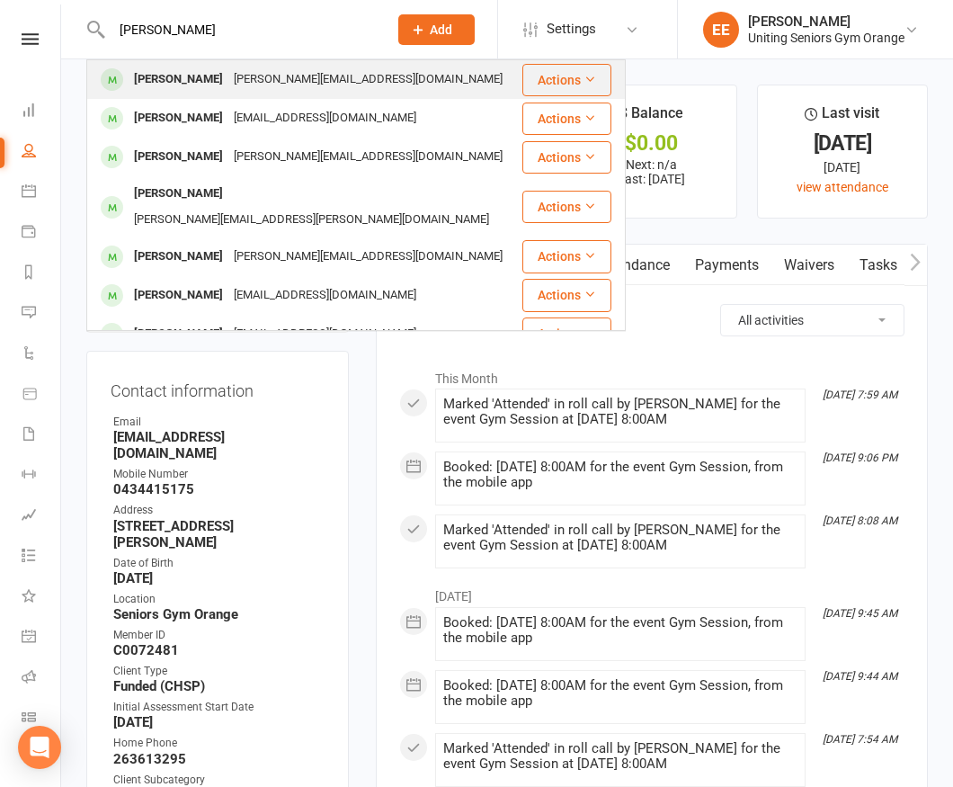
type input "john templeman"
click at [176, 84] on div "John Templeman" at bounding box center [179, 80] width 100 height 26
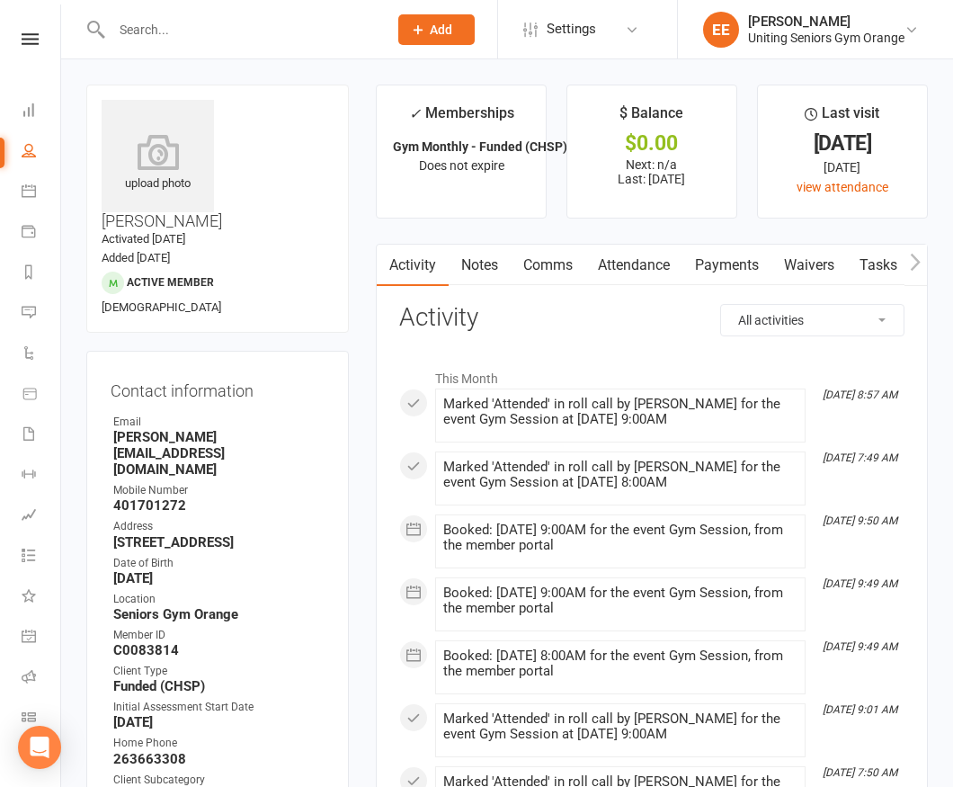
click at [148, 41] on input "text" at bounding box center [240, 29] width 269 height 25
click at [192, 22] on input "text" at bounding box center [240, 29] width 269 height 25
type input "s"
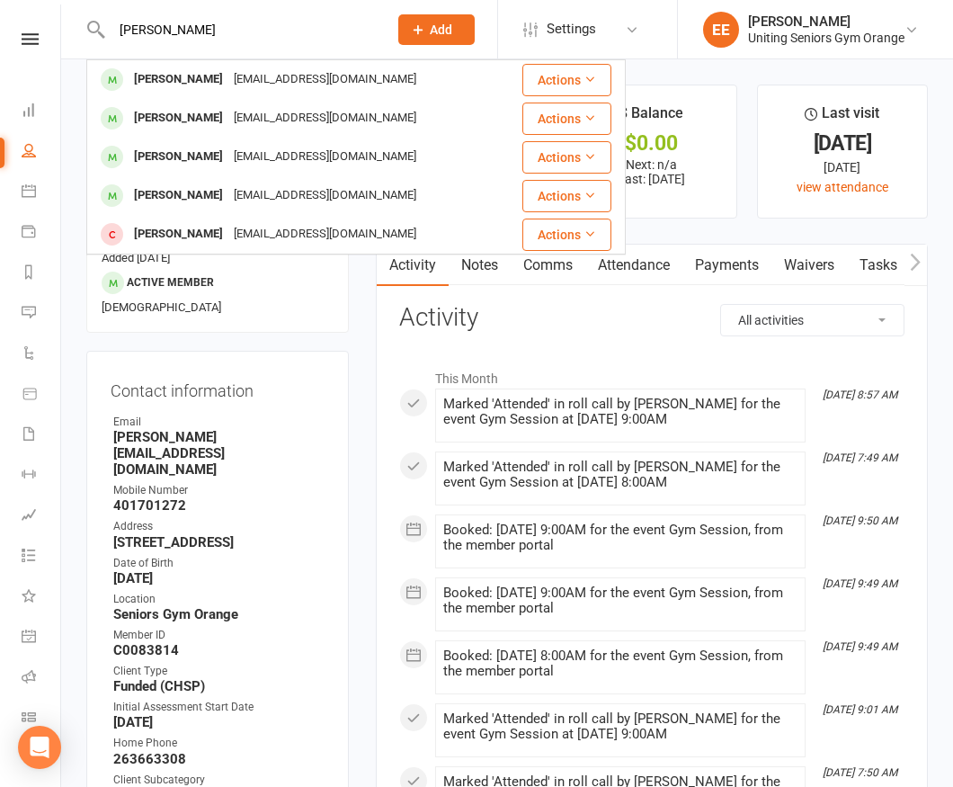
type input "alan watts"
click at [183, 85] on div "Alan Watts" at bounding box center [179, 80] width 100 height 26
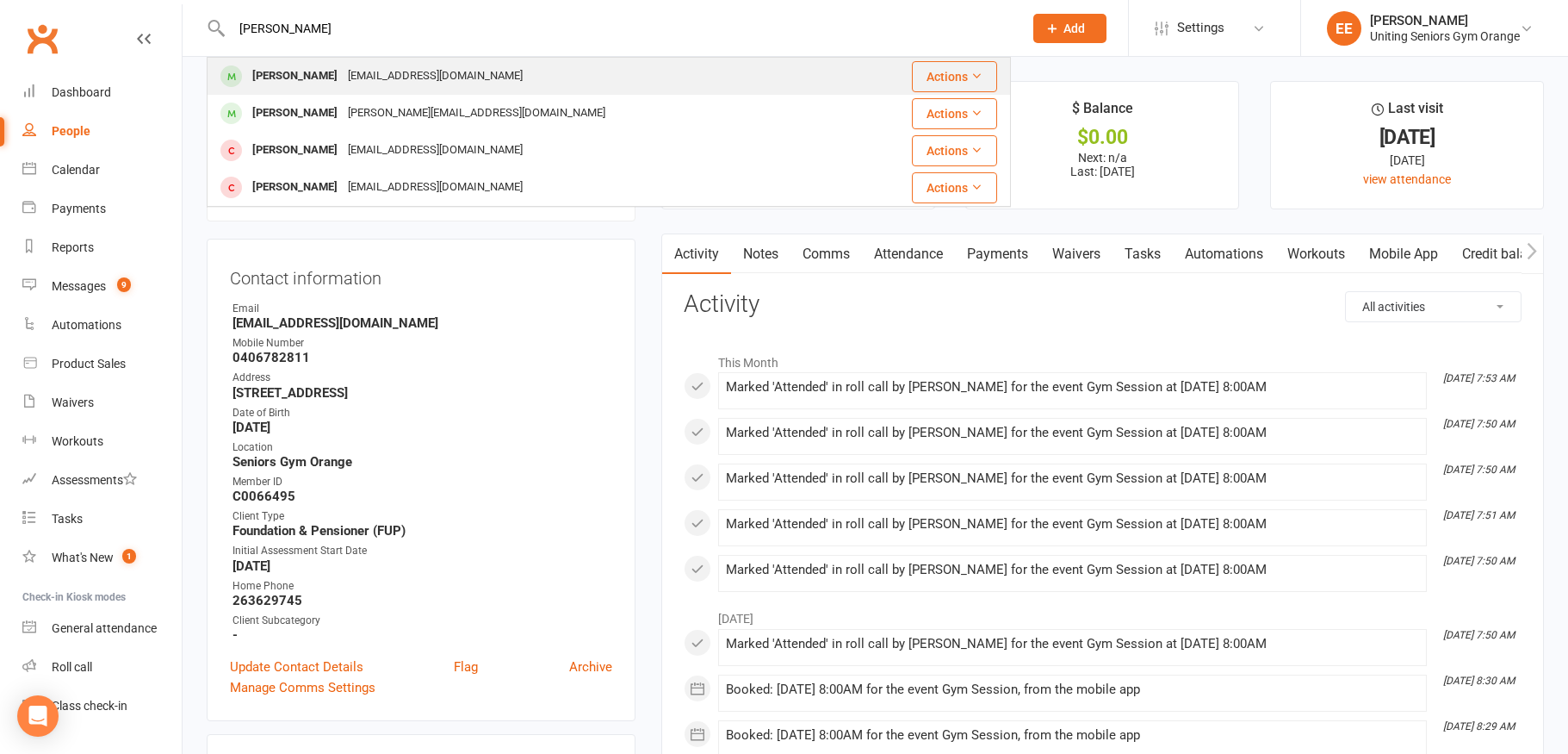
type input "[PERSON_NAME]"
click at [327, 78] on div "[PERSON_NAME]" at bounding box center [295, 77] width 96 height 25
